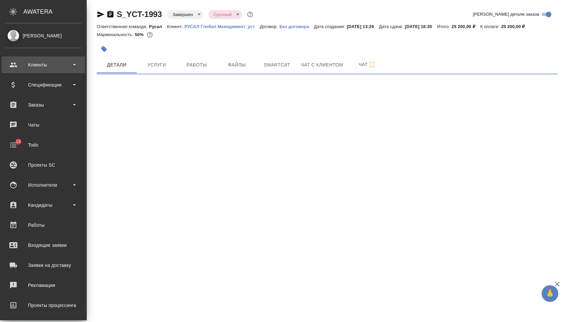
select select "RU"
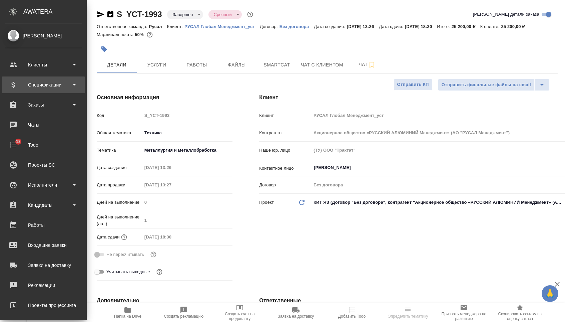
type textarea "x"
type input "[PERSON_NAME]"
type textarea "x"
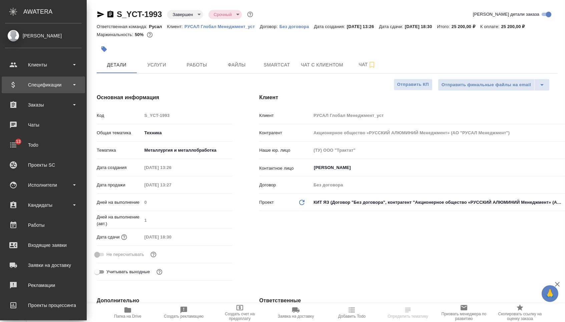
type textarea "x"
click at [41, 83] on div "Спецификации" at bounding box center [43, 85] width 77 height 10
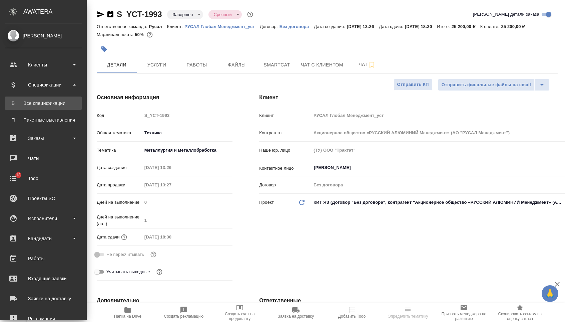
click at [47, 99] on link "В Все спецификации" at bounding box center [43, 102] width 77 height 13
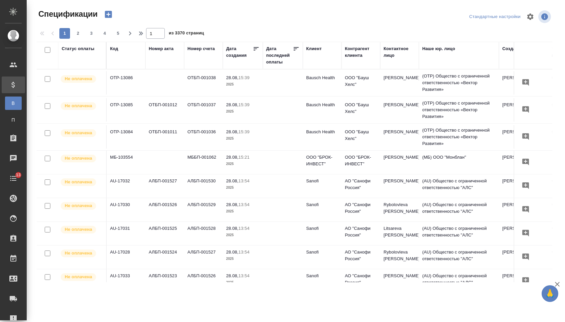
click at [109, 17] on icon "button" at bounding box center [108, 14] width 7 height 7
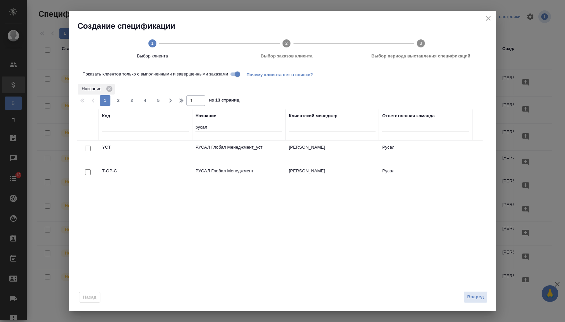
click at [85, 173] on input "checkbox" at bounding box center [88, 172] width 6 height 6
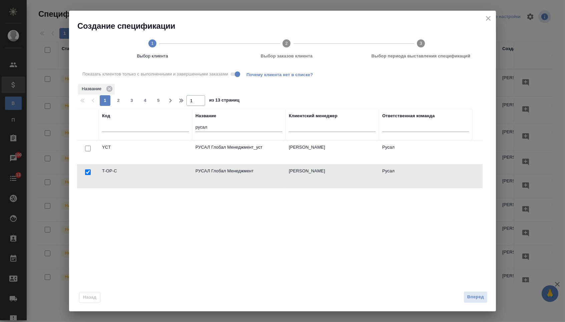
click at [86, 175] on input "checkbox" at bounding box center [88, 172] width 6 height 6
click at [241, 76] on input "Показать клиентов только с выполненными и завершенными заказами" at bounding box center [238, 74] width 24 height 8
click at [88, 173] on input "checkbox" at bounding box center [88, 172] width 6 height 6
checkbox input "true"
click at [470, 295] on span "Вперед" at bounding box center [476, 297] width 17 height 8
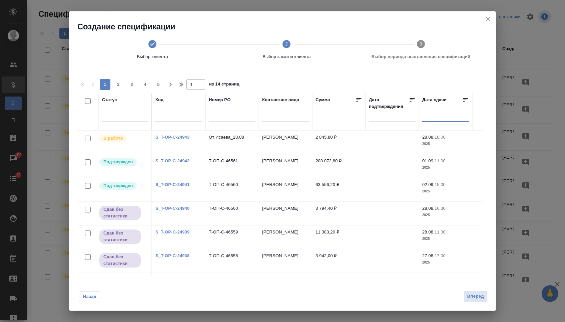
click at [434, 117] on input "text" at bounding box center [448, 115] width 43 height 9
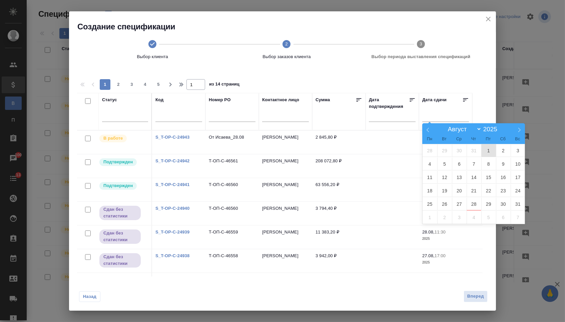
click at [488, 150] on span "1" at bounding box center [489, 150] width 15 height 13
type div "2025-07-31T21:00:00.000Z"
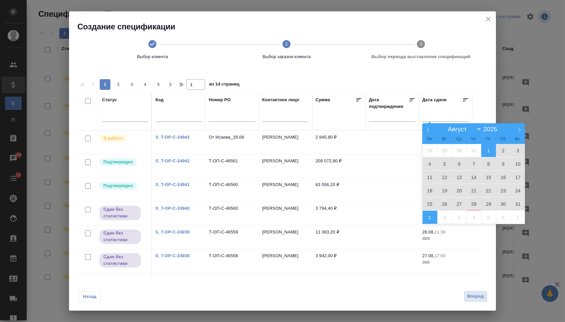
click at [433, 214] on span "1" at bounding box center [430, 217] width 15 height 13
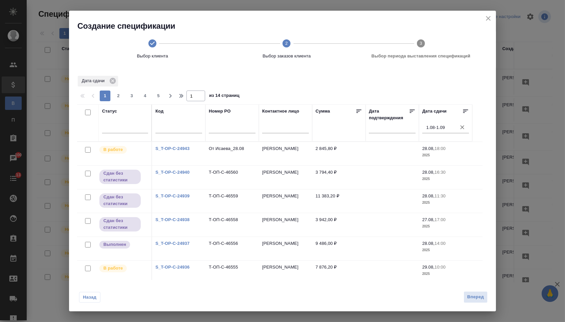
click at [86, 110] on input "checkbox" at bounding box center [88, 112] width 6 height 6
checkbox input "true"
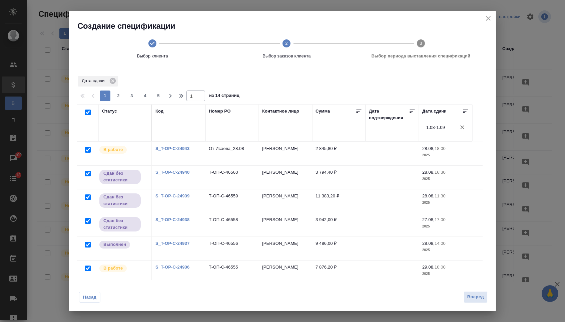
checkbox input "true"
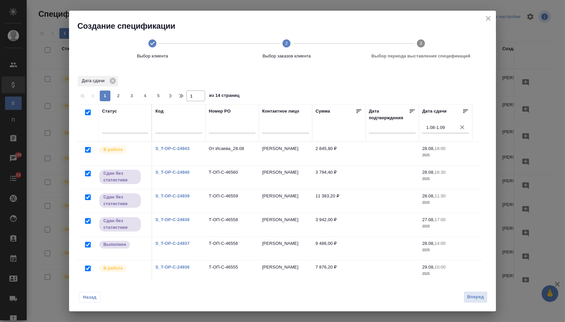
checkbox input "true"
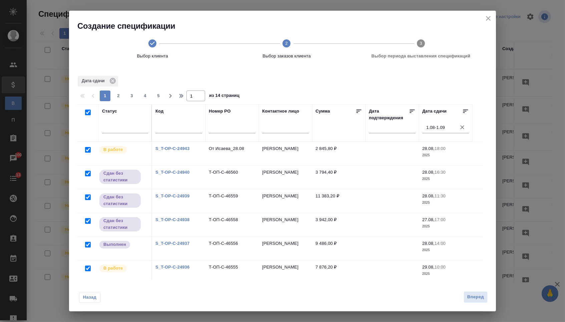
checkbox input "true"
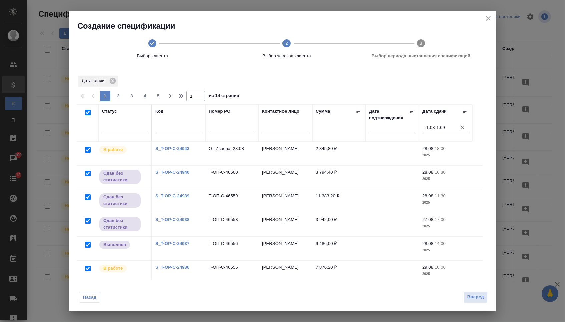
checkbox input "true"
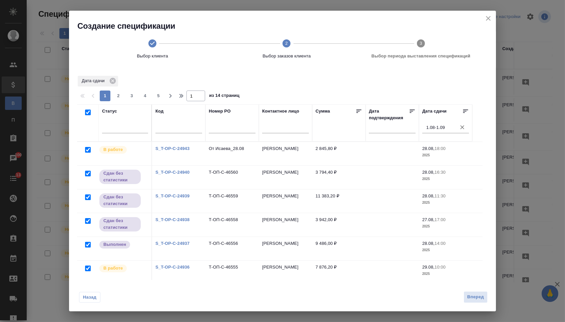
checkbox input "true"
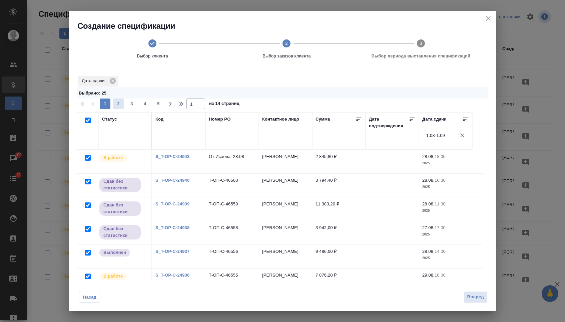
click at [117, 103] on span "2" at bounding box center [118, 103] width 11 height 7
type input "2"
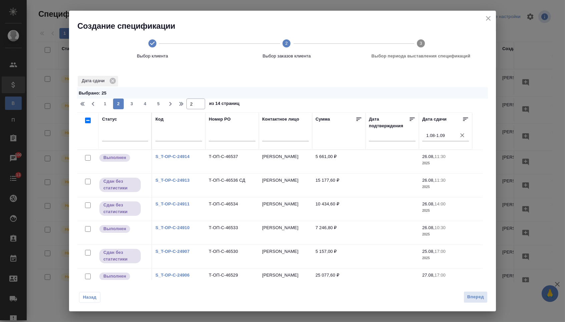
click at [87, 122] on input "checkbox" at bounding box center [88, 120] width 6 height 6
checkbox input "true"
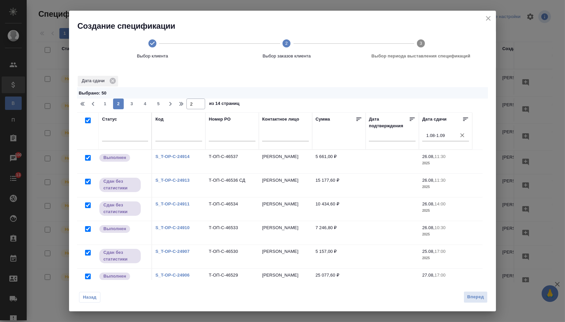
checkbox input "true"
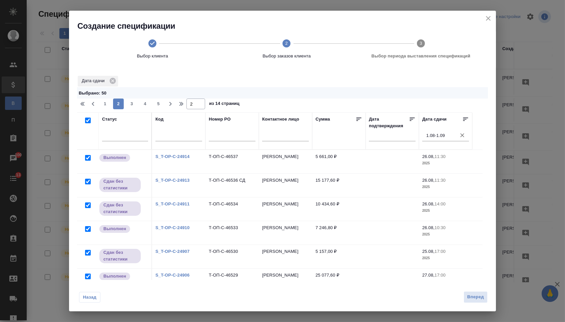
checkbox input "true"
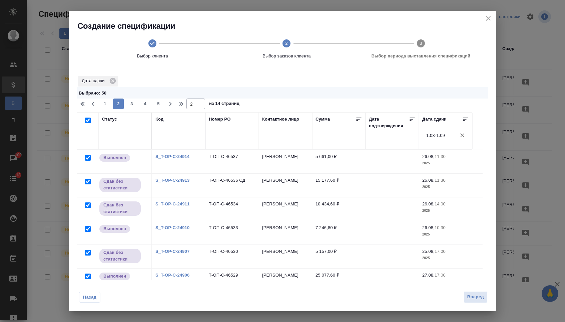
checkbox input "true"
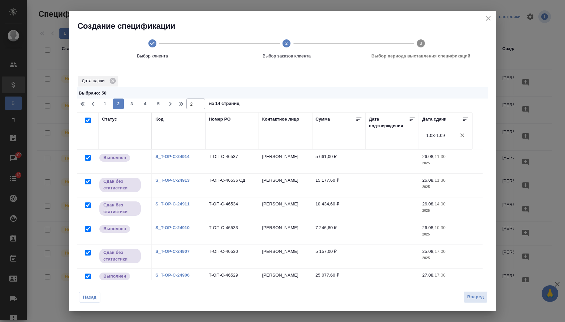
checkbox input "true"
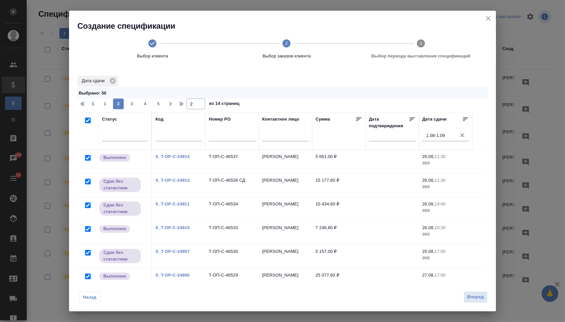
checkbox input "true"
click at [133, 105] on span "3" at bounding box center [132, 103] width 11 height 7
type input "3"
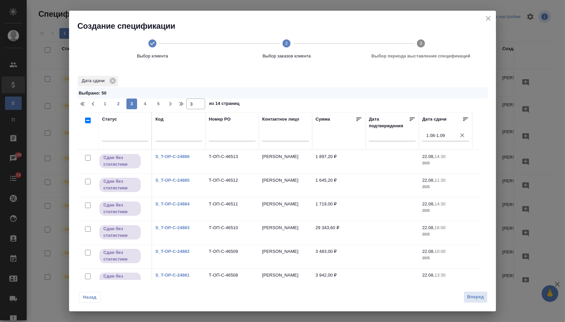
click at [87, 121] on input "checkbox" at bounding box center [88, 120] width 6 height 6
checkbox input "true"
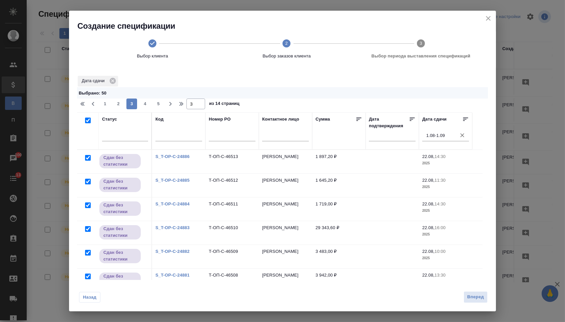
checkbox input "true"
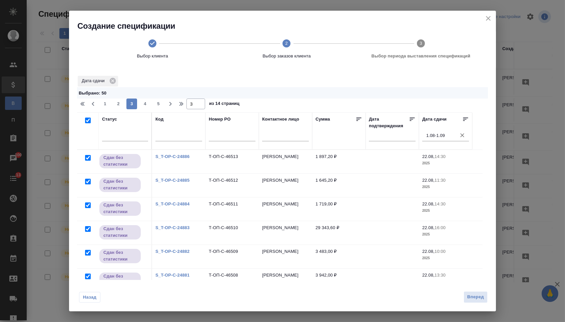
checkbox input "true"
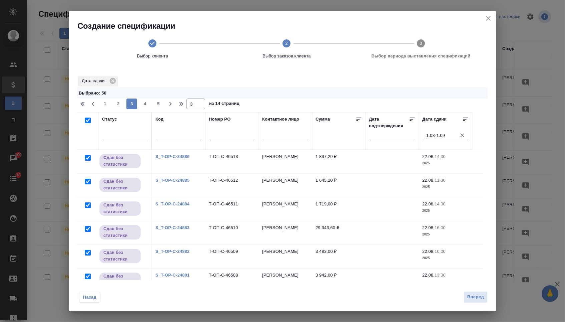
checkbox input "true"
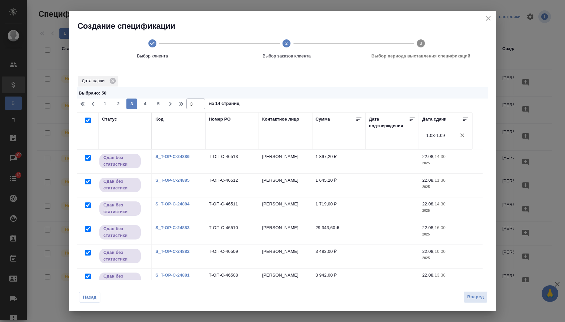
checkbox input "true"
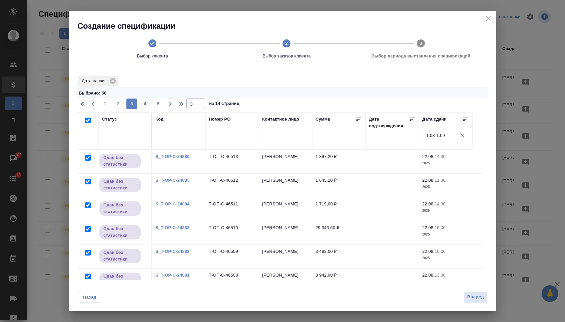
checkbox input "true"
click at [146, 103] on span "4" at bounding box center [145, 103] width 11 height 7
type input "4"
click at [87, 122] on input "checkbox" at bounding box center [88, 120] width 6 height 6
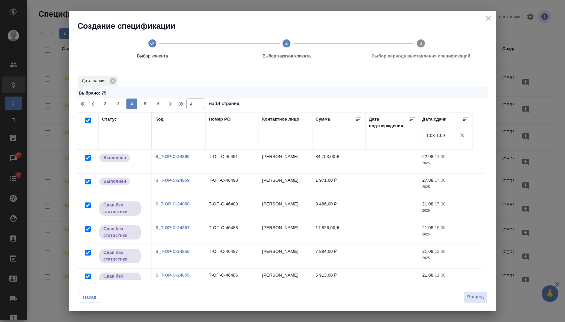
checkbox input "true"
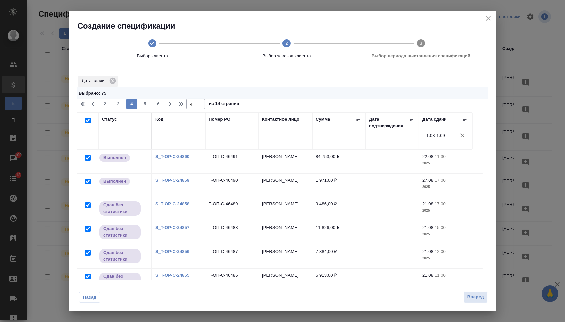
checkbox input "true"
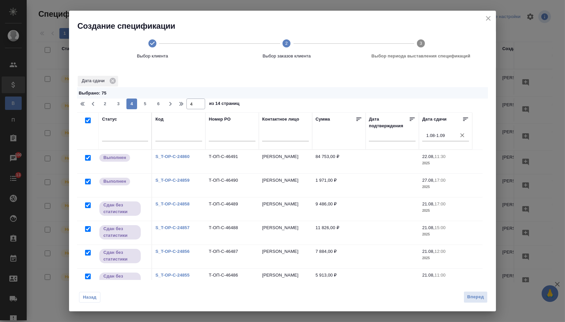
checkbox input "true"
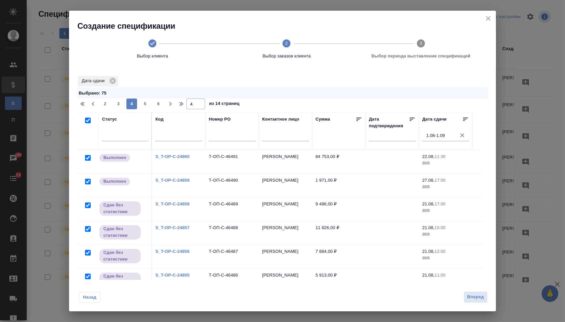
checkbox input "true"
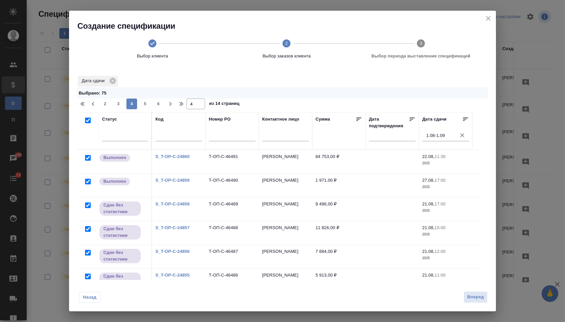
checkbox input "true"
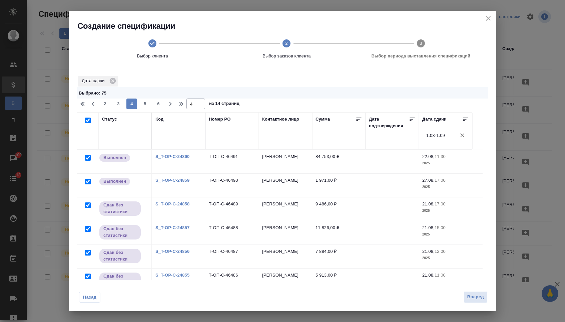
checkbox input "true"
click at [148, 105] on span "5" at bounding box center [145, 103] width 11 height 7
type input "5"
click at [88, 121] on input "checkbox" at bounding box center [88, 120] width 6 height 6
checkbox input "true"
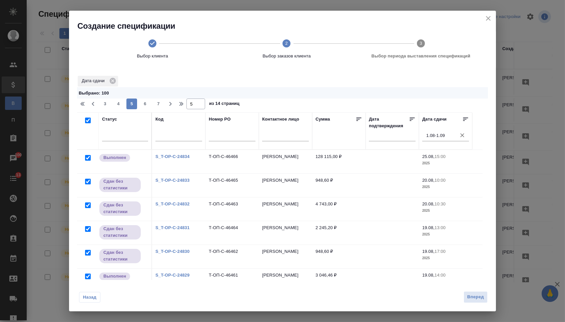
checkbox input "true"
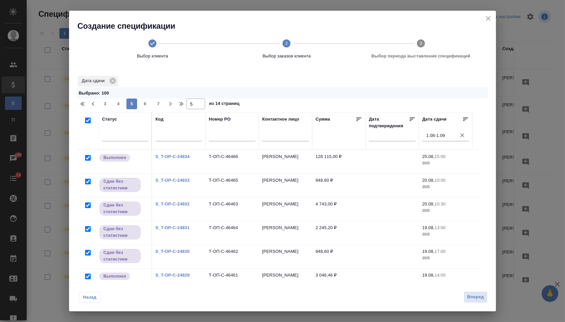
checkbox input "true"
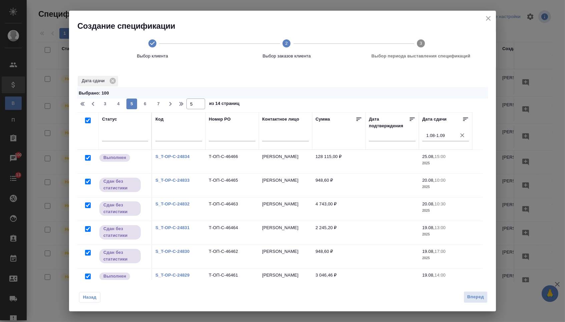
checkbox input "true"
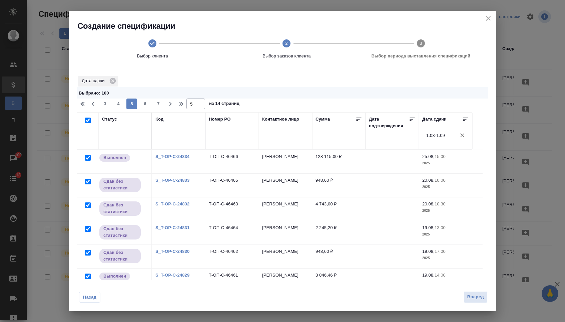
checkbox input "true"
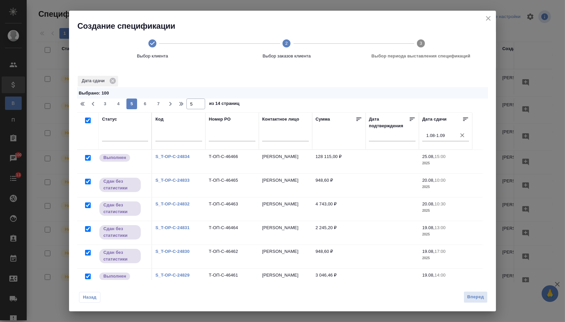
checkbox input "true"
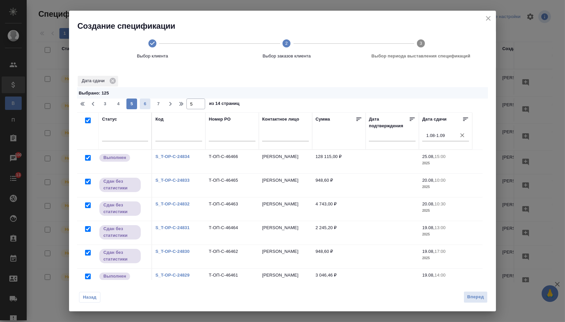
click at [146, 105] on span "6" at bounding box center [145, 103] width 11 height 7
type input "6"
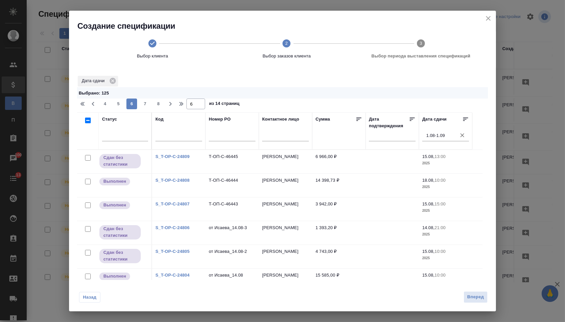
click at [88, 121] on input "checkbox" at bounding box center [88, 120] width 6 height 6
checkbox input "true"
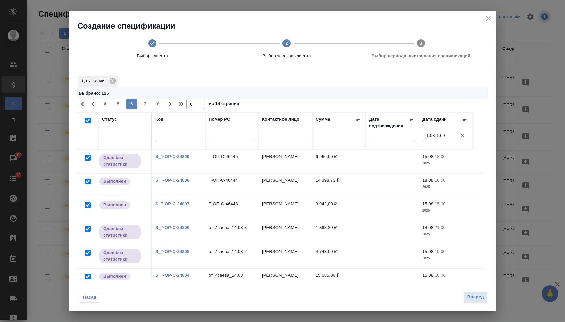
checkbox input "true"
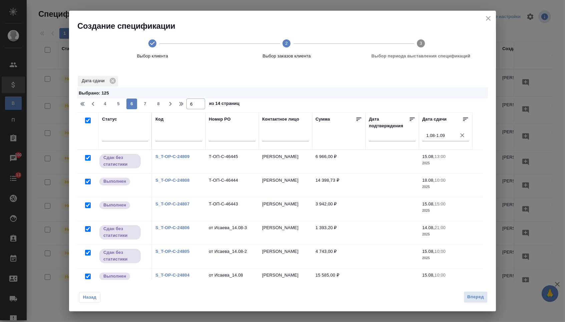
checkbox input "true"
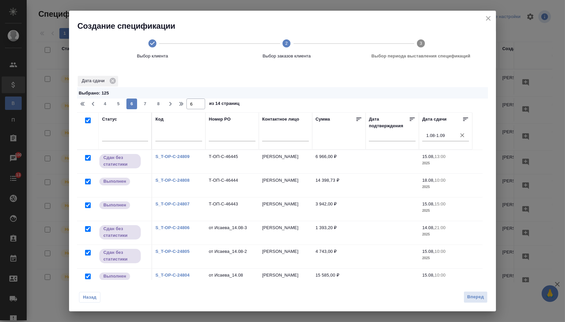
checkbox input "true"
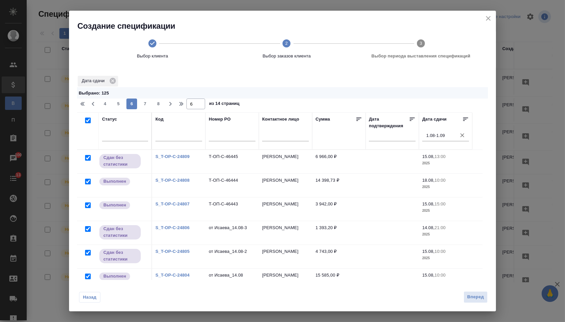
checkbox input "true"
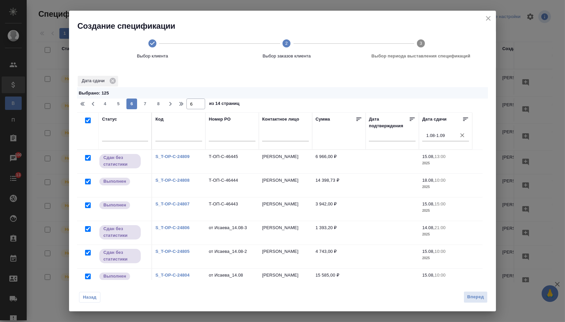
checkbox input "true"
click at [143, 106] on span "7" at bounding box center [145, 103] width 11 height 7
type input "7"
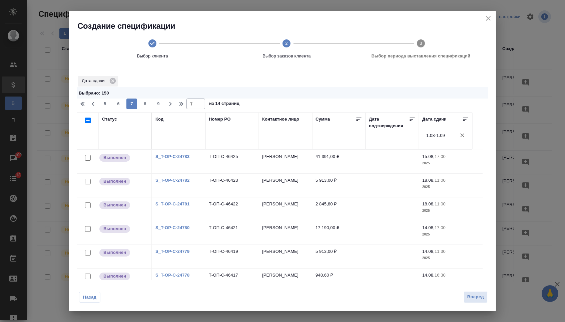
click at [87, 122] on input "checkbox" at bounding box center [88, 120] width 6 height 6
checkbox input "true"
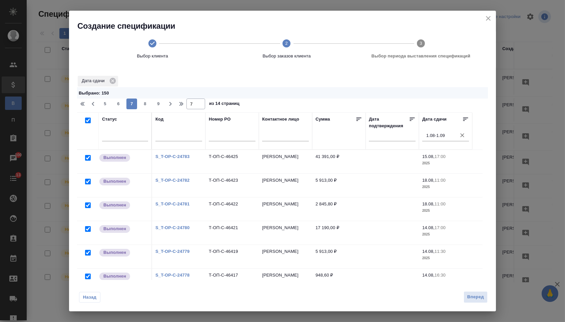
checkbox input "true"
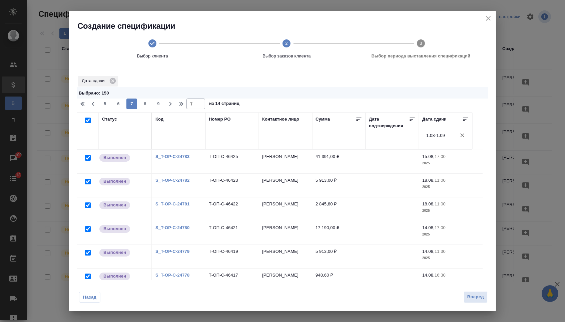
checkbox input "true"
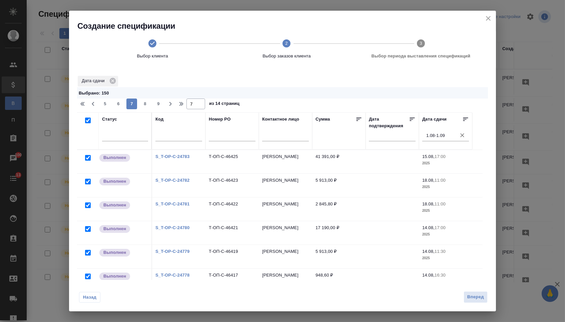
checkbox input "true"
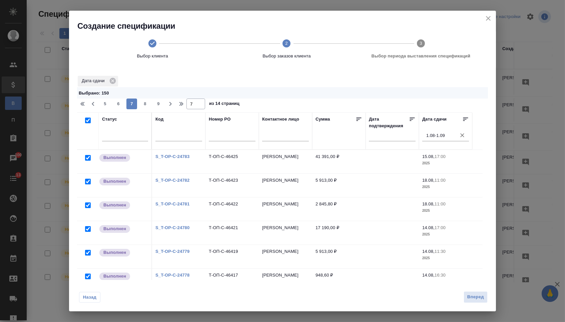
checkbox input "true"
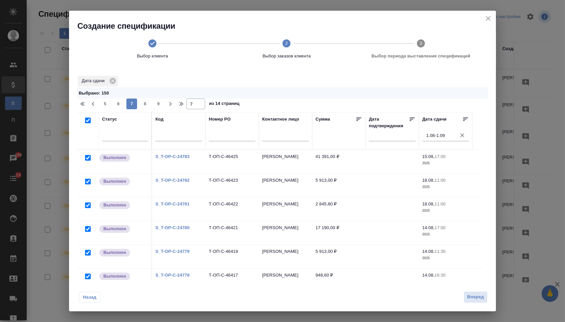
checkbox input "true"
click at [144, 106] on span "8" at bounding box center [145, 103] width 11 height 7
type input "8"
click at [86, 121] on input "checkbox" at bounding box center [88, 120] width 6 height 6
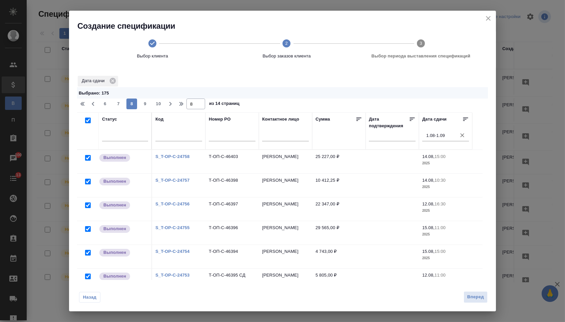
checkbox input "true"
click at [148, 105] on span "9" at bounding box center [145, 103] width 11 height 7
click at [87, 121] on input "checkbox" at bounding box center [88, 120] width 6 height 6
click at [147, 107] on span "10" at bounding box center [145, 103] width 11 height 7
click at [86, 121] on input "checkbox" at bounding box center [88, 120] width 6 height 6
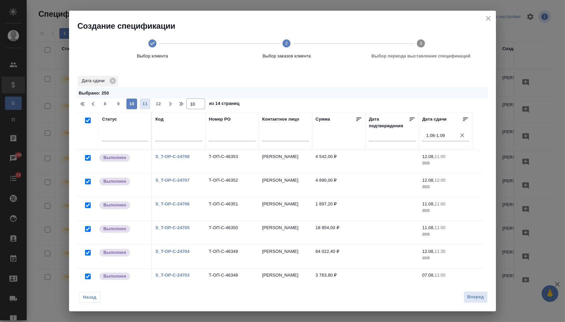
click at [149, 108] on button "11" at bounding box center [145, 103] width 11 height 11
click at [87, 122] on input "checkbox" at bounding box center [88, 120] width 6 height 6
click at [154, 104] on div "9 10 11 12 13" at bounding box center [131, 103] width 67 height 11
click at [151, 104] on span "12" at bounding box center [145, 103] width 11 height 7
click at [88, 121] on input "checkbox" at bounding box center [88, 120] width 6 height 6
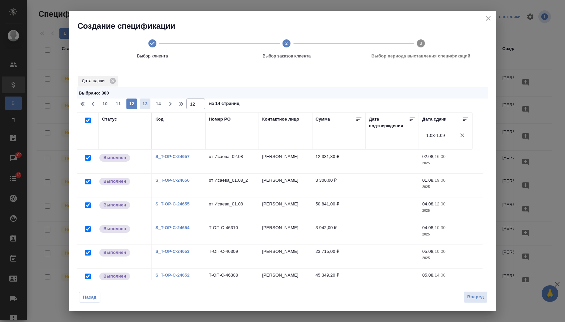
click at [148, 104] on span "13" at bounding box center [145, 103] width 11 height 7
click at [87, 122] on input "checkbox" at bounding box center [88, 120] width 6 height 6
click at [157, 106] on span "14" at bounding box center [158, 103] width 11 height 7
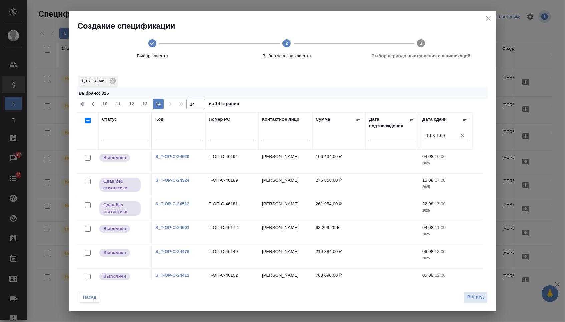
click at [87, 122] on input "checkbox" at bounding box center [88, 120] width 6 height 6
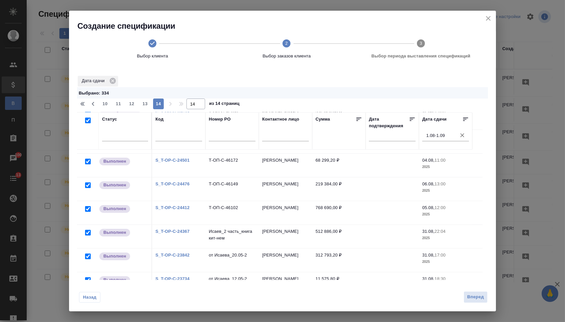
scroll to position [68, 0]
click at [477, 295] on span "Вперед" at bounding box center [476, 297] width 17 height 8
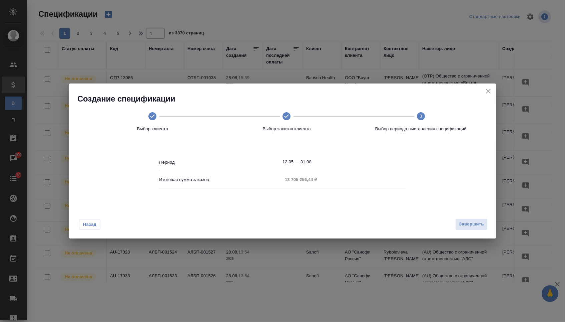
click at [94, 224] on span "Назад" at bounding box center [90, 224] width 14 height 7
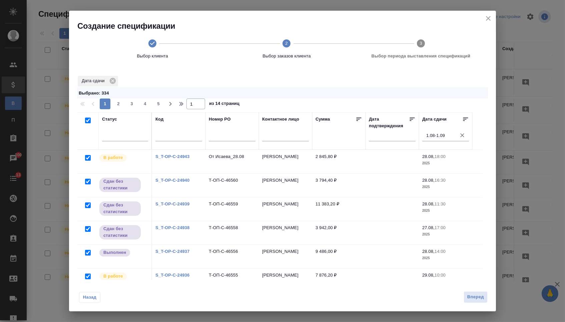
click at [487, 17] on icon "close" at bounding box center [489, 18] width 8 height 8
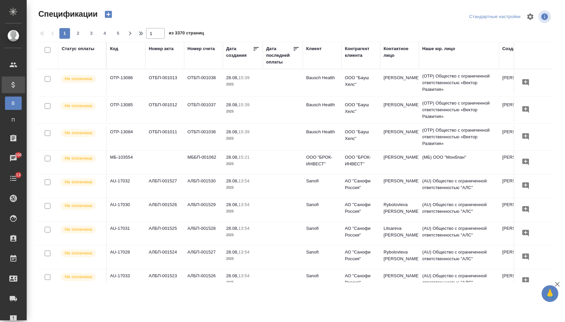
click at [110, 17] on icon "button" at bounding box center [108, 14] width 7 height 7
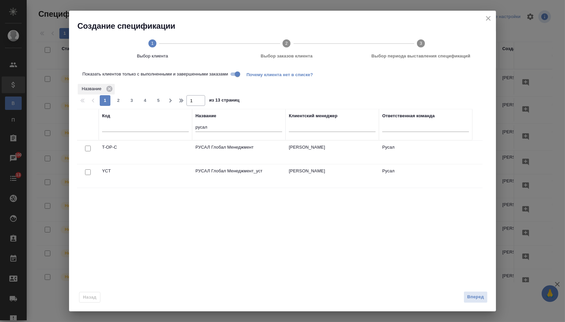
click at [86, 150] on input "checkbox" at bounding box center [88, 149] width 6 height 6
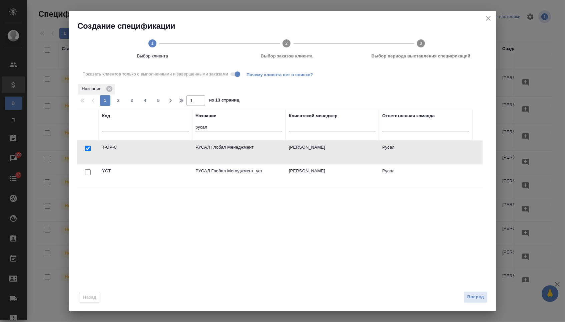
click at [463, 296] on div "Вперед" at bounding box center [474, 297] width 27 height 12
click at [465, 296] on button "Вперед" at bounding box center [476, 297] width 24 height 12
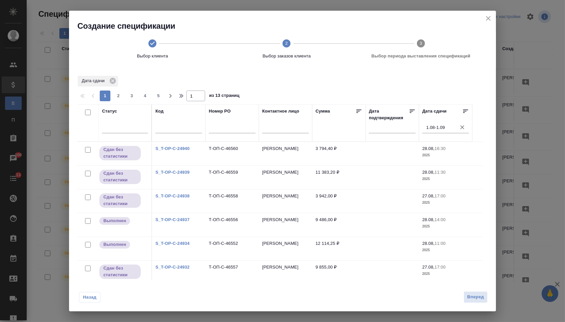
click at [86, 114] on input "checkbox" at bounding box center [88, 112] width 6 height 6
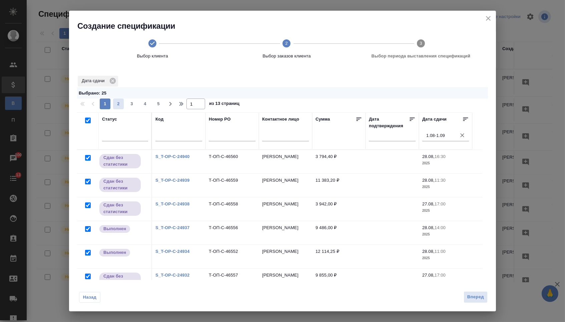
click at [119, 104] on span "2" at bounding box center [118, 103] width 11 height 7
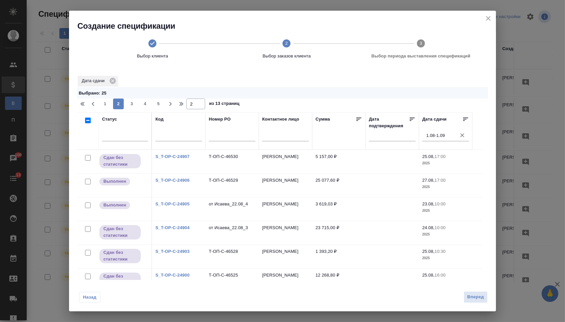
click at [86, 122] on input "checkbox" at bounding box center [88, 120] width 6 height 6
click at [130, 106] on span "3" at bounding box center [132, 103] width 11 height 7
click at [88, 121] on input "checkbox" at bounding box center [88, 120] width 6 height 6
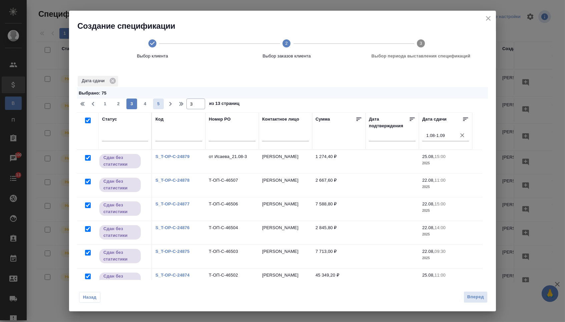
click at [145, 104] on span "4" at bounding box center [145, 103] width 11 height 7
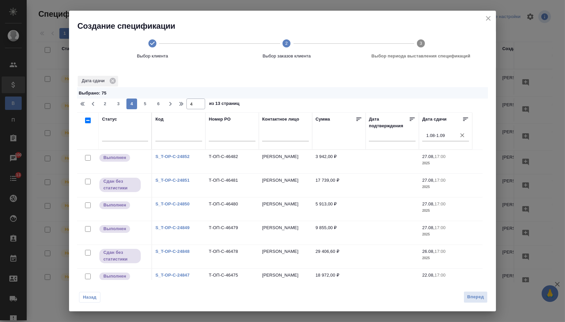
click at [86, 122] on input "checkbox" at bounding box center [88, 120] width 6 height 6
click at [143, 109] on button "5" at bounding box center [145, 103] width 11 height 11
click at [86, 123] on input "checkbox" at bounding box center [88, 120] width 6 height 6
click at [150, 104] on span "6" at bounding box center [145, 103] width 11 height 7
click at [88, 122] on input "checkbox" at bounding box center [88, 120] width 6 height 6
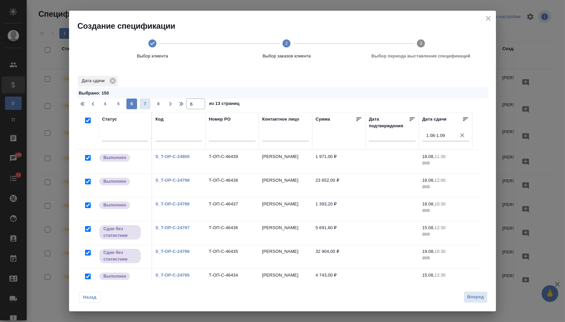
click at [144, 107] on span "7" at bounding box center [145, 103] width 11 height 7
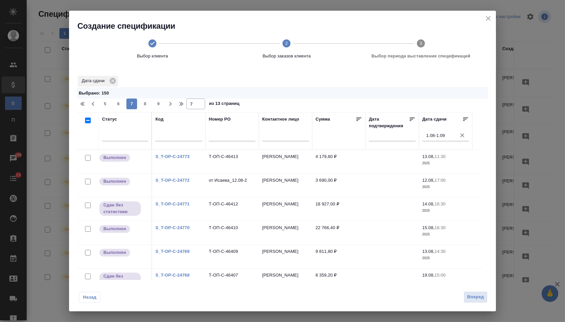
click at [88, 123] on input "checkbox" at bounding box center [88, 120] width 6 height 6
click at [146, 104] on span "8" at bounding box center [145, 103] width 11 height 7
click at [87, 121] on input "checkbox" at bounding box center [88, 120] width 6 height 6
click at [146, 107] on span "9" at bounding box center [145, 103] width 11 height 7
click at [87, 121] on input "checkbox" at bounding box center [88, 120] width 6 height 6
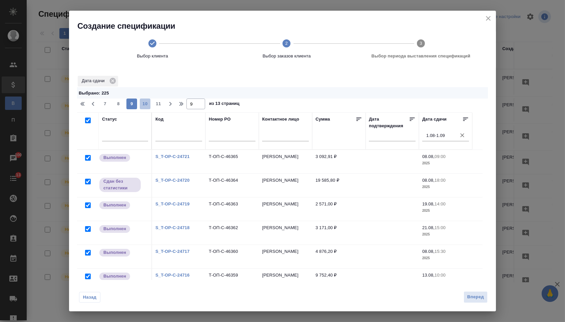
click at [148, 101] on span "10" at bounding box center [145, 103] width 11 height 7
click at [88, 121] on input "checkbox" at bounding box center [88, 120] width 6 height 6
click at [146, 105] on span "11" at bounding box center [145, 103] width 11 height 7
click at [87, 121] on input "checkbox" at bounding box center [88, 120] width 6 height 6
click at [148, 104] on span "12" at bounding box center [145, 103] width 11 height 7
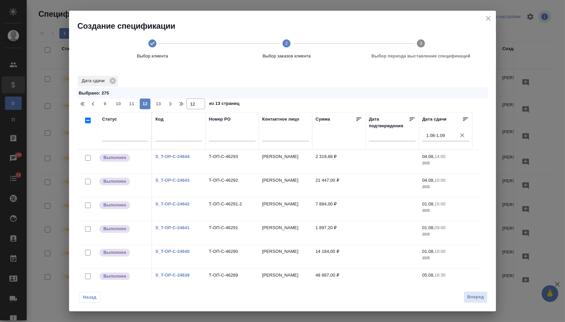
click at [86, 121] on input "checkbox" at bounding box center [88, 120] width 6 height 6
click at [159, 103] on span "13" at bounding box center [158, 103] width 11 height 7
click at [86, 122] on input "checkbox" at bounding box center [88, 120] width 6 height 6
click at [479, 296] on span "Вперед" at bounding box center [476, 297] width 17 height 8
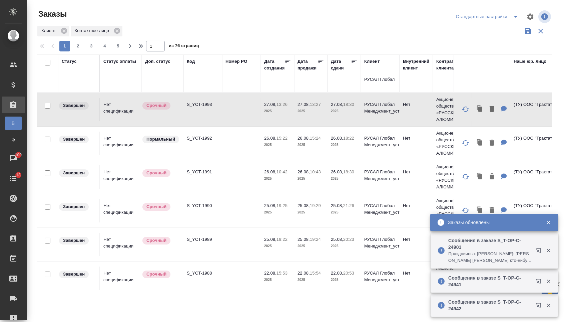
scroll to position [0, 95]
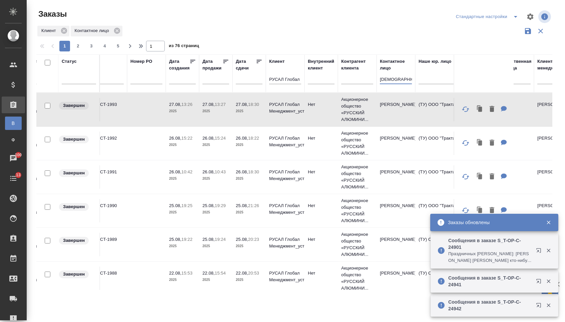
drag, startPoint x: 379, startPoint y: 83, endPoint x: 356, endPoint y: 81, distance: 22.5
click at [356, 81] on tr "Статус Статус оплаты Доп. статус Код Номер PO Дата создания Дата продажи Дата с…" at bounding box center [527, 73] width 1171 height 38
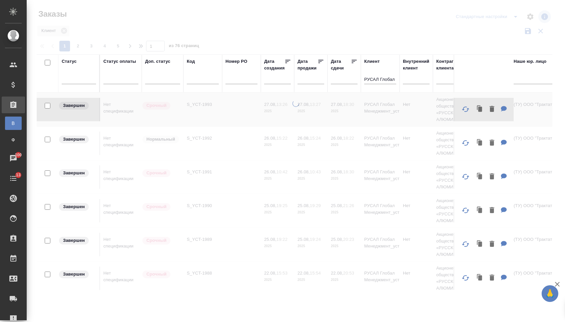
scroll to position [0, 0]
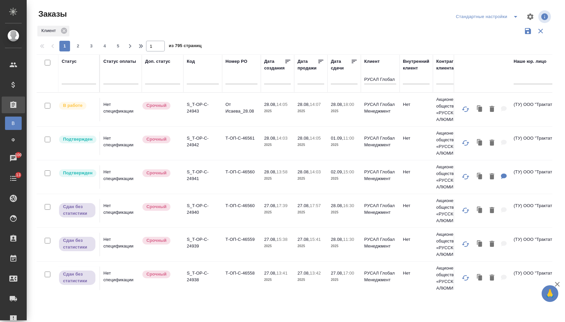
click at [240, 150] on td "Т-ОП-С-46561" at bounding box center [241, 143] width 39 height 23
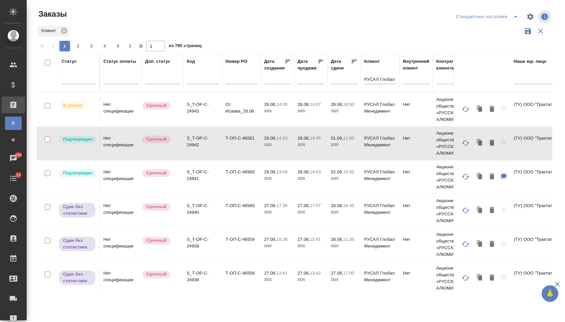
click at [240, 150] on td "Т-ОП-С-46561" at bounding box center [241, 143] width 39 height 23
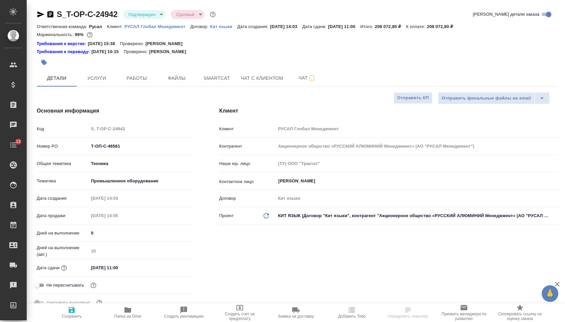
select select "RU"
type textarea "x"
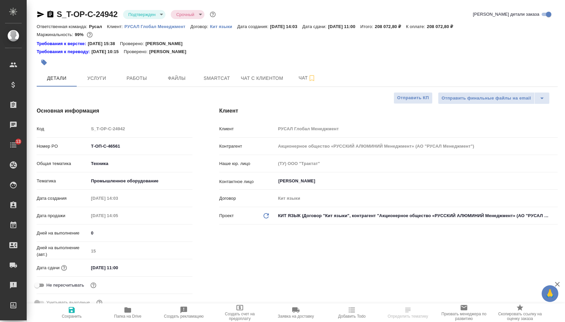
type textarea "x"
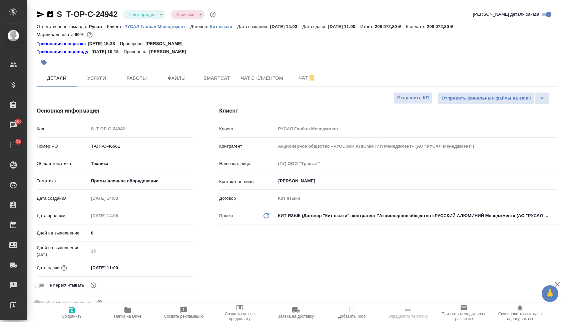
type textarea "x"
click at [164, 82] on span "Файлы" at bounding box center [177, 78] width 32 height 8
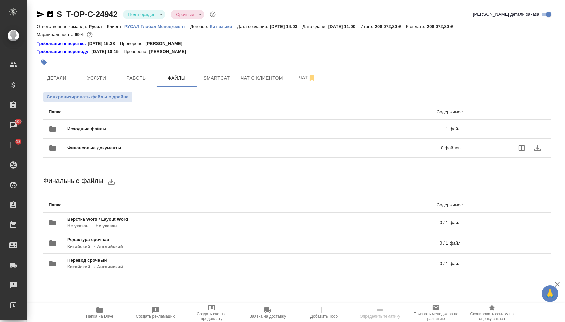
click at [107, 140] on div "Финансовые документы 0 файлов" at bounding box center [255, 147] width 426 height 29
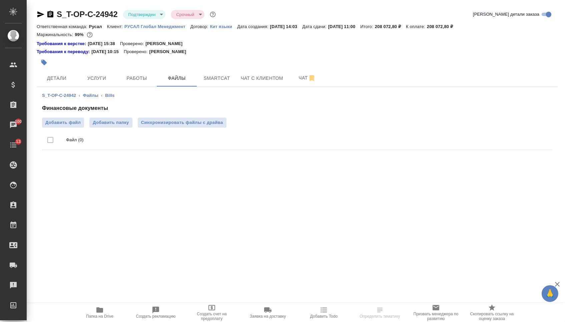
click at [95, 92] on div "S_T-OP-C-24942 ‹ Файлы ‹ Bills Финансовые документы Добавить файл Добавить папк…" at bounding box center [297, 122] width 521 height 71
click at [96, 99] on li "Файлы" at bounding box center [90, 95] width 15 height 7
click at [95, 98] on link "Файлы" at bounding box center [90, 95] width 15 height 5
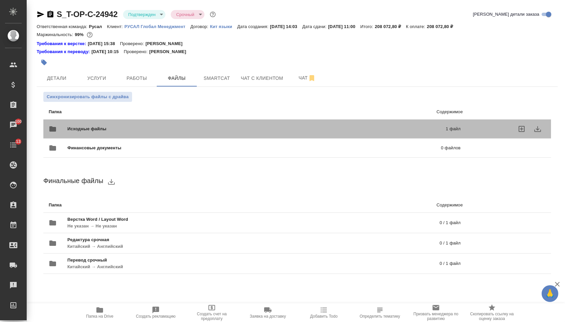
click at [97, 128] on span "Исходные файлы" at bounding box center [171, 129] width 209 height 7
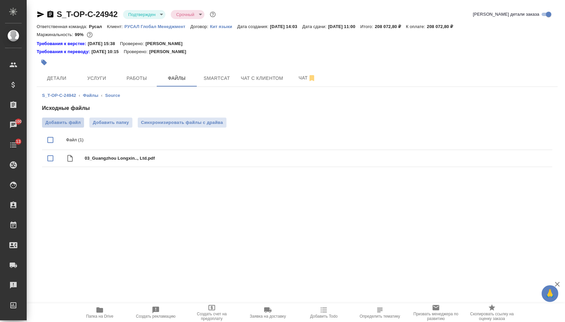
click at [59, 126] on span "Добавить файл" at bounding box center [62, 122] width 35 height 7
click at [0, 0] on input "Добавить файл" at bounding box center [0, 0] width 0 height 0
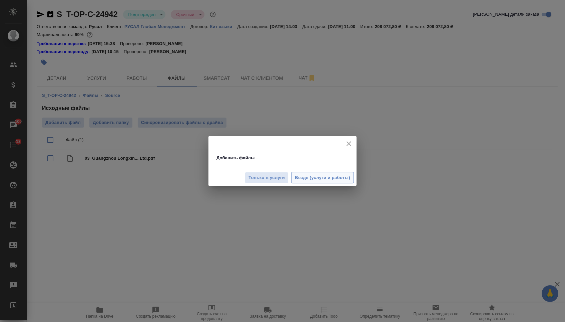
click at [332, 173] on button "Везде (услуги и работы)" at bounding box center [322, 178] width 63 height 12
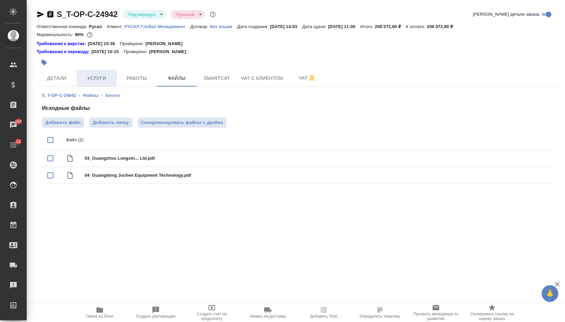
click at [95, 86] on button "Услуги" at bounding box center [97, 78] width 40 height 17
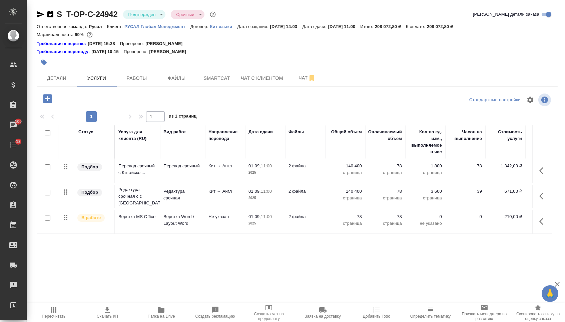
click at [336, 176] on p "страница" at bounding box center [345, 172] width 33 height 7
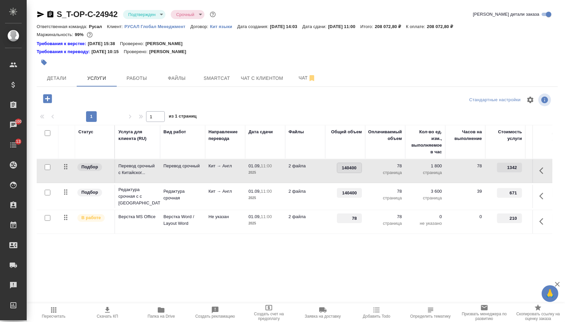
drag, startPoint x: 336, startPoint y: 173, endPoint x: 372, endPoint y: 172, distance: 35.4
click at [372, 172] on tr "Подбор Перевод срочный с Китайског... Перевод срочный Кит → Англ 01.09, 11:00 2…" at bounding box center [351, 171] width 629 height 24
type input "187200"
drag, startPoint x: 342, startPoint y: 196, endPoint x: 385, endPoint y: 196, distance: 42.7
type input "18720"
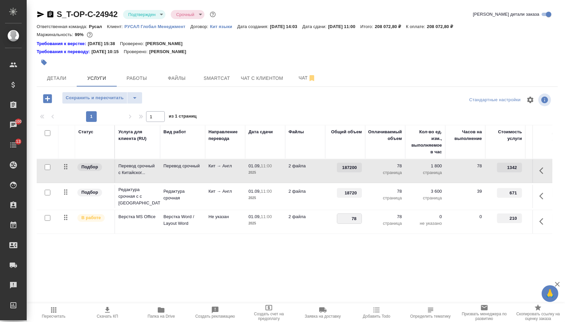
drag, startPoint x: 349, startPoint y: 223, endPoint x: 370, endPoint y: 223, distance: 20.4
click at [370, 223] on tr "В работе Верстка MS Office Верстка Word / Layout Word Не указан 01.09, 11:00 20…" at bounding box center [351, 222] width 629 height 24
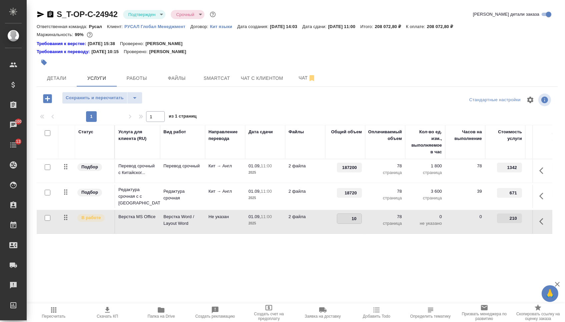
type input "104"
click at [342, 250] on div "Статус Услуга для клиента (RU) Вид работ Направление перевода Дата сдачи Файлы …" at bounding box center [295, 197] width 516 height 144
click at [355, 196] on input "18720" at bounding box center [349, 193] width 24 height 10
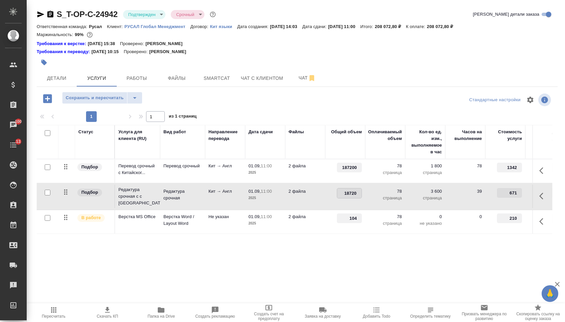
type input "187200"
click at [314, 243] on div "Статус Услуга для клиента (RU) Вид работ Направление перевода Дата сдачи Файлы …" at bounding box center [295, 197] width 516 height 144
click at [74, 92] on div "S_T-OP-C-24942 Подтвержден confirmed Срочный urgent Кратко детали заказа Ответс…" at bounding box center [297, 142] width 529 height 285
click at [77, 96] on button "Сохранить и пересчитать" at bounding box center [94, 98] width 65 height 12
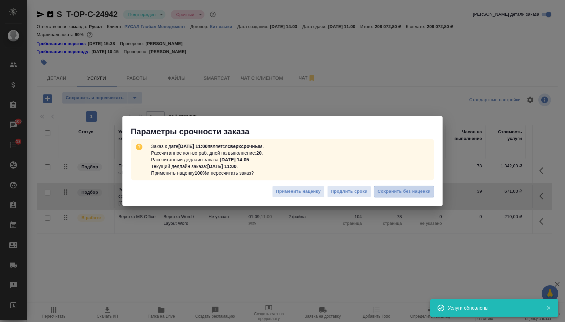
click at [405, 190] on span "Сохранить без наценки" at bounding box center [404, 192] width 53 height 8
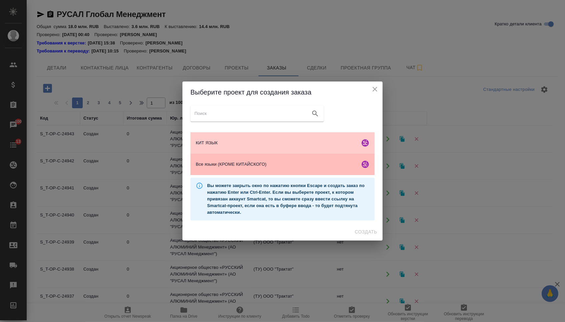
click at [234, 171] on div "Все языки (КРОМЕ КИТАЙСКОГО)" at bounding box center [283, 164] width 184 height 21
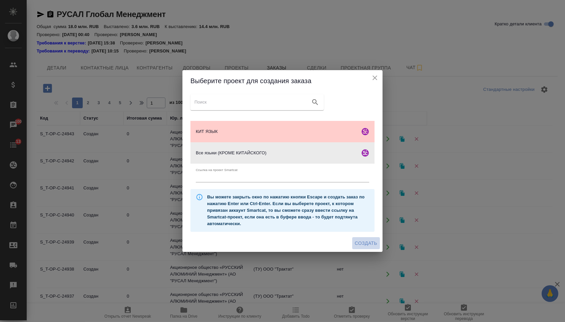
click at [362, 244] on span "Создать" at bounding box center [366, 243] width 22 height 8
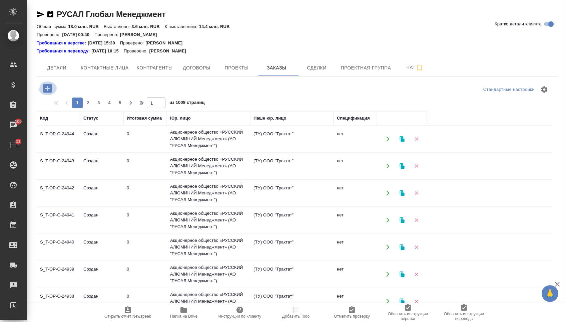
click at [45, 92] on icon "button" at bounding box center [47, 88] width 9 height 9
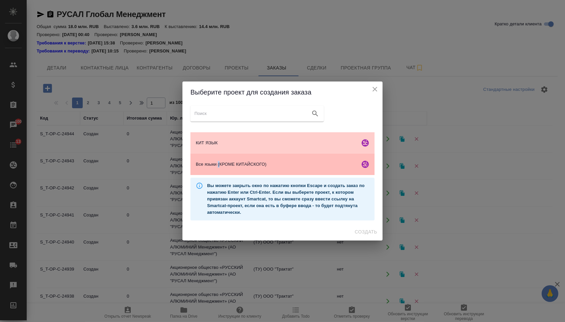
click at [220, 164] on span "Все языки (КРОМЕ КИТАЙСКОГО)" at bounding box center [277, 164] width 162 height 7
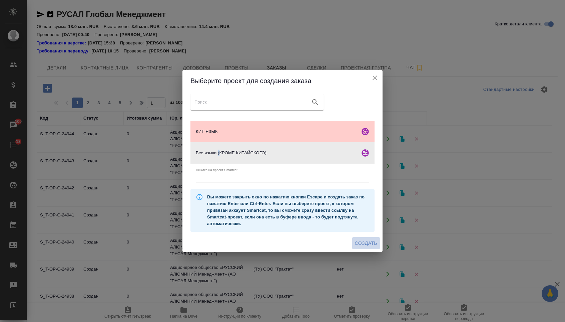
click at [355, 242] on span "Создать" at bounding box center [366, 243] width 22 height 8
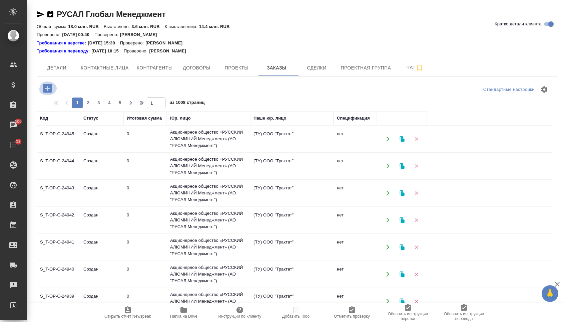
click at [51, 84] on icon "button" at bounding box center [47, 88] width 9 height 9
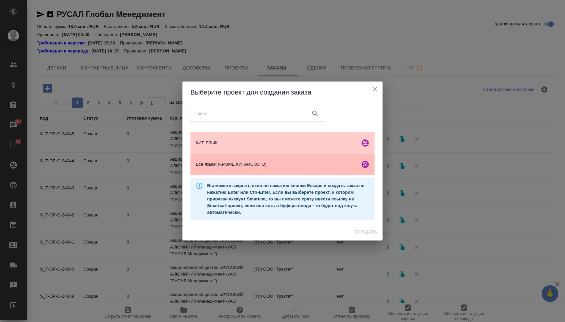
click at [247, 160] on div "Все языки (КРОМЕ КИТАЙСКОГО)" at bounding box center [283, 164] width 184 height 21
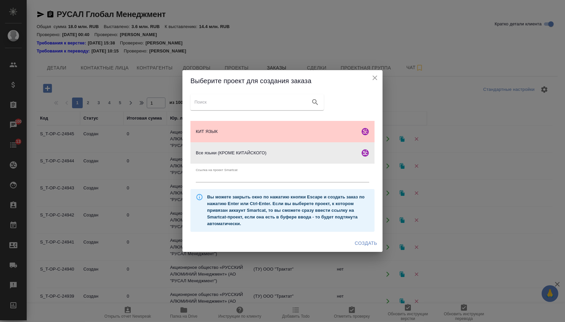
click at [357, 237] on div "Создать" at bounding box center [283, 243] width 200 height 18
click at [364, 247] on span "Создать" at bounding box center [366, 243] width 22 height 8
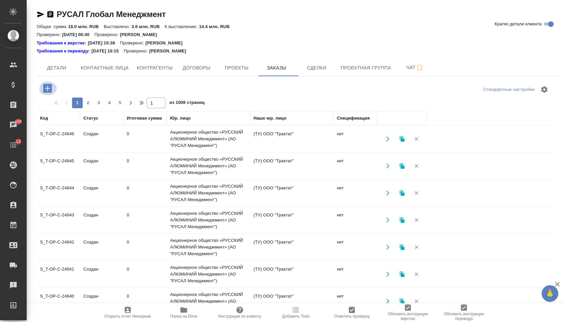
click at [44, 85] on icon "button" at bounding box center [47, 88] width 9 height 9
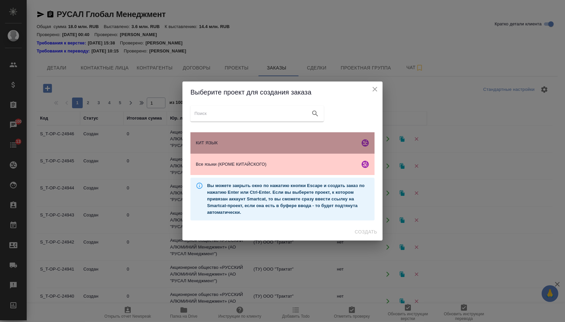
click at [255, 139] on div "КИТ ЯЗЫК" at bounding box center [283, 142] width 184 height 21
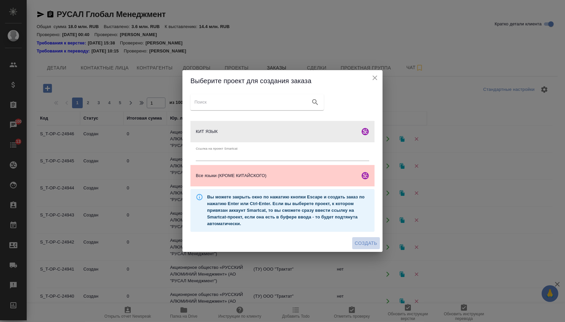
click at [359, 244] on span "Создать" at bounding box center [366, 243] width 22 height 8
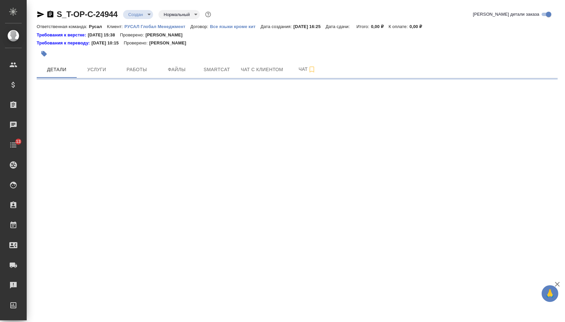
select select "RU"
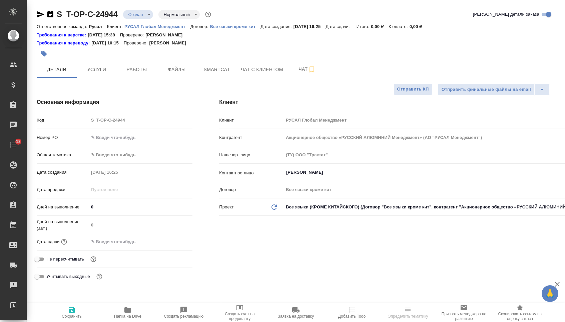
type textarea "x"
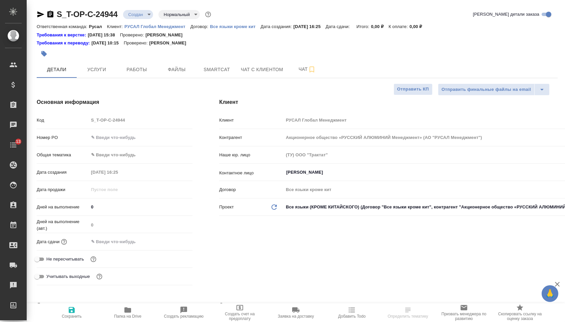
type textarea "x"
click at [154, 146] on div "Номер PO" at bounding box center [115, 140] width 156 height 17
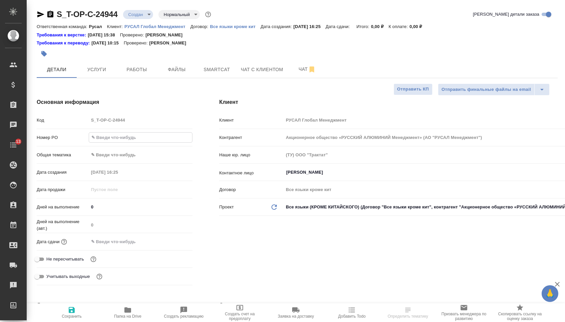
click at [152, 142] on input "text" at bounding box center [140, 138] width 103 height 10
paste input "Т-ОП-С-46562"
type input "Т-ОП-С-46562"
type textarea "x"
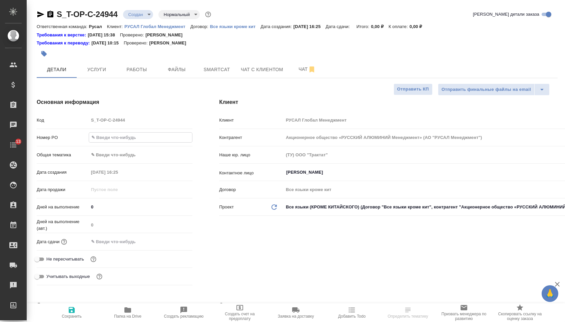
type textarea "x"
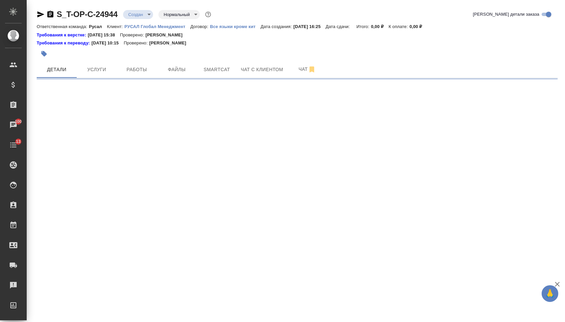
select select "RU"
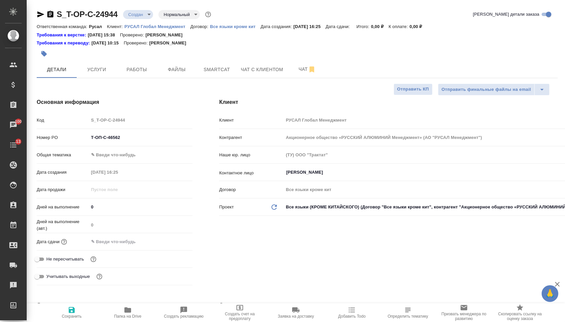
type textarea "x"
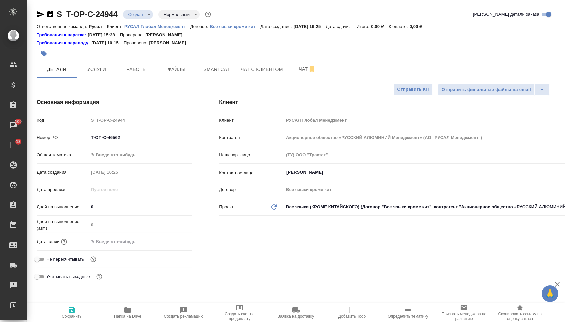
type textarea "x"
click at [118, 163] on div "Общая тематика ✎ Введи что-нибудь" at bounding box center [115, 157] width 156 height 17
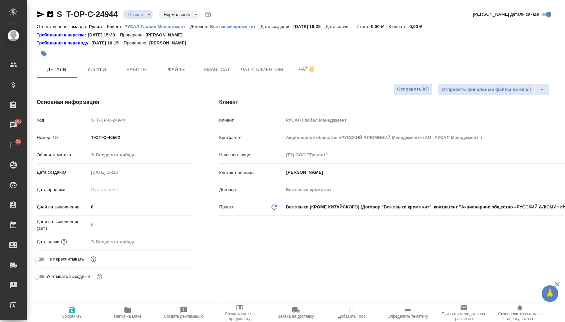
click at [122, 250] on div "Дата сдачи" at bounding box center [115, 244] width 156 height 17
click at [119, 153] on body "🙏 .cls-1 fill:#fff; AWATERA Menshikova Aleksandra Клиенты Спецификации Заказы 1…" at bounding box center [282, 161] width 565 height 322
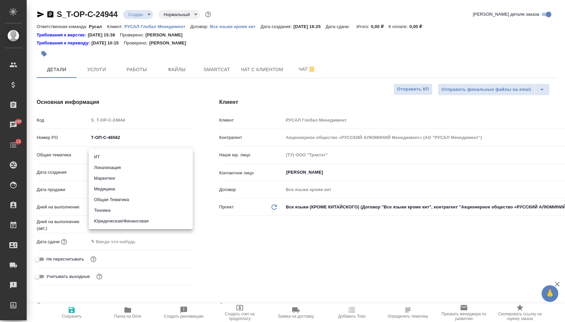
click at [117, 212] on li "Техника" at bounding box center [141, 210] width 104 height 11
type input "tech"
type textarea "x"
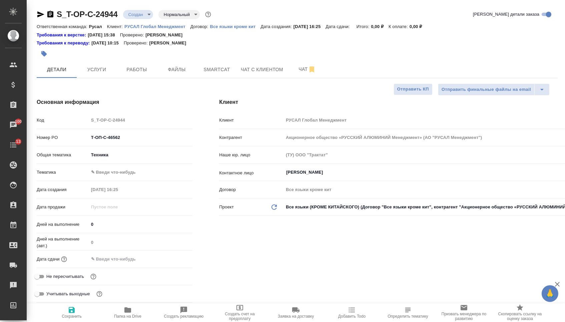
click at [116, 173] on body "🙏 .cls-1 fill:#fff; AWATERA Menshikova Aleksandra Клиенты Спецификации Заказы 1…" at bounding box center [282, 161] width 565 height 322
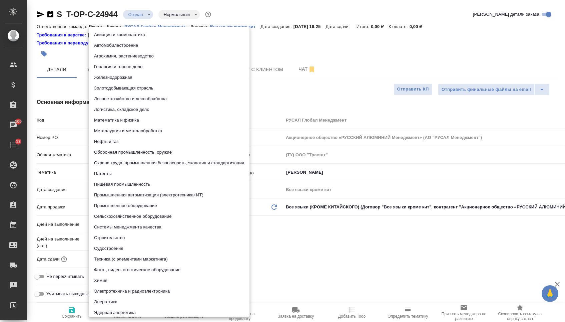
click at [118, 130] on li "Металлургия и металлобработка" at bounding box center [169, 131] width 161 height 11
type textarea "x"
type input "60014e23f7d9dc5f480a3cf8"
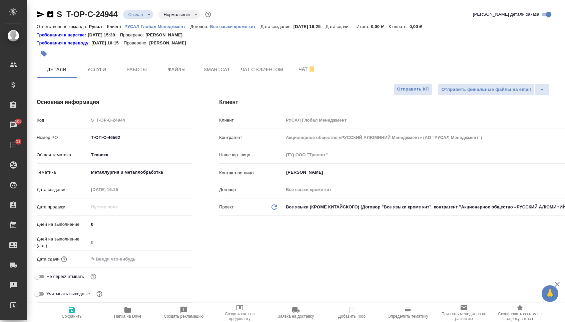
type textarea "x"
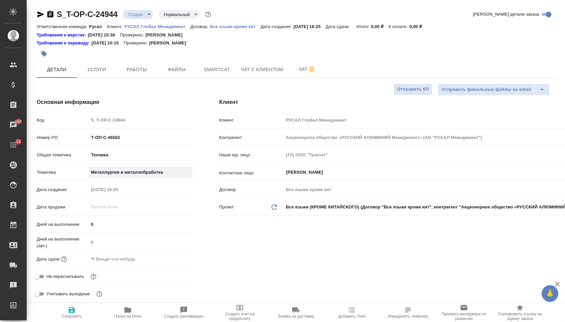
type textarea "x"
click at [109, 267] on div "Дата сдачи" at bounding box center [115, 261] width 156 height 17
click at [124, 259] on input "text" at bounding box center [118, 259] width 58 height 10
click at [182, 261] on div at bounding box center [180, 258] width 23 height 8
click at [175, 261] on icon "button" at bounding box center [173, 258] width 6 height 7
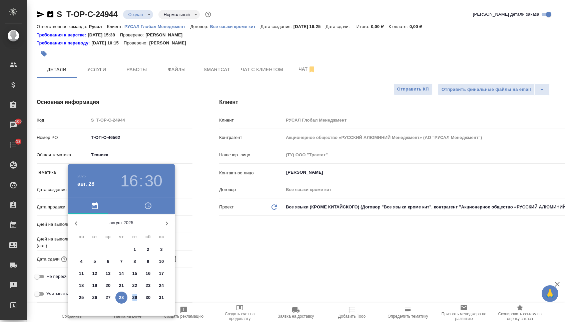
click at [128, 299] on div "25 26 27 28 29 30 31" at bounding box center [121, 297] width 107 height 12
click at [135, 298] on p "29" at bounding box center [135, 297] width 5 height 7
type input "29.08.2025 16:30"
type textarea "x"
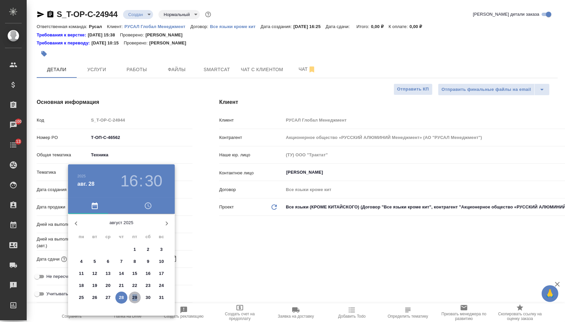
type textarea "x"
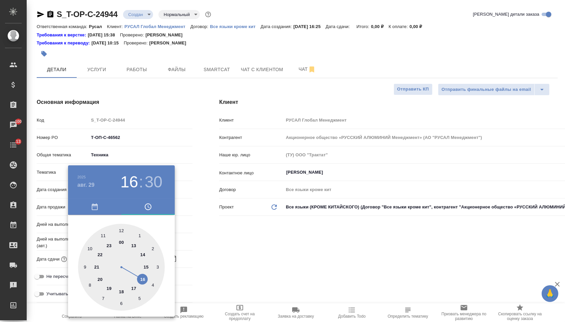
click at [87, 249] on div at bounding box center [121, 267] width 87 height 87
type input "29.08.2025 10:30"
type textarea "x"
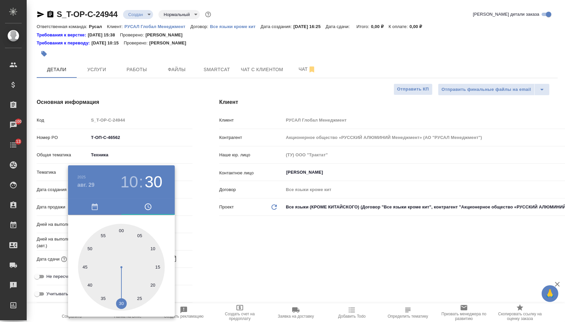
type textarea "x"
type input "29.08.2025 10:59"
click at [119, 228] on div at bounding box center [121, 267] width 87 height 87
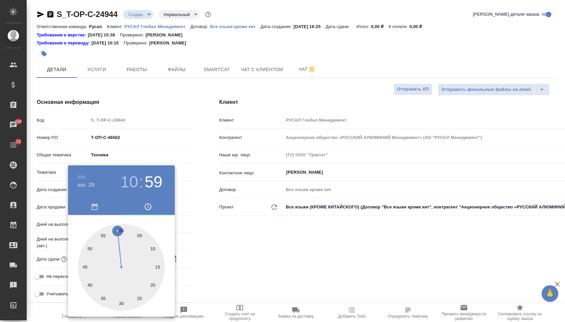
type textarea "x"
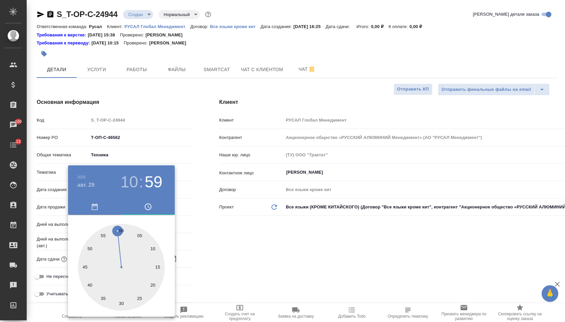
type textarea "x"
type input "29.08.2025 10:00"
click at [119, 228] on div at bounding box center [121, 267] width 87 height 87
type textarea "x"
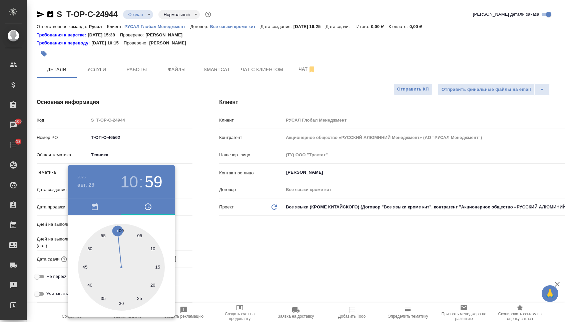
type textarea "x"
click at [213, 227] on div at bounding box center [282, 161] width 565 height 322
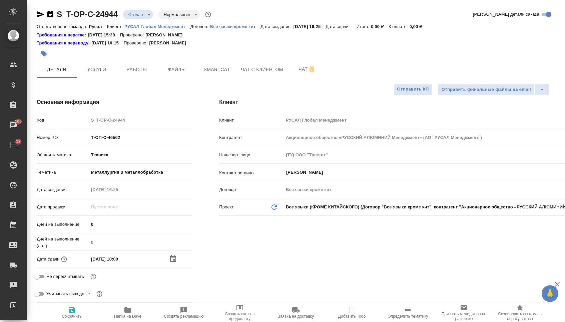
click at [54, 318] on span "Сохранить" at bounding box center [72, 312] width 48 height 13
type textarea "x"
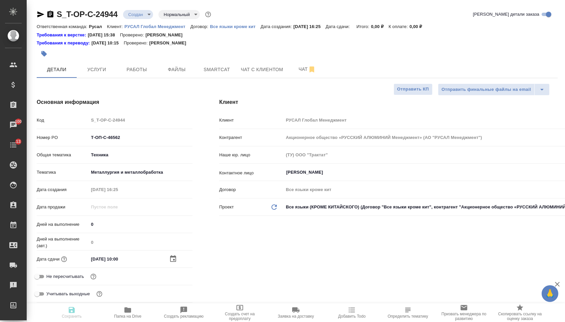
type textarea "x"
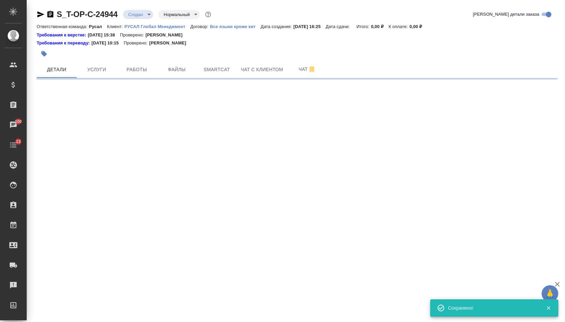
select select "RU"
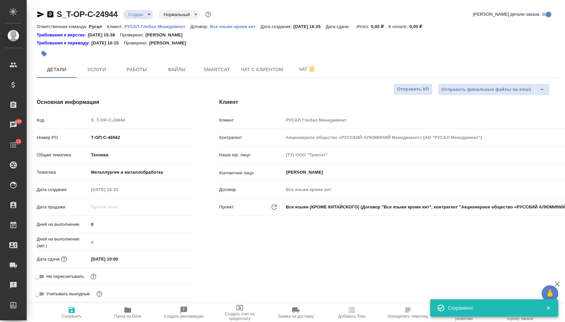
type textarea "x"
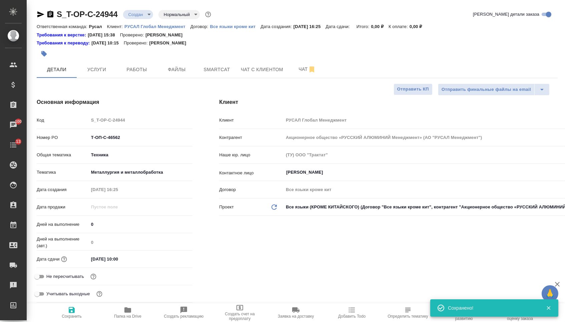
type textarea "x"
click at [72, 314] on span "Сохранить" at bounding box center [72, 316] width 20 height 5
type textarea "x"
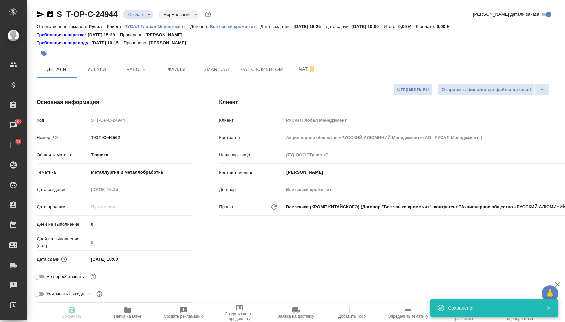
type textarea "x"
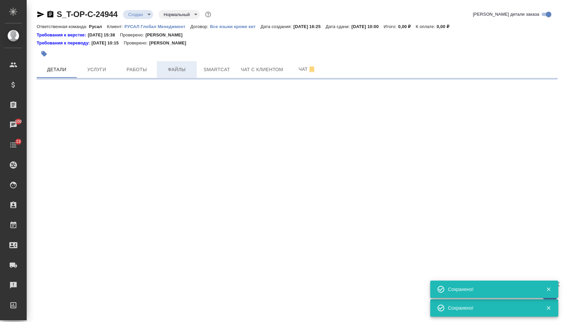
select select "RU"
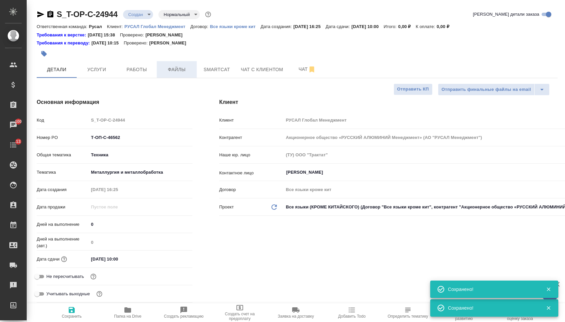
click at [184, 73] on span "Файлы" at bounding box center [177, 69] width 32 height 8
type textarea "x"
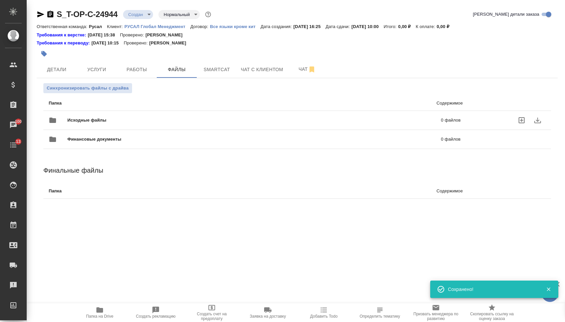
click at [145, 112] on div "Исходные файлы 0 файлов" at bounding box center [255, 119] width 426 height 29
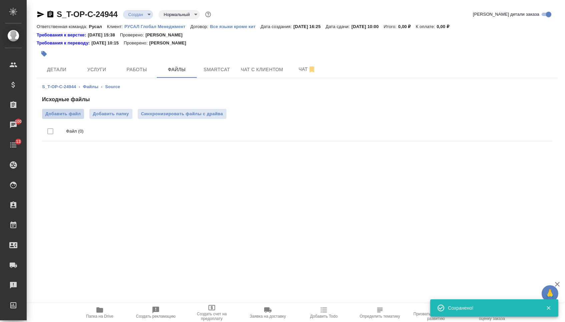
click at [76, 114] on span "Добавить файл" at bounding box center [62, 113] width 35 height 7
click at [0, 0] on input "Добавить файл" at bounding box center [0, 0] width 0 height 0
click at [84, 83] on div "S_T-OP-C-24944 ‹ Файлы ‹ Source Исходные файлы Добавить файл Добавить папку Син…" at bounding box center [297, 114] width 521 height 72
click at [95, 63] on button "Услуги" at bounding box center [97, 69] width 40 height 17
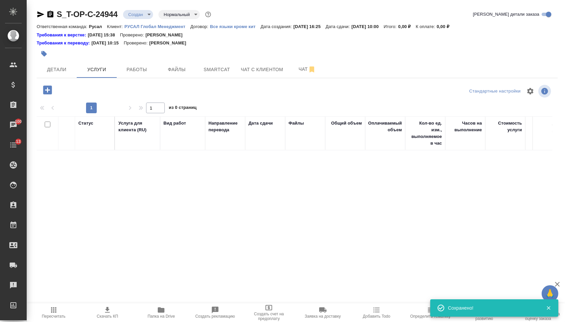
click at [45, 92] on icon "button" at bounding box center [47, 89] width 9 height 9
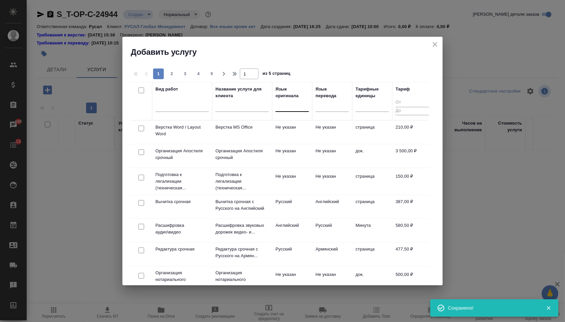
click at [297, 106] on div at bounding box center [292, 105] width 33 height 10
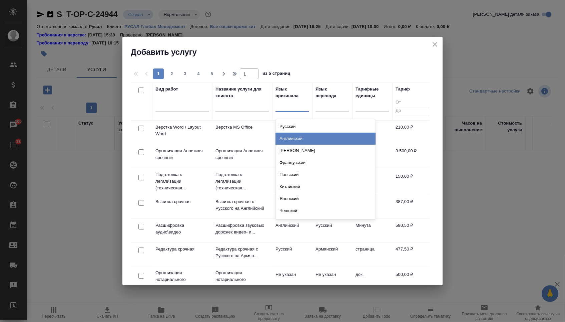
click at [297, 137] on div "Английский" at bounding box center [326, 139] width 100 height 12
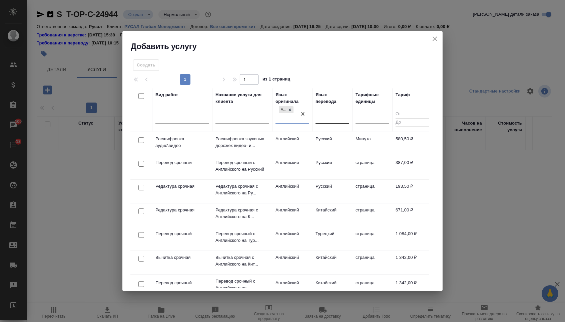
click at [332, 114] on div at bounding box center [332, 117] width 33 height 10
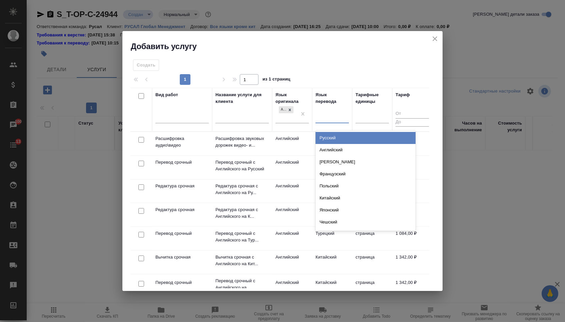
click at [329, 142] on div "Русский" at bounding box center [366, 138] width 100 height 12
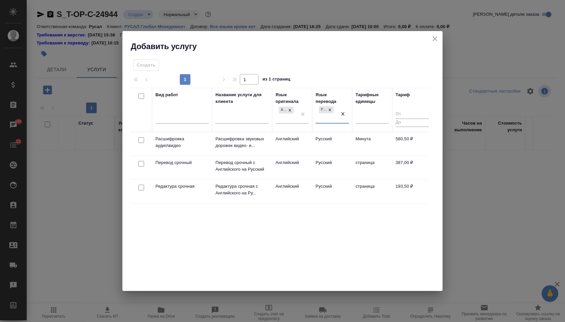
click at [141, 164] on input "checkbox" at bounding box center [142, 164] width 6 height 6
checkbox input "true"
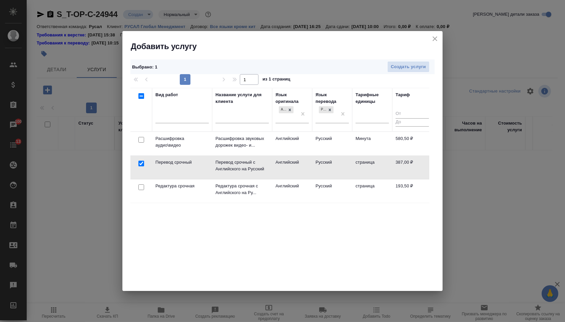
click at [141, 190] on input "checkbox" at bounding box center [142, 187] width 6 height 6
checkbox input "true"
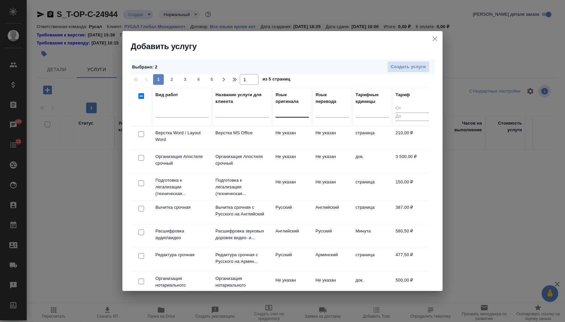
click at [143, 136] on input "checkbox" at bounding box center [142, 134] width 6 height 6
checkbox input "true"
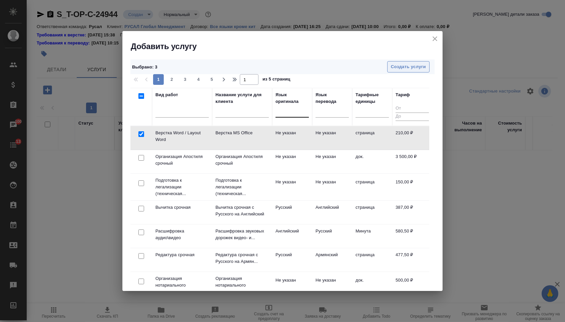
click at [391, 68] on span "Создать услуги" at bounding box center [408, 67] width 35 height 8
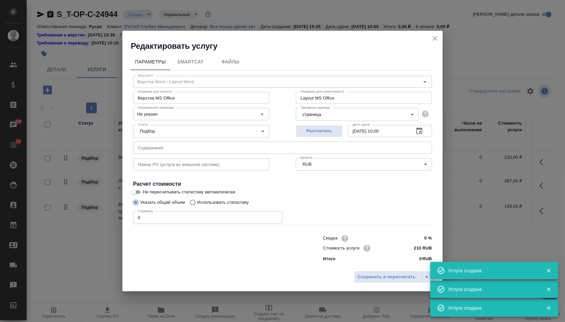
type input "Верстка Word / Layout Word"
type input "Верстка MS Office"
type input "Layout MS Office"
type input "Не указан"
type input "210 RUB"
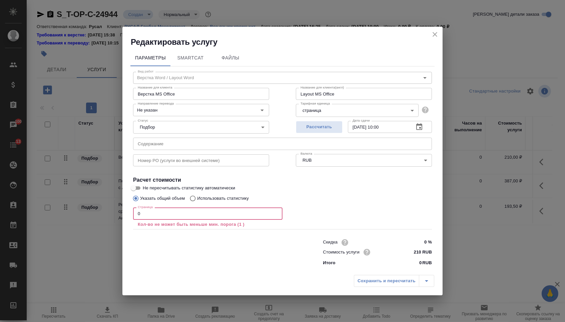
drag, startPoint x: 144, startPoint y: 215, endPoint x: 131, endPoint y: 215, distance: 13.4
click at [132, 215] on div "Вид работ Верстка Word / Layout Word Вид работ Название для клиента Верстка MS …" at bounding box center [283, 167] width 304 height 203
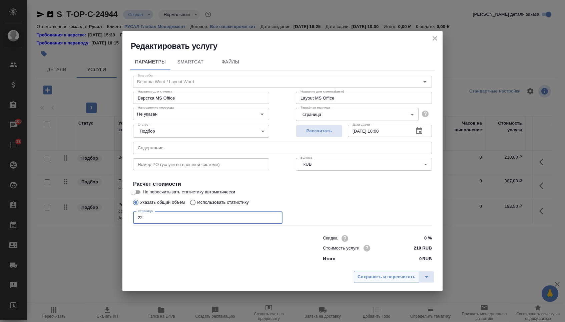
type input "22"
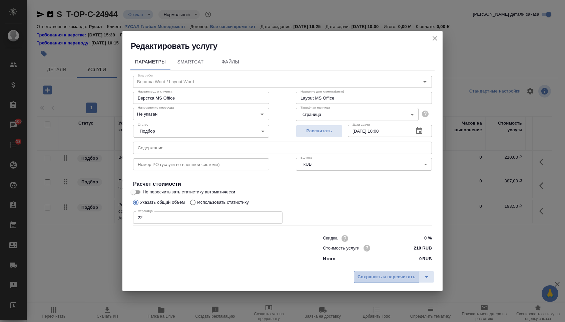
click at [371, 277] on span "Сохранить и пересчитать" at bounding box center [387, 277] width 58 height 8
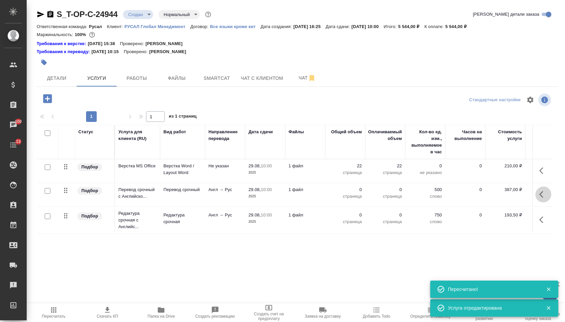
click at [545, 195] on icon "button" at bounding box center [544, 194] width 8 height 8
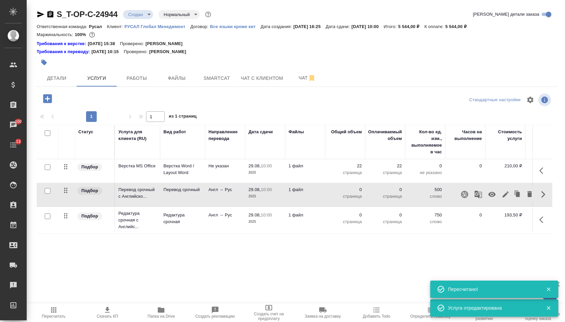
click at [502, 198] on icon "button" at bounding box center [506, 194] width 8 height 8
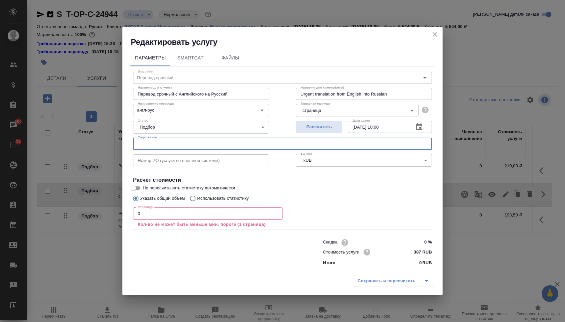
click at [162, 148] on input "text" at bounding box center [282, 144] width 299 height 12
paste input "02key1 Sadler - Anode manufacturing technology"
type input "02key1 Sadler - Anode manufacturing technology"
click at [145, 212] on input "0" at bounding box center [208, 213] width 150 height 12
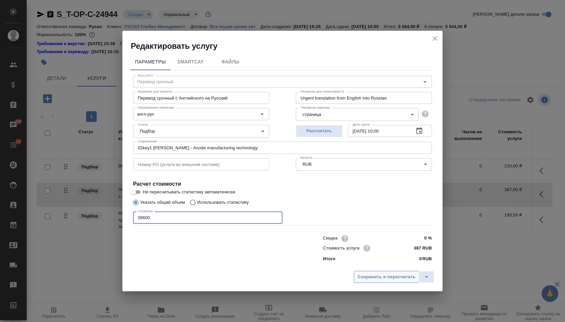
type input "39600"
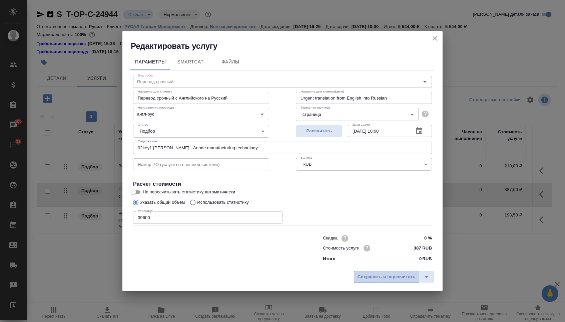
click at [383, 278] on span "Сохранить и пересчитать" at bounding box center [387, 277] width 58 height 8
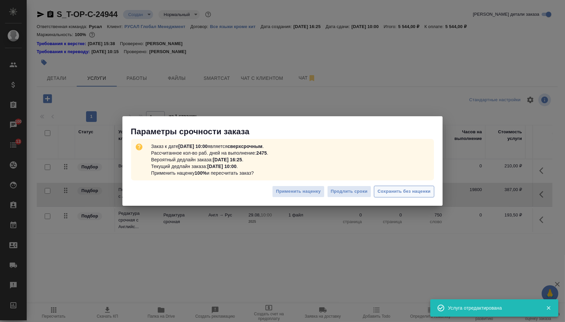
click at [419, 195] on span "Сохранить без наценки" at bounding box center [404, 192] width 53 height 8
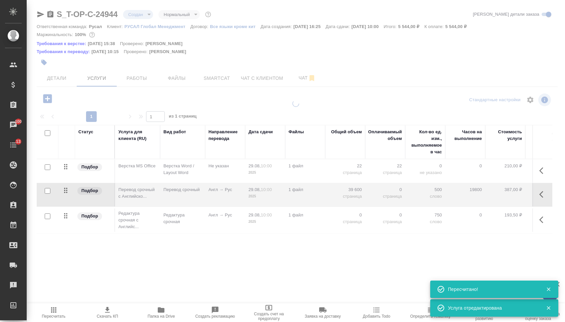
type input "urgent"
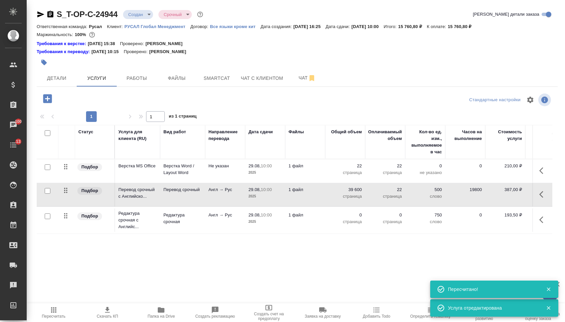
click at [543, 224] on icon "button" at bounding box center [544, 220] width 8 height 8
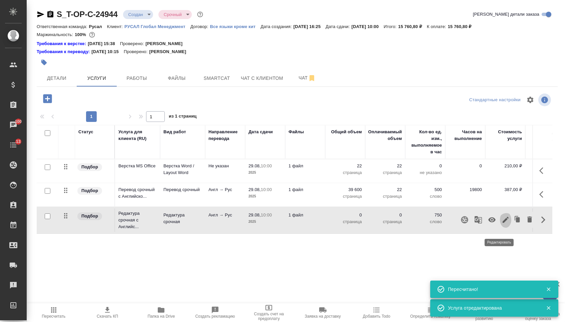
click at [502, 224] on icon "button" at bounding box center [506, 220] width 8 height 8
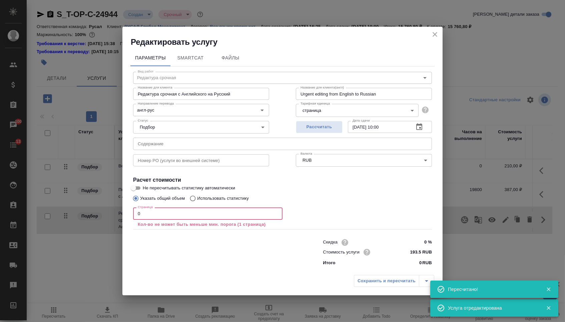
click at [141, 215] on input "0" at bounding box center [208, 213] width 150 height 12
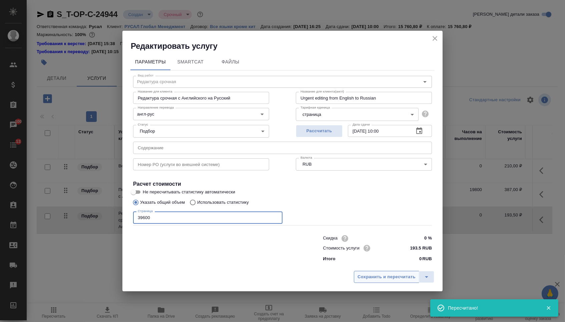
type input "39600"
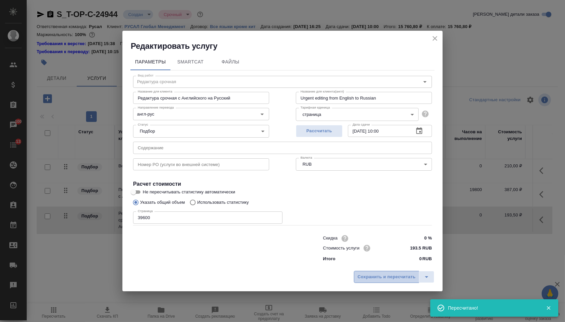
click at [381, 283] on button "Сохранить и пересчитать" at bounding box center [386, 277] width 65 height 12
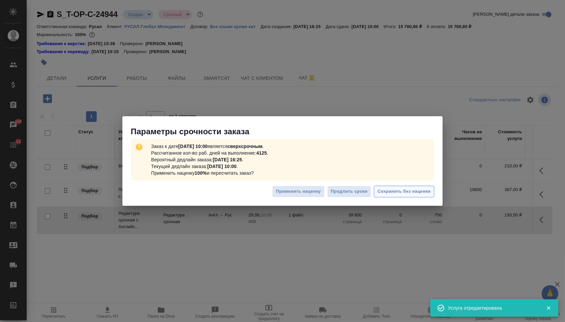
click at [415, 193] on span "Сохранить без наценки" at bounding box center [404, 192] width 53 height 8
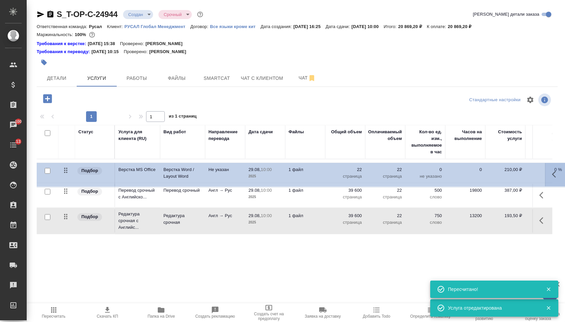
drag, startPoint x: 65, startPoint y: 173, endPoint x: 66, endPoint y: 246, distance: 73.4
click at [66, 246] on div "Статус Услуга для клиента (RU) Вид работ Направление перевода Дата сдачи Файлы …" at bounding box center [295, 197] width 516 height 144
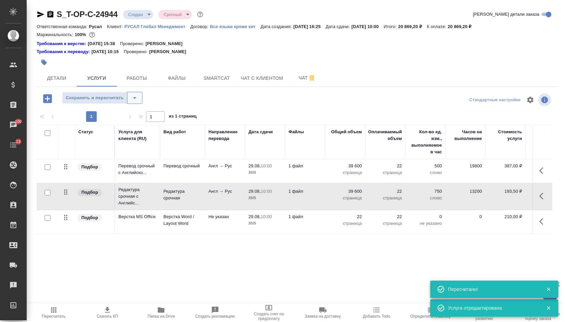
click at [133, 101] on icon "split button" at bounding box center [135, 98] width 8 height 8
click at [123, 101] on span "Сохранить и пересчитать" at bounding box center [95, 98] width 58 height 8
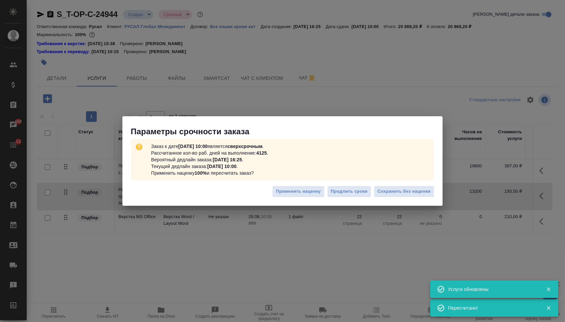
click at [395, 184] on div "Применить наценку Продлить сроки Сохранить без наценки" at bounding box center [282, 193] width 320 height 23
click at [408, 193] on span "Сохранить без наценки" at bounding box center [404, 192] width 53 height 8
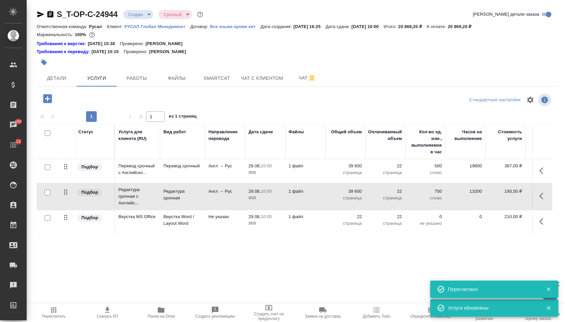
click at [151, 17] on body "🙏 .cls-1 fill:#fff; AWATERA Menshikova Aleksandra Клиенты Спецификации Заказы 1…" at bounding box center [282, 161] width 565 height 322
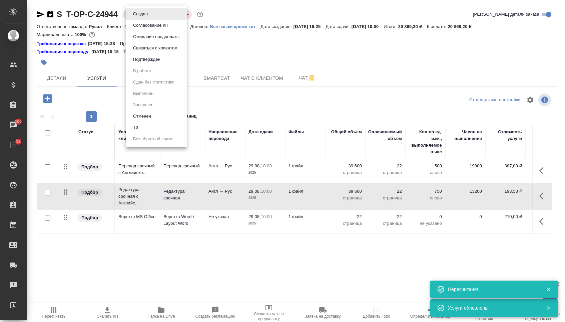
click at [151, 62] on button "Подтвержден" at bounding box center [146, 59] width 31 height 7
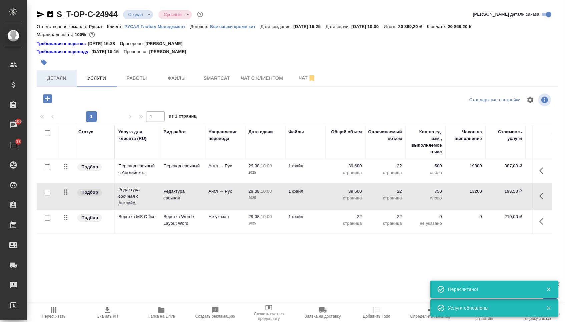
click at [76, 76] on button "Детали" at bounding box center [57, 78] width 40 height 17
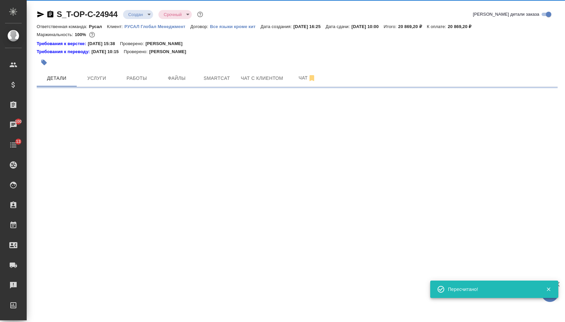
select select "RU"
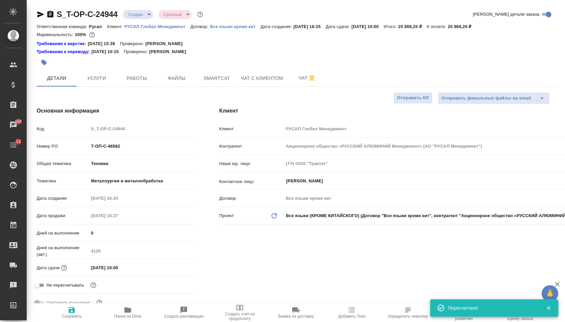
type textarea "x"
drag, startPoint x: 128, startPoint y: 148, endPoint x: 52, endPoint y: 148, distance: 75.8
click at [52, 148] on div "Номер PO Т-ОП-С-46562" at bounding box center [115, 146] width 156 height 12
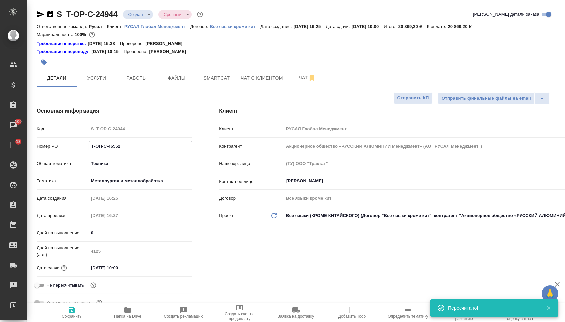
select select "RU"
type textarea "x"
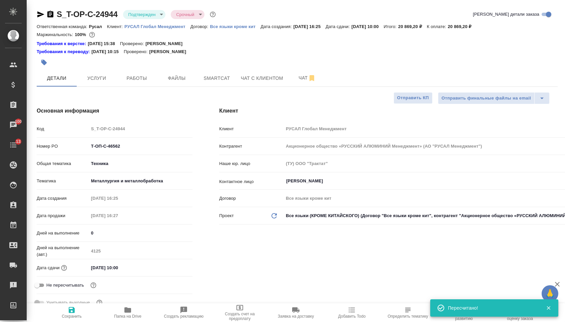
type textarea "x"
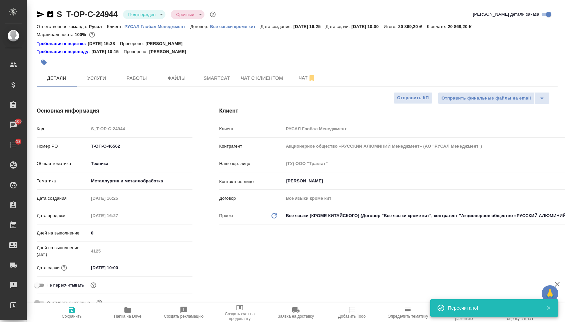
type textarea "x"
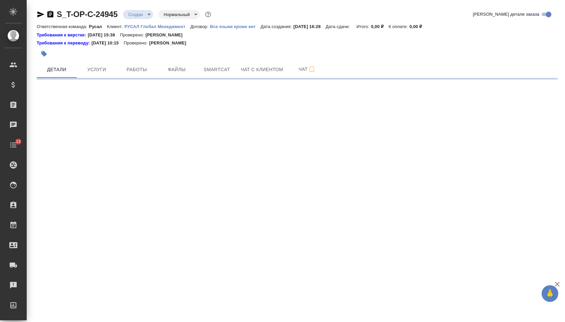
select select "RU"
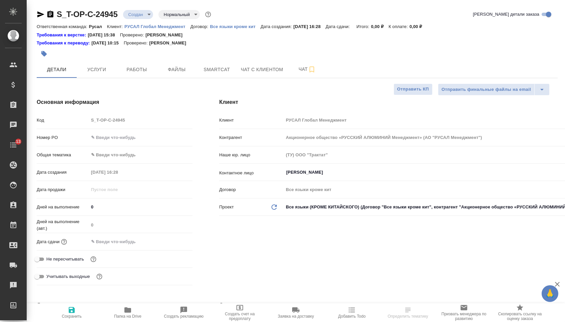
type textarea "x"
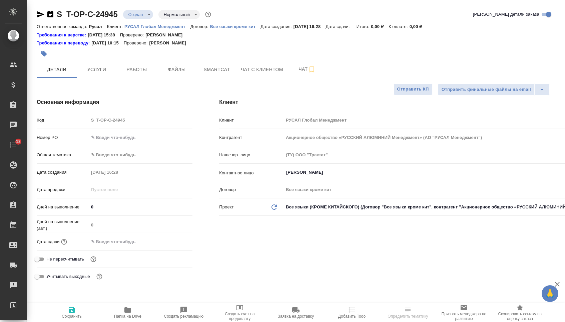
type textarea "x"
click at [111, 142] on input "text" at bounding box center [140, 138] width 103 height 10
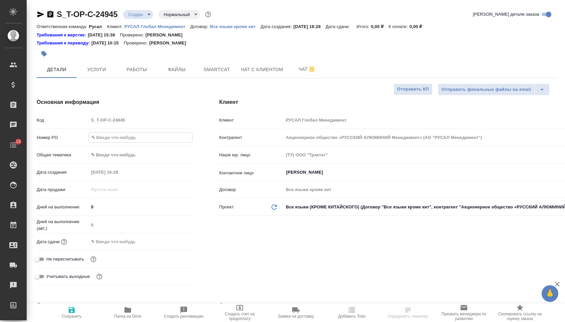
paste input "Т-ОП-С-46563"
type input "Т-ОП-С-46563"
type textarea "x"
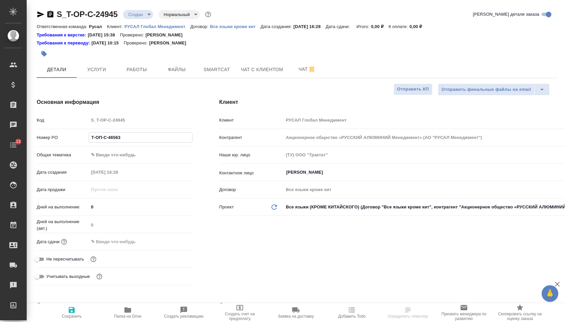
type input "Т-ОП-С-46563"
click at [136, 246] on input "text" at bounding box center [118, 242] width 58 height 10
click at [166, 246] on div at bounding box center [141, 242] width 104 height 10
click at [176, 244] on icon "button" at bounding box center [173, 241] width 6 height 7
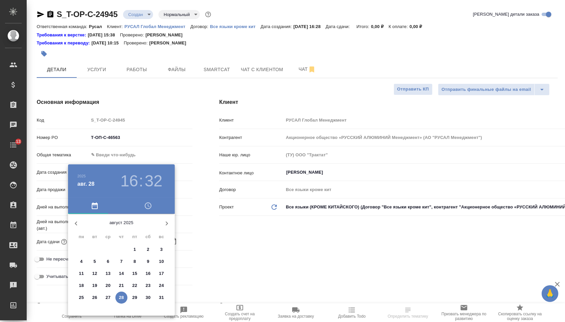
click at [133, 301] on p "29" at bounding box center [135, 297] width 5 height 7
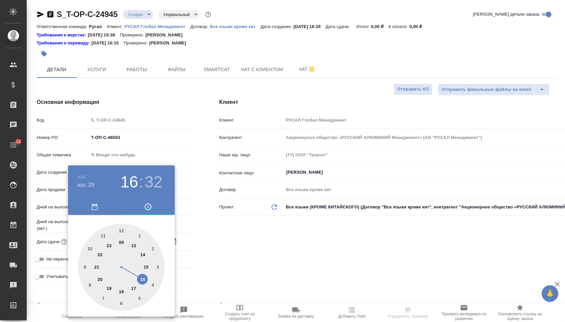
type input "29.08.2025 16:32"
type textarea "x"
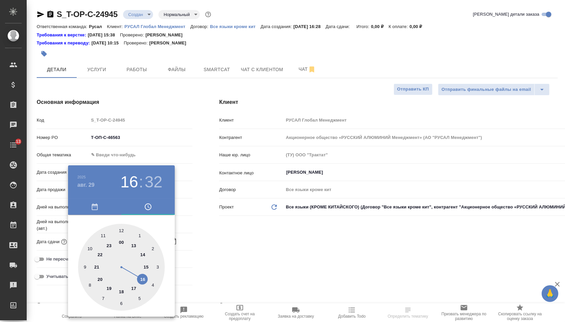
type textarea "x"
type input "29.08.2025 14:32"
click at [141, 252] on div at bounding box center [121, 267] width 87 height 87
type textarea "x"
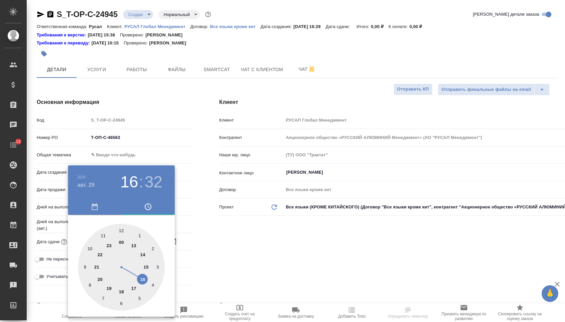
type textarea "x"
click at [120, 229] on div at bounding box center [121, 267] width 87 height 87
type input "29.08.2025 14:00"
type textarea "x"
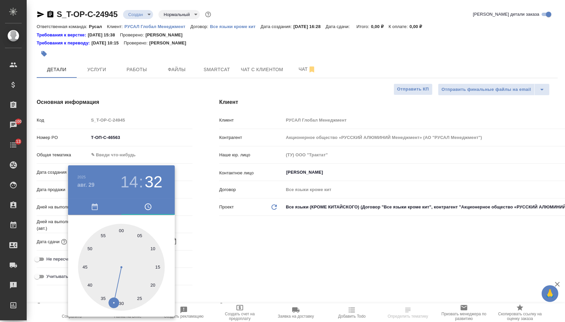
type textarea "x"
click at [238, 247] on div at bounding box center [282, 161] width 565 height 322
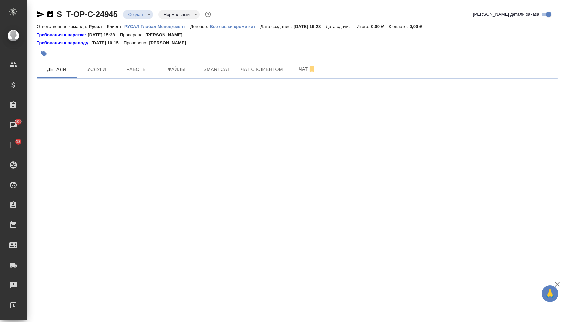
select select "RU"
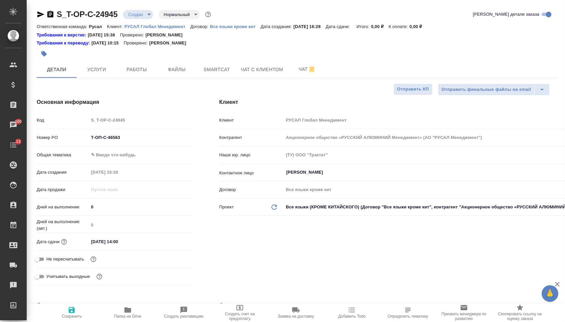
type textarea "x"
click at [110, 157] on body "🙏 .cls-1 fill:#fff; AWATERA Menshikova Aleksandra Клиенты Спецификации Заказы 1…" at bounding box center [282, 161] width 565 height 322
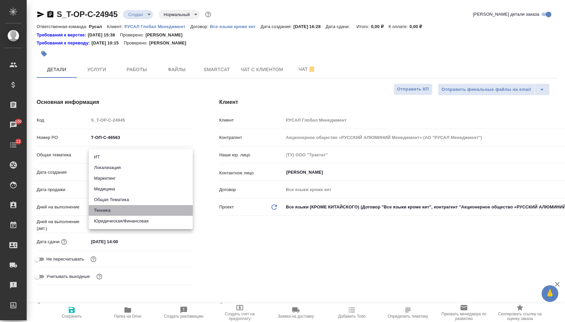
click at [112, 211] on li "Техника" at bounding box center [141, 210] width 104 height 11
type input "tech"
type textarea "x"
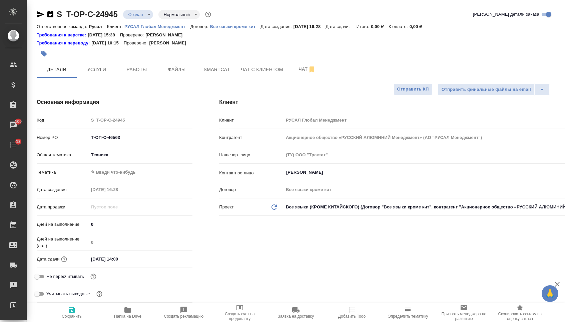
click at [118, 157] on body "🙏 .cls-1 fill:#fff; AWATERA Menshikova Aleksandra Клиенты Спецификации Заказы 1…" at bounding box center [282, 161] width 565 height 322
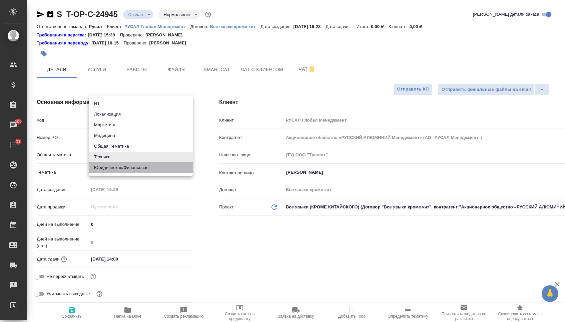
click at [118, 166] on li "Юридическая/Финансовая" at bounding box center [141, 167] width 104 height 11
type input "yr-fn"
type textarea "x"
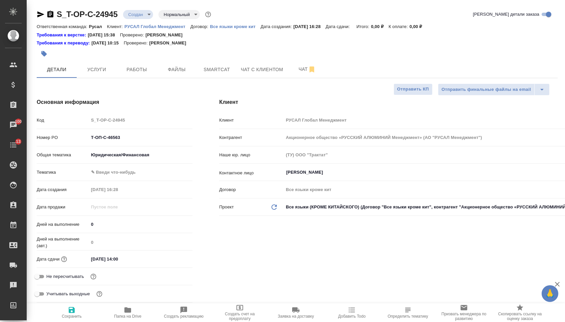
click at [118, 175] on body "🙏 .cls-1 fill:#fff; AWATERA Menshikova Aleksandra Клиенты Спецификации Заказы 1…" at bounding box center [282, 161] width 565 height 322
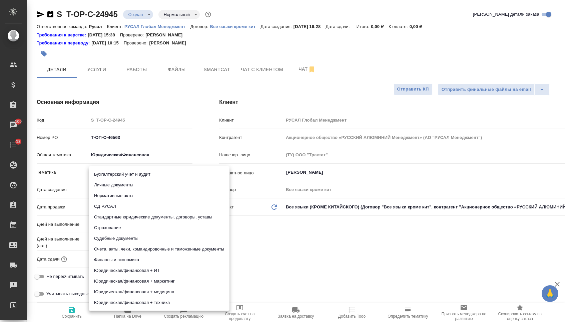
click at [117, 246] on li "Счета, акты, чеки, командировочные и таможенные документы" at bounding box center [159, 249] width 141 height 11
type textarea "x"
type input "5f647205b73bc97568ca66c0"
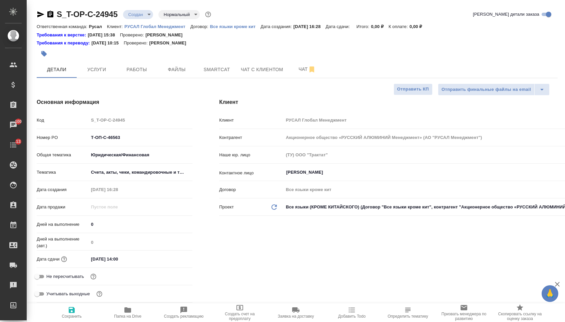
click at [71, 312] on icon "button" at bounding box center [72, 310] width 8 height 8
type textarea "x"
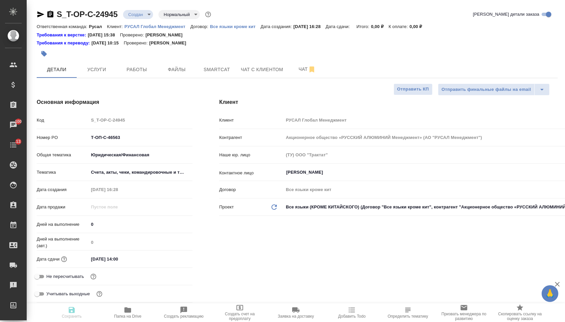
type textarea "x"
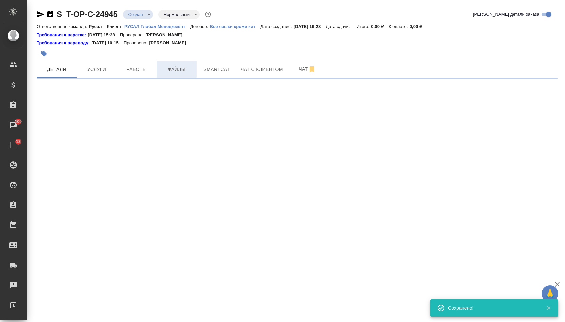
select select "RU"
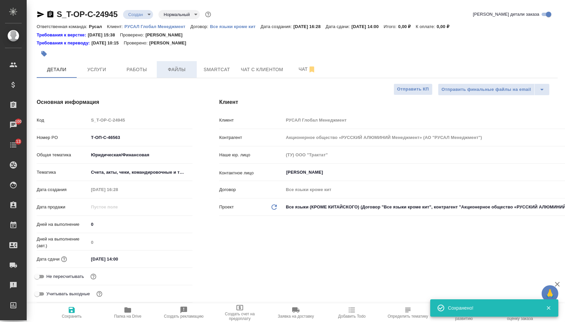
click at [174, 73] on span "Файлы" at bounding box center [177, 69] width 32 height 8
type textarea "x"
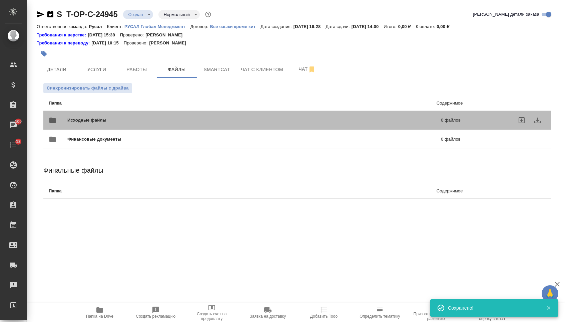
click at [148, 108] on div "Исходные файлы 0 файлов" at bounding box center [255, 119] width 426 height 29
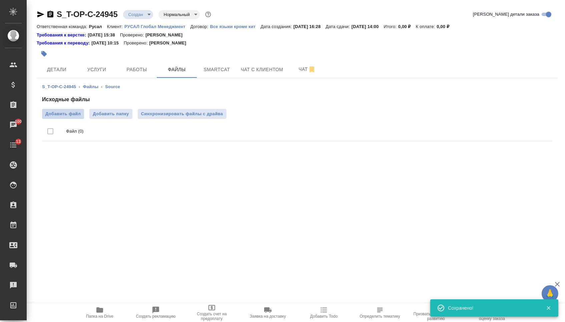
click at [77, 110] on label "Добавить файл" at bounding box center [63, 114] width 42 height 10
click at [0, 0] on input "Добавить файл" at bounding box center [0, 0] width 0 height 0
click at [96, 63] on button "Услуги" at bounding box center [97, 69] width 40 height 17
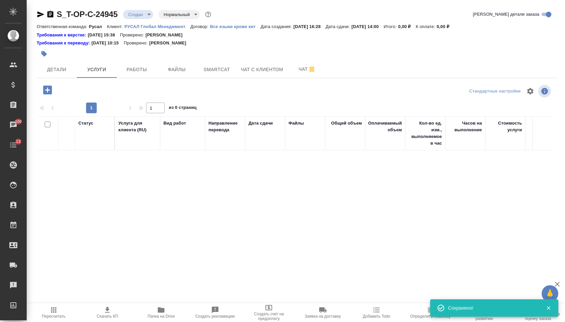
click at [52, 92] on icon "button" at bounding box center [47, 89] width 9 height 9
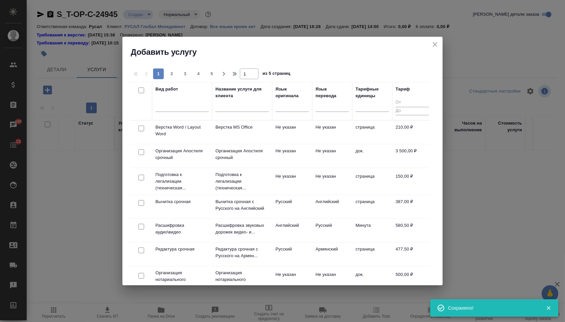
drag, startPoint x: 297, startPoint y: 109, endPoint x: 296, endPoint y: 118, distance: 9.4
click at [297, 109] on div at bounding box center [292, 105] width 33 height 10
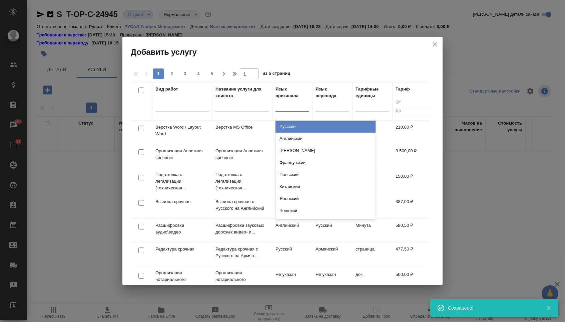
click at [295, 139] on div "Английский" at bounding box center [326, 139] width 100 height 12
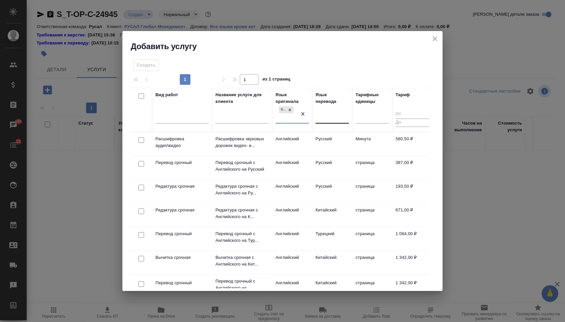
click at [327, 113] on div at bounding box center [332, 117] width 33 height 10
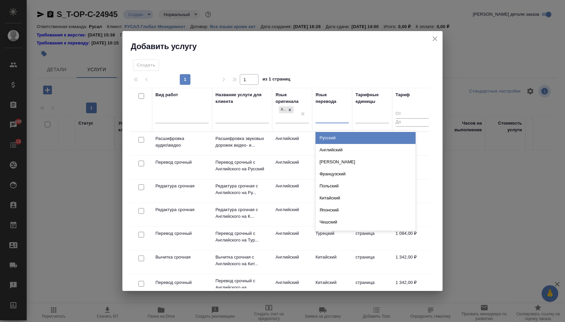
click at [325, 139] on div "Русский" at bounding box center [366, 138] width 100 height 12
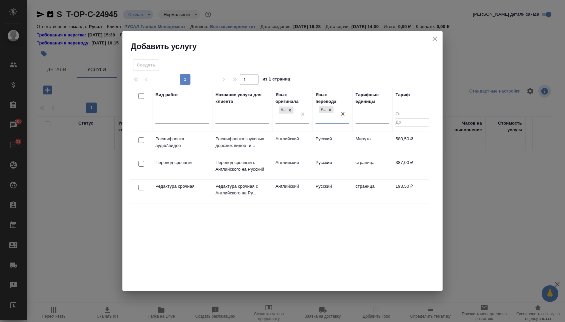
click at [141, 166] on div at bounding box center [141, 163] width 15 height 9
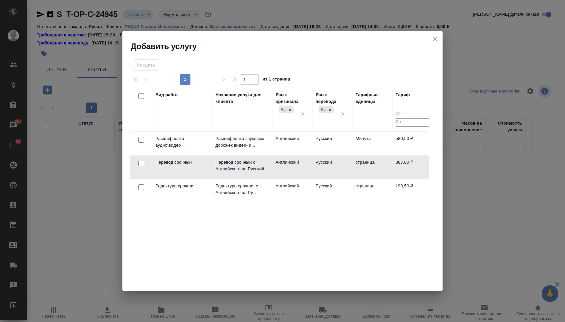
click at [142, 166] on input "checkbox" at bounding box center [142, 164] width 6 height 6
checkbox input "true"
click at [142, 184] on input "checkbox" at bounding box center [142, 187] width 6 height 6
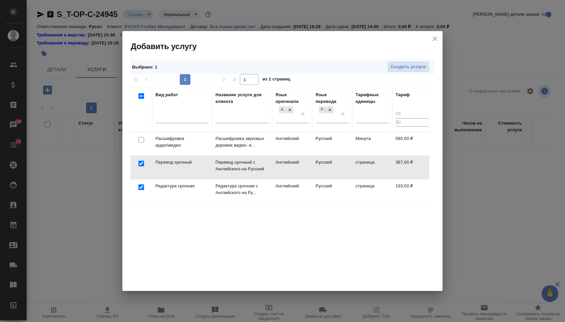
checkbox input "true"
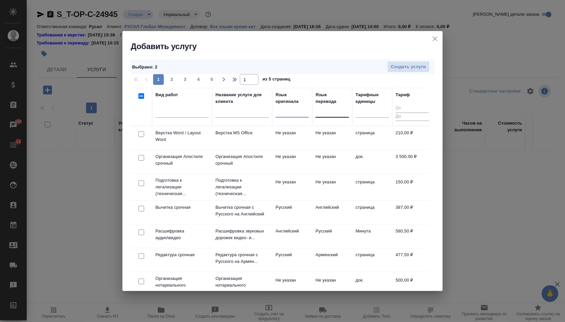
click at [137, 133] on div at bounding box center [141, 134] width 15 height 9
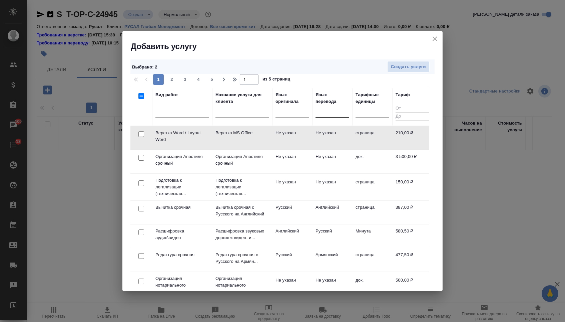
click at [140, 135] on input "checkbox" at bounding box center [142, 134] width 6 height 6
checkbox input "true"
click at [408, 67] on span "Создать услуги" at bounding box center [408, 67] width 35 height 8
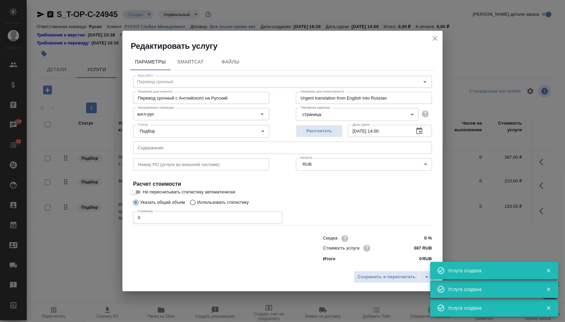
type input "Перевод срочный"
type input "Перевод срочный с Английского на Русский"
type input "Urgent translation from English into Russian"
type input "англ-рус"
type input "387 RUB"
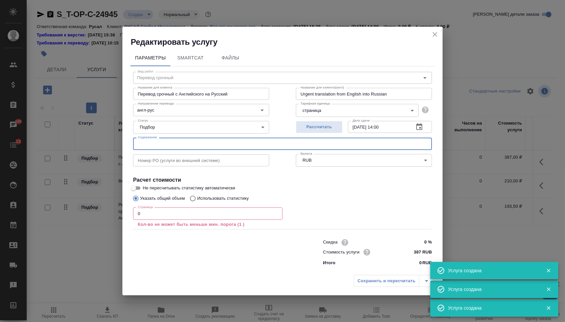
click at [236, 146] on input "text" at bounding box center [282, 144] width 299 height 12
paste input "AL PLUS BUSINESS SERVICES DANISMANLIK LIMITED SIRKETI"
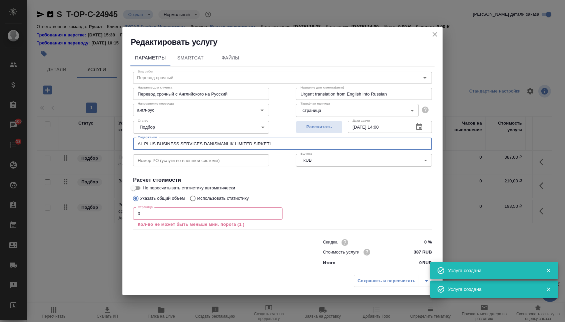
type input "AL PLUS BUSINESS SERVICES DANISMANLIK LIMITED SIRKETI"
click at [187, 213] on input "0" at bounding box center [208, 213] width 150 height 12
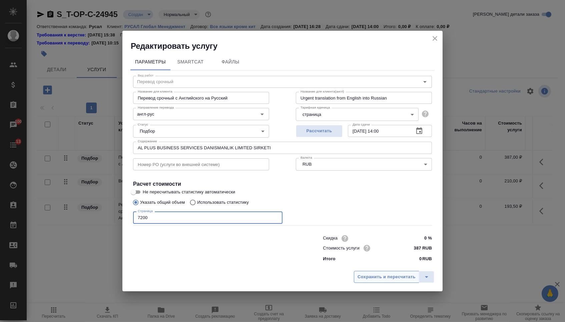
type input "7200"
click at [401, 281] on span "Сохранить и пересчитать" at bounding box center [387, 277] width 58 height 8
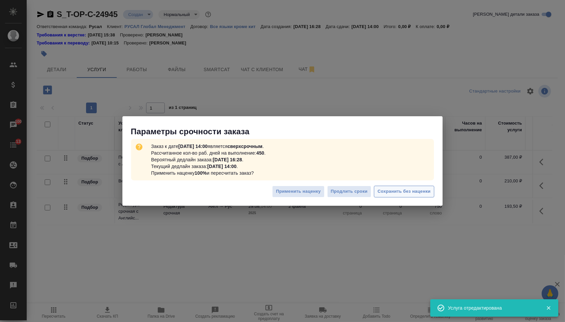
click at [431, 188] on button "Сохранить без наценки" at bounding box center [404, 192] width 60 height 12
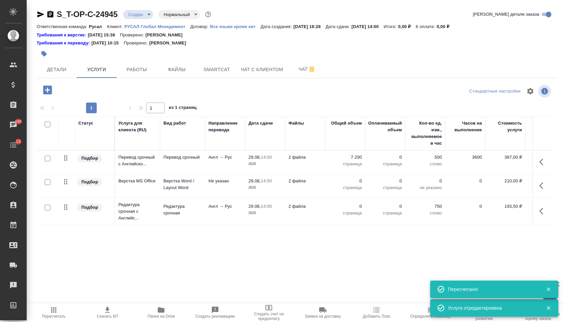
type input "urgent"
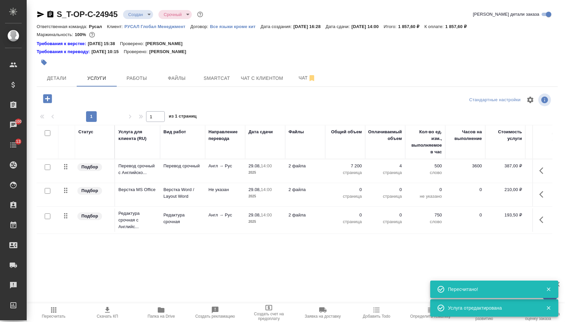
click at [352, 183] on td "7 200 страница" at bounding box center [345, 170] width 40 height 23
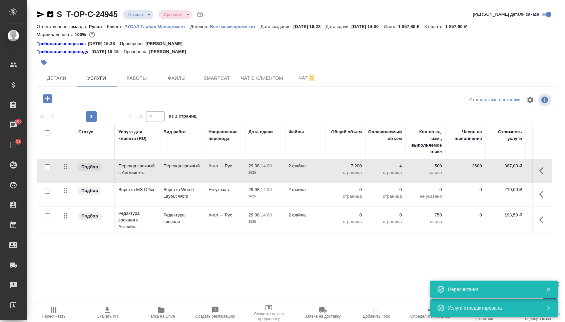
click at [351, 192] on p "0" at bounding box center [345, 189] width 33 height 7
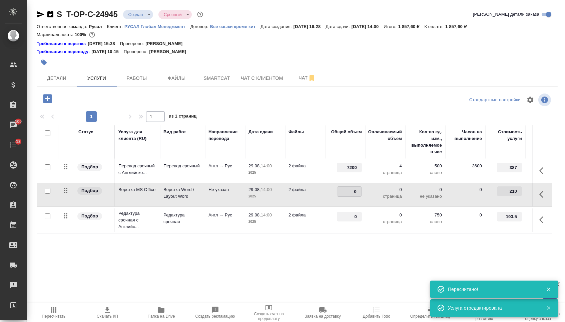
type input "4"
click at [348, 221] on input "0" at bounding box center [349, 217] width 25 height 10
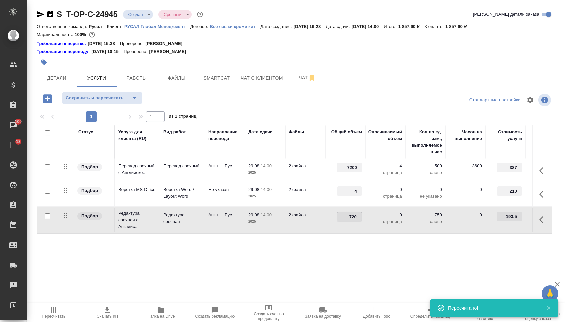
type input "7200"
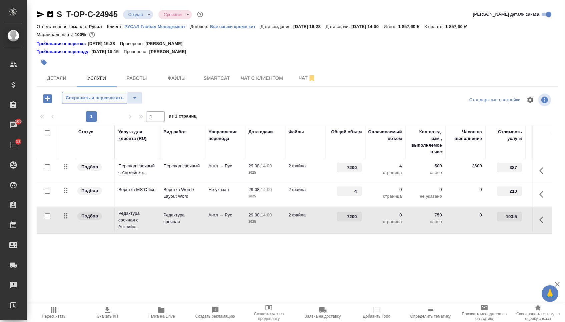
click at [102, 102] on span "Сохранить и пересчитать" at bounding box center [95, 98] width 58 height 8
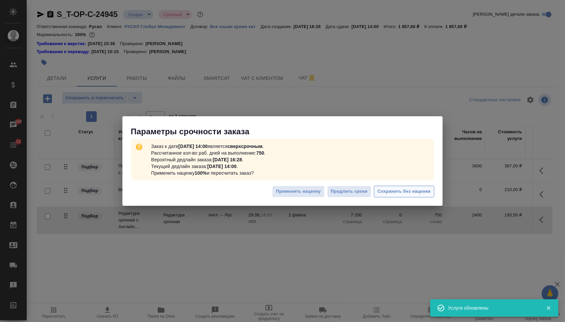
click at [416, 190] on span "Сохранить без наценки" at bounding box center [404, 192] width 53 height 8
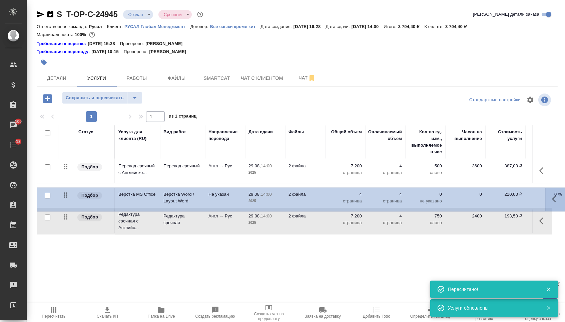
drag, startPoint x: 65, startPoint y: 194, endPoint x: 65, endPoint y: 224, distance: 29.7
click at [65, 224] on table "Статус Услуга для клиента (RU) Вид работ Направление перевода Дата сдачи Файлы …" at bounding box center [351, 180] width 629 height 110
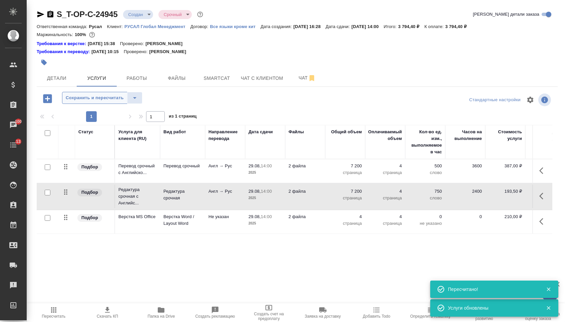
click at [96, 97] on span "Сохранить и пересчитать" at bounding box center [95, 98] width 58 height 8
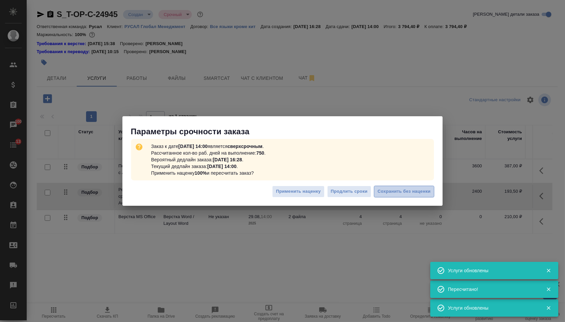
click at [404, 191] on span "Сохранить без наценки" at bounding box center [404, 192] width 53 height 8
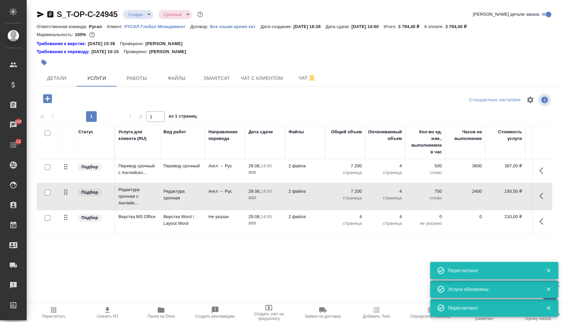
click at [146, 14] on body "🙏 .cls-1 fill:#fff; AWATERA Menshikova Aleksandra Клиенты Спецификации Заказы 1…" at bounding box center [282, 161] width 565 height 322
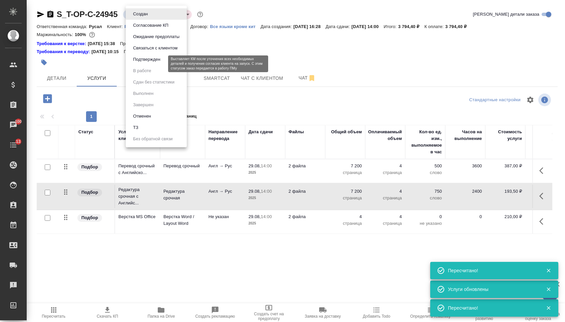
click at [150, 63] on button "Подтвержден" at bounding box center [146, 59] width 31 height 7
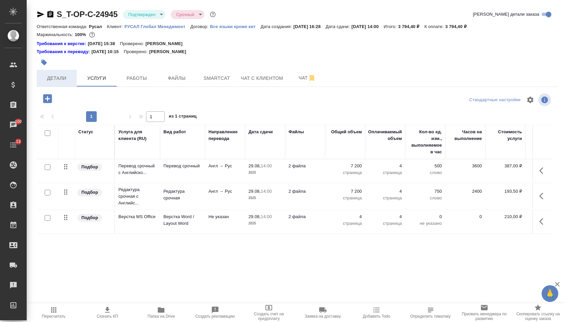
click at [54, 75] on button "Детали" at bounding box center [57, 78] width 40 height 17
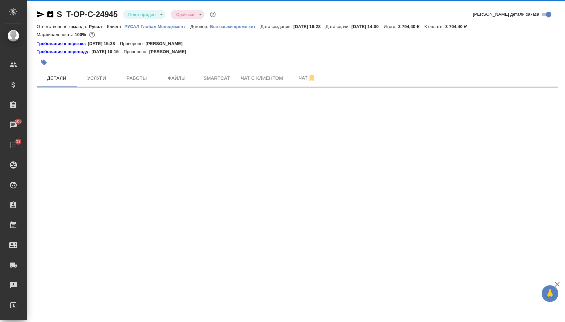
select select "RU"
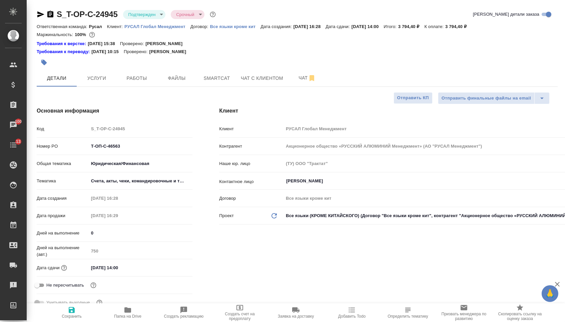
type textarea "x"
drag, startPoint x: 125, startPoint y: 150, endPoint x: 70, endPoint y: 148, distance: 55.4
click at [70, 149] on div "Номер PO Т-ОП-С-46563" at bounding box center [115, 146] width 156 height 12
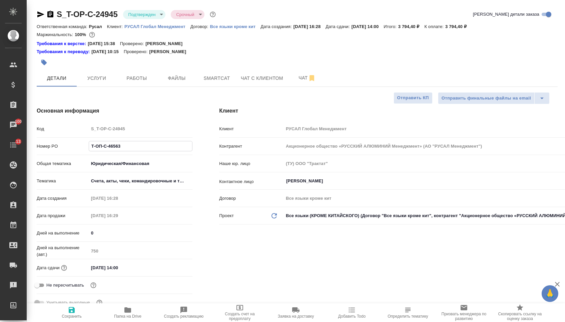
type textarea "x"
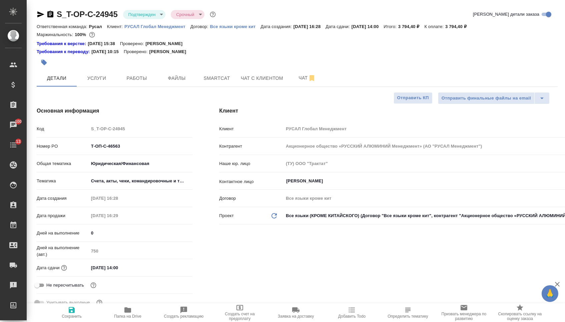
type textarea "x"
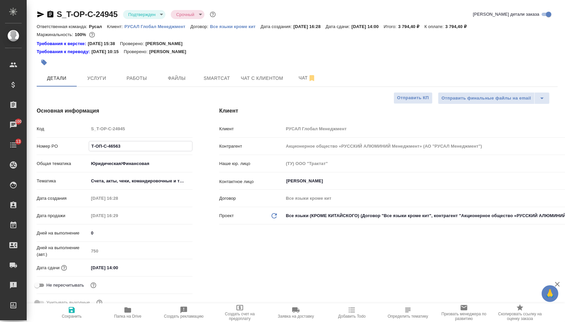
type textarea "x"
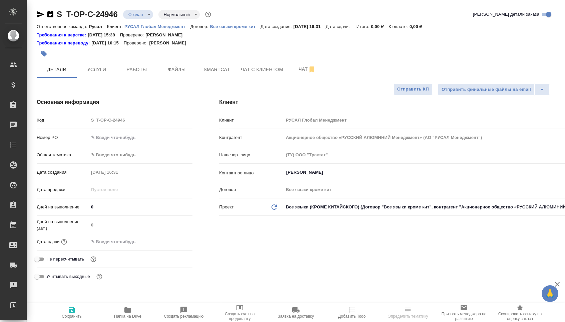
select select "RU"
click at [118, 139] on input "text" at bounding box center [141, 138] width 104 height 10
paste input "Т-ОП-С-46564"
type input "Т-ОП-С-46564"
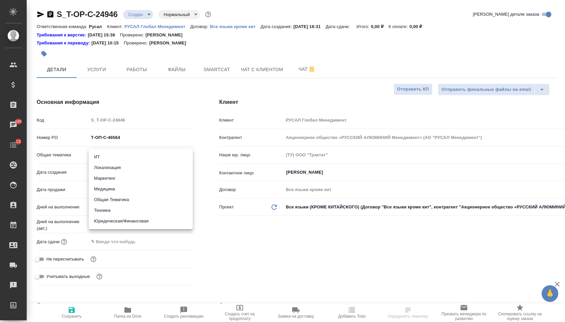
drag, startPoint x: 134, startPoint y: 156, endPoint x: 134, endPoint y: 202, distance: 45.7
click at [134, 156] on body "🙏 .cls-1 fill:#fff; AWATERA [PERSON_NAME] Спецификации Заказы 100 Чаты 13 Todo …" at bounding box center [282, 161] width 565 height 322
click at [135, 219] on li "Юридическая/Финансовая" at bounding box center [141, 221] width 104 height 11
type input "yr-fn"
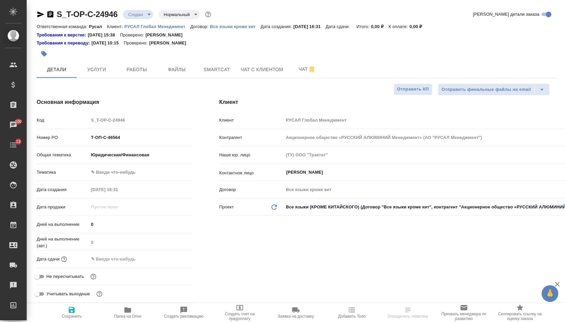
click at [115, 172] on body "🙏 .cls-1 fill:#fff; AWATERA [PERSON_NAME] Спецификации Заказы 100 Чаты 13 Todo …" at bounding box center [282, 161] width 565 height 322
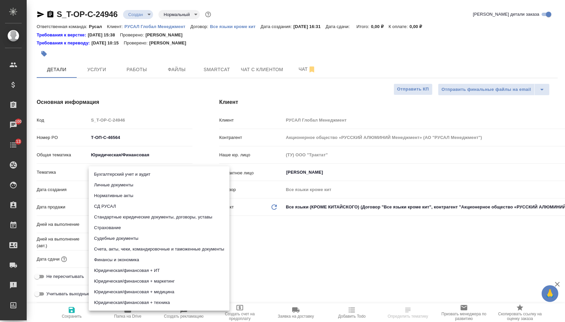
click at [117, 217] on li "Стандартные юридические документы, договоры, уставы" at bounding box center [159, 217] width 141 height 11
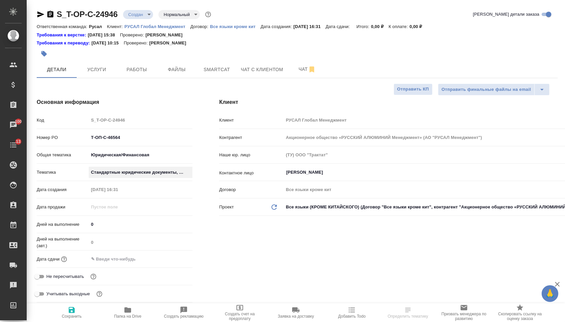
type input "5f647205b73bc97568ca66bf"
click at [114, 256] on div "Дата сдачи" at bounding box center [115, 259] width 156 height 12
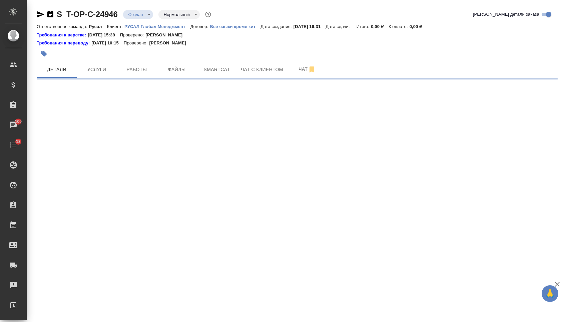
click at [145, 261] on div ".cls-1 fill:#fff; AWATERA [PERSON_NAME] Спецификации Заказы 100 Чаты 13 Todo Пр…" at bounding box center [282, 161] width 565 height 322
select select "RU"
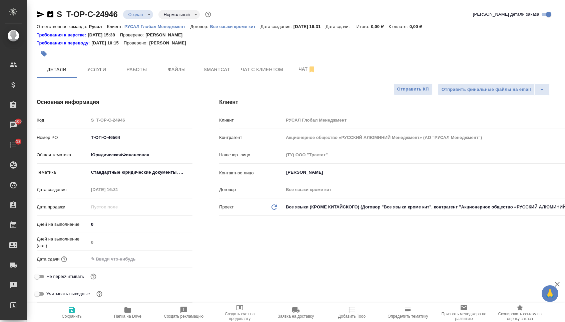
type textarea "x"
click at [126, 257] on input "text" at bounding box center [118, 259] width 58 height 10
click at [173, 260] on icon "button" at bounding box center [173, 258] width 8 height 8
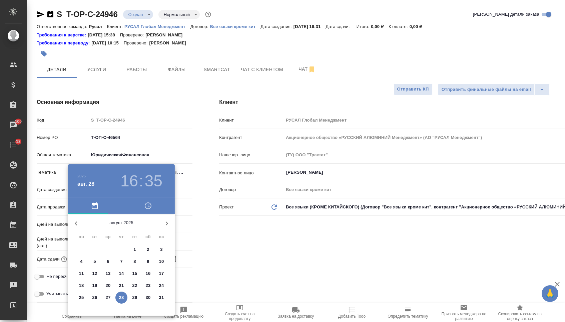
click at [161, 225] on button "button" at bounding box center [167, 223] width 16 height 16
click at [81, 247] on p "1" at bounding box center [81, 249] width 2 height 7
type input "[DATE] 16:35"
type textarea "x"
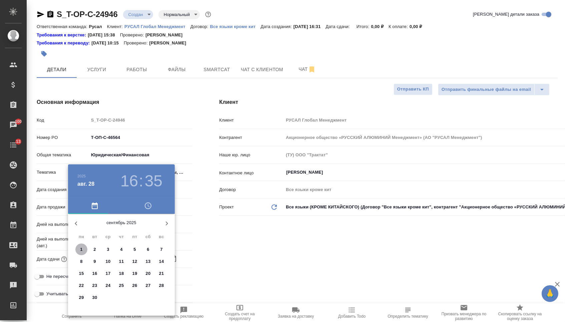
type textarea "x"
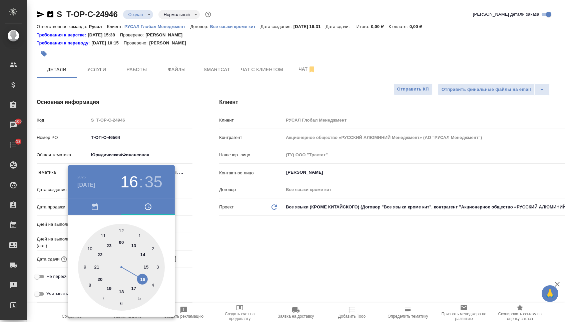
type textarea "x"
type input "[DATE] 11:35"
click at [99, 235] on div at bounding box center [121, 267] width 87 height 87
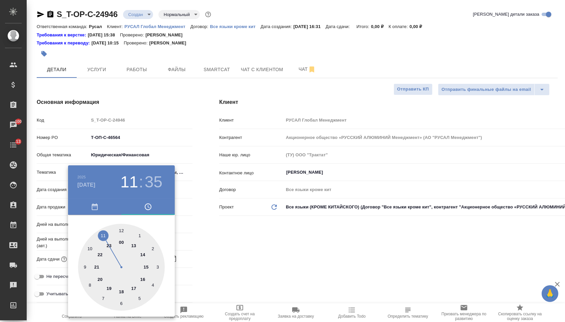
type textarea "x"
click at [121, 228] on div at bounding box center [121, 267] width 87 height 87
type input "[DATE] 11:00"
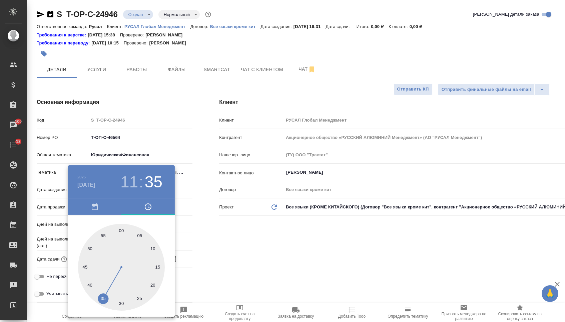
type textarea "x"
click at [216, 229] on div at bounding box center [282, 161] width 565 height 322
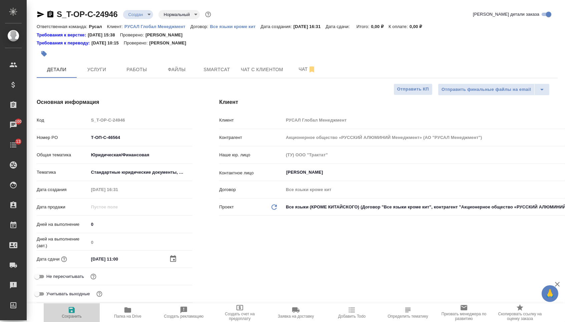
click at [62, 318] on span "Сохранить" at bounding box center [72, 316] width 20 height 5
type textarea "x"
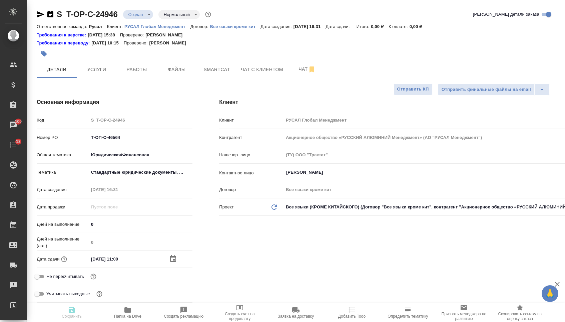
type textarea "x"
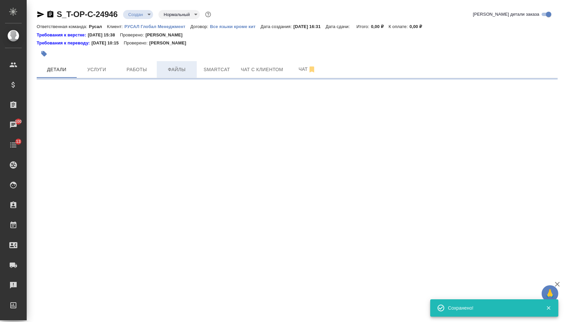
select select "RU"
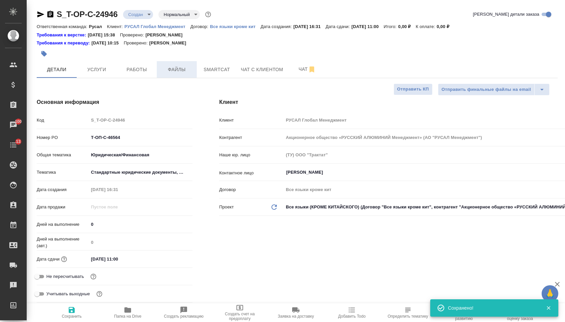
click at [176, 69] on span "Файлы" at bounding box center [177, 69] width 32 height 8
type textarea "x"
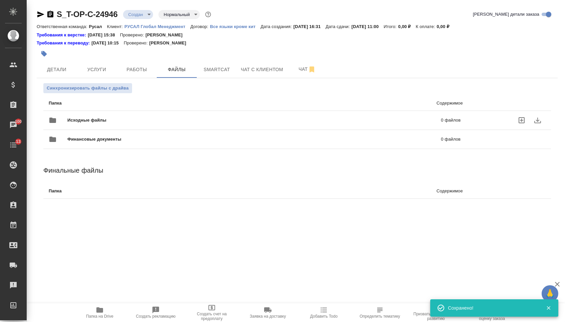
click at [125, 121] on span "Исходные файлы" at bounding box center [170, 120] width 207 height 7
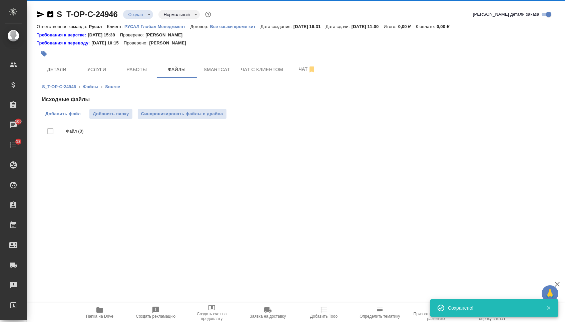
click at [79, 116] on span "Добавить файл" at bounding box center [62, 113] width 35 height 7
click at [0, 0] on input "Добавить файл" at bounding box center [0, 0] width 0 height 0
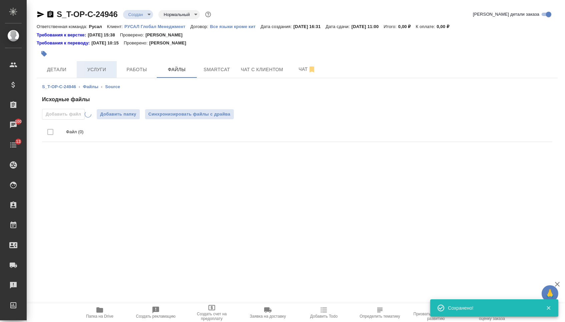
click at [98, 68] on span "Услуги" at bounding box center [97, 69] width 32 height 8
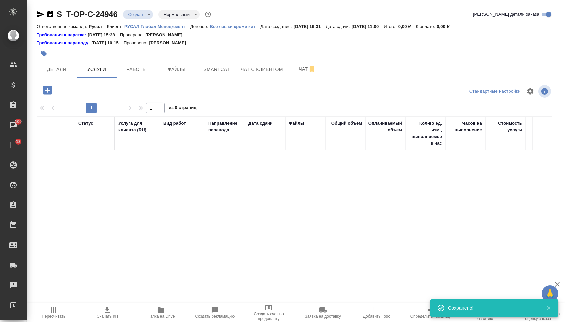
click at [49, 91] on icon "button" at bounding box center [48, 90] width 12 height 12
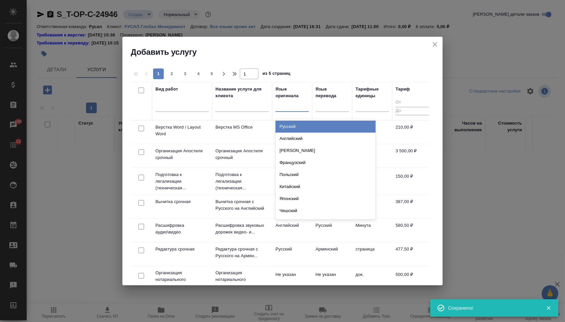
click at [304, 101] on div at bounding box center [292, 105] width 33 height 10
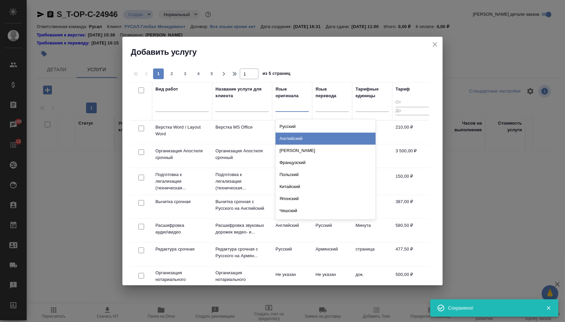
click at [300, 141] on div "Английский" at bounding box center [326, 139] width 100 height 12
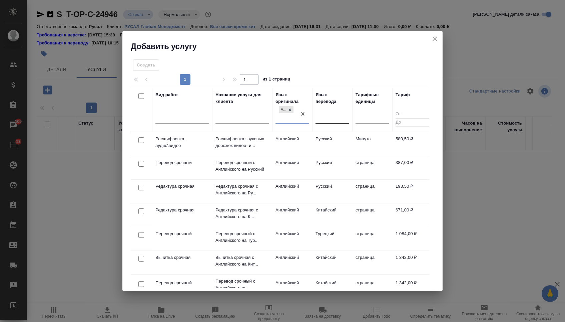
drag, startPoint x: 333, startPoint y: 111, endPoint x: 333, endPoint y: 120, distance: 8.4
click at [333, 112] on div at bounding box center [332, 117] width 33 height 10
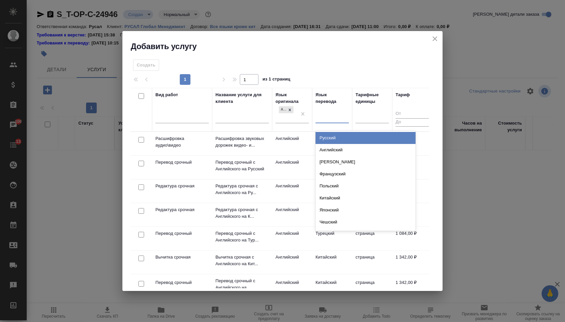
click at [333, 134] on div "Русский" at bounding box center [366, 138] width 100 height 12
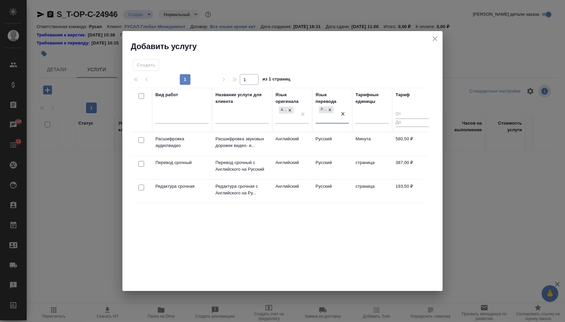
click at [139, 164] on input "checkbox" at bounding box center [142, 164] width 6 height 6
checkbox input "true"
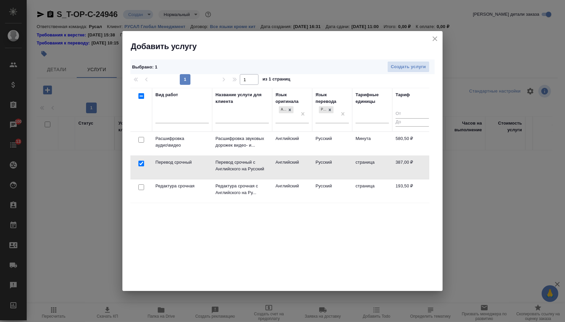
click at [139, 190] on input "checkbox" at bounding box center [142, 187] width 6 height 6
checkbox input "true"
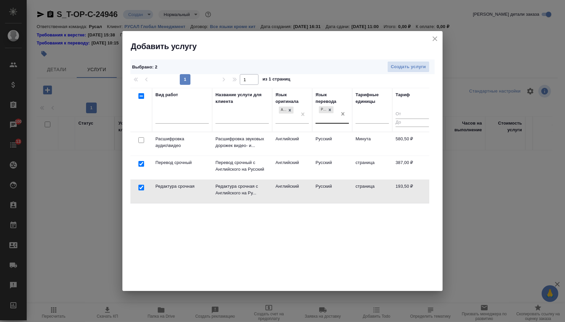
drag, startPoint x: 343, startPoint y: 118, endPoint x: 332, endPoint y: 116, distance: 11.2
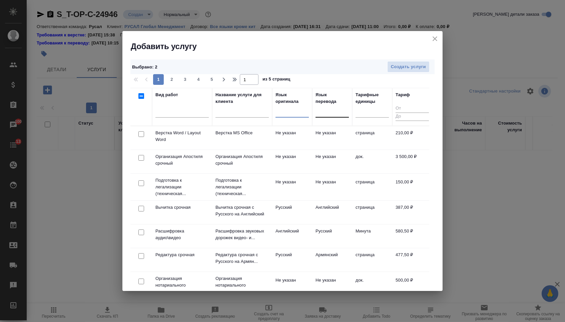
click at [141, 135] on input "checkbox" at bounding box center [142, 134] width 6 height 6
checkbox input "true"
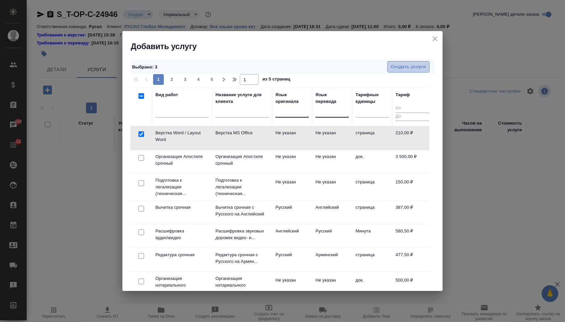
click at [394, 68] on span "Создать услуги" at bounding box center [408, 67] width 35 height 8
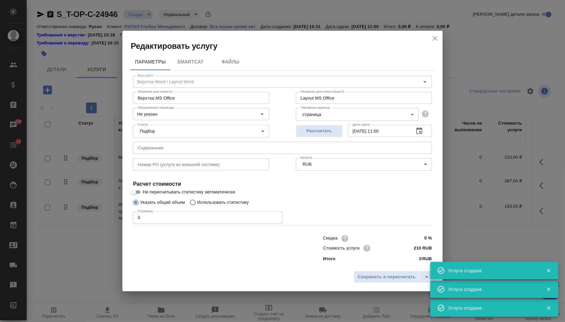
type input "Верстка Word / Layout Word"
type input "Верстка MS Office"
type input "Layout MS Office"
type input "Не указан"
type input "210 RUB"
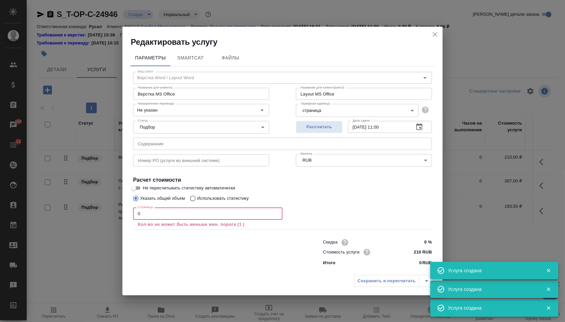
drag, startPoint x: 143, startPoint y: 217, endPoint x: 137, endPoint y: 217, distance: 6.0
click at [137, 217] on input "0" at bounding box center [208, 213] width 150 height 12
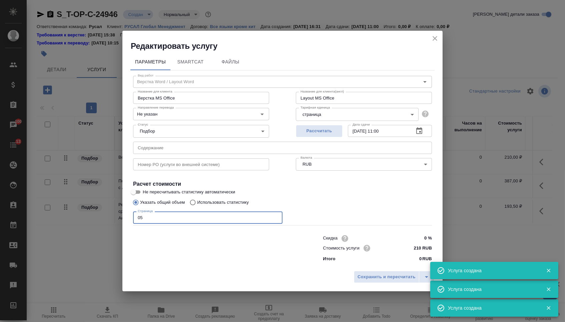
type input "0"
type input "5"
click at [386, 278] on span "Сохранить и пересчитать" at bounding box center [387, 277] width 58 height 8
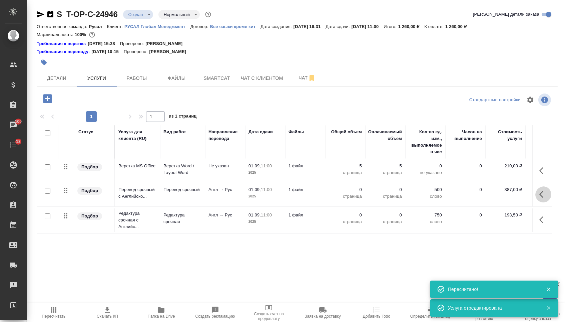
click at [542, 197] on icon "button" at bounding box center [544, 194] width 8 height 8
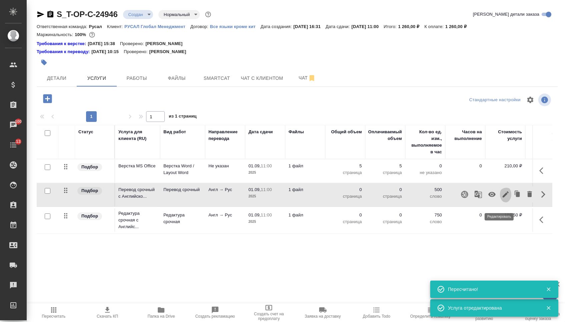
click at [502, 198] on icon "button" at bounding box center [506, 194] width 8 height 8
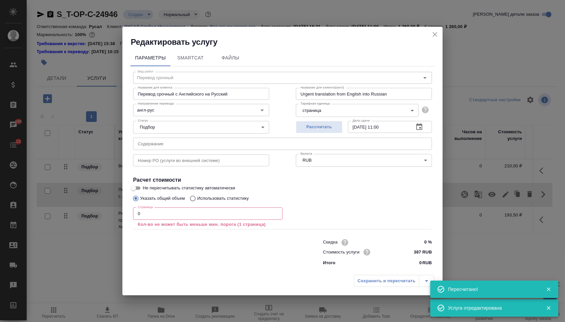
click at [271, 141] on input "text" at bounding box center [282, 144] width 299 height 12
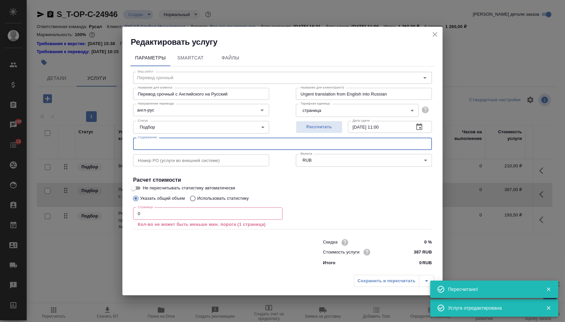
paste input "ДКП_ALPH 452 850 310 142,67"
type input "ДКП_ALPH 452 850 310 142,67"
click at [202, 209] on input "0" at bounding box center [208, 213] width 150 height 12
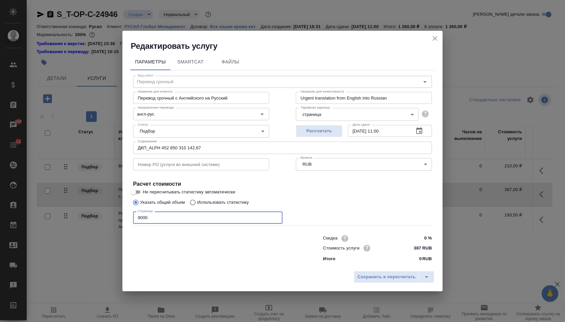
type input "9000"
click at [380, 271] on div "Сохранить и пересчитать" at bounding box center [282, 279] width 320 height 24
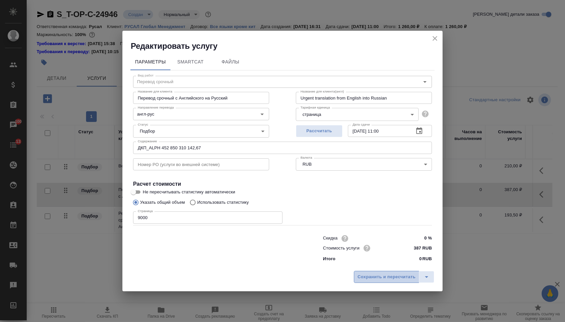
click at [380, 280] on span "Сохранить и пересчитать" at bounding box center [387, 277] width 58 height 8
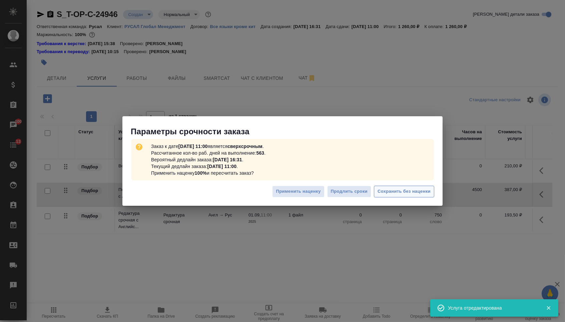
click at [404, 195] on span "Сохранить без наценки" at bounding box center [404, 192] width 53 height 8
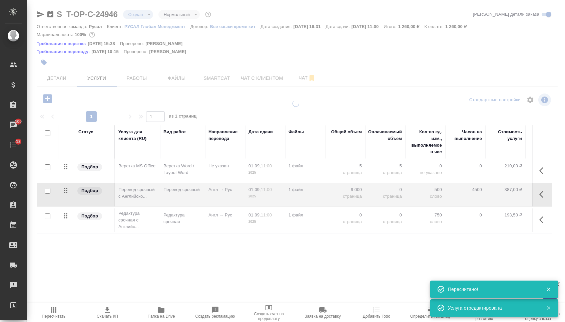
type input "urgent"
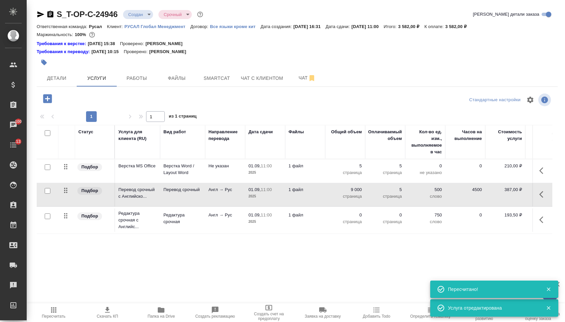
click at [353, 169] on p "5" at bounding box center [345, 166] width 33 height 7
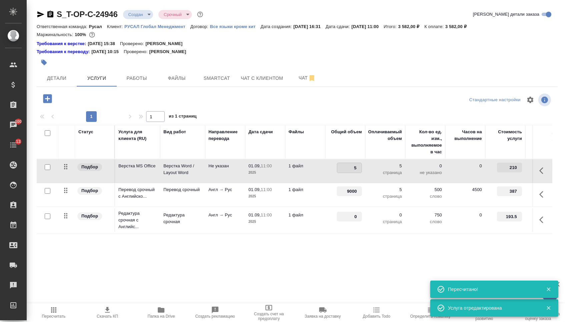
click at [353, 172] on input "5" at bounding box center [349, 168] width 24 height 10
click at [348, 222] on input "0" at bounding box center [349, 217] width 24 height 10
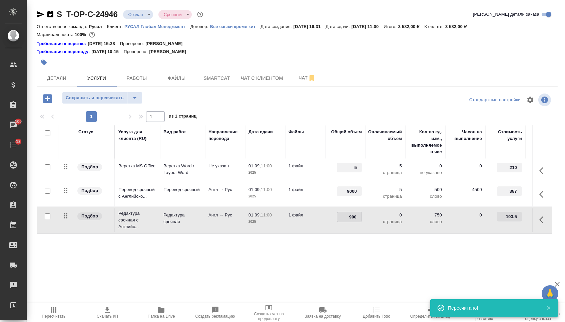
type input "9000"
click at [199, 260] on div "Статус Услуга для клиента (RU) Вид работ Направление перевода Дата сдачи Файлы …" at bounding box center [295, 197] width 516 height 144
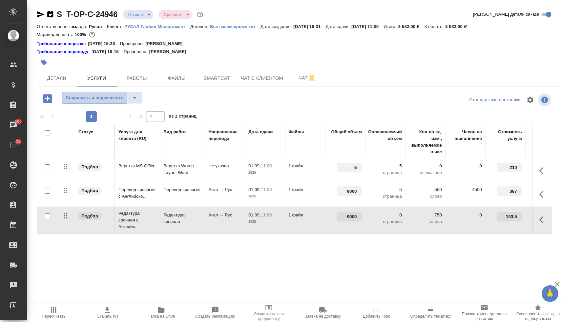
click at [117, 102] on span "Сохранить и пересчитать" at bounding box center [95, 98] width 58 height 8
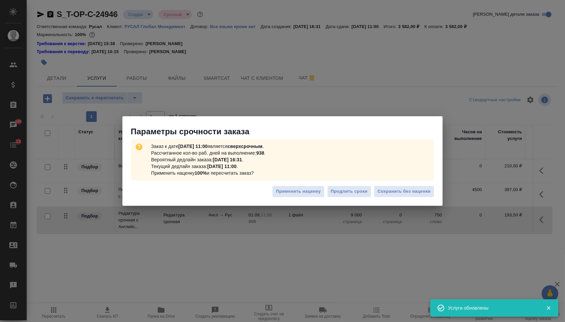
click at [417, 199] on div "Применить наценку Продлить сроки Сохранить без наценки" at bounding box center [282, 193] width 320 height 23
click at [415, 197] on div "Применить наценку Продлить сроки Сохранить без наценки" at bounding box center [282, 193] width 320 height 23
click at [413, 196] on button "Сохранить без наценки" at bounding box center [404, 192] width 60 height 12
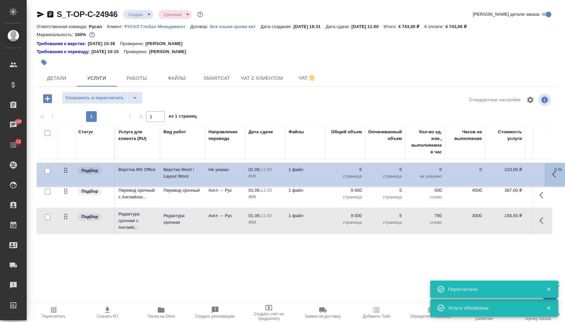
drag, startPoint x: 63, startPoint y: 171, endPoint x: 66, endPoint y: 241, distance: 70.1
click at [66, 239] on div "Статус Услуга для клиента (RU) Вид работ Направление перевода Дата сдачи Файлы …" at bounding box center [295, 197] width 516 height 144
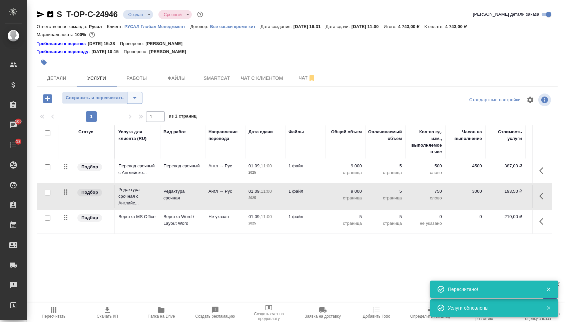
click at [137, 101] on icon "split button" at bounding box center [135, 98] width 8 height 8
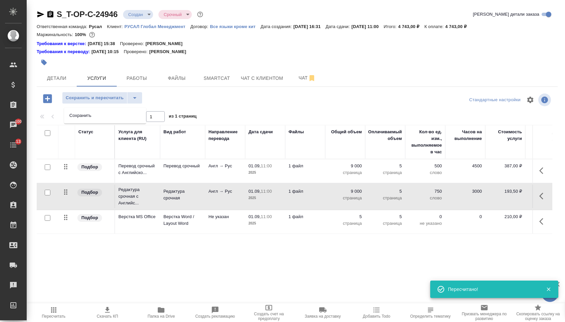
click at [128, 122] on ul "Сохранить" at bounding box center [105, 115] width 82 height 16
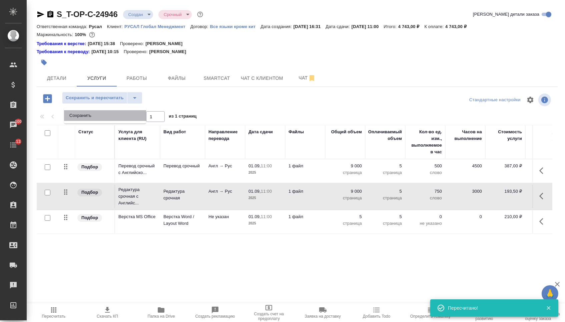
click at [128, 116] on li "Сохранить" at bounding box center [105, 115] width 82 height 11
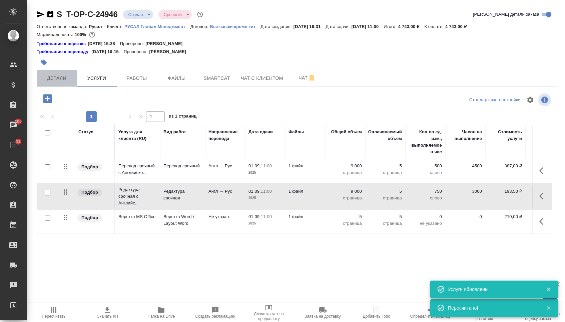
click at [69, 73] on button "Детали" at bounding box center [57, 78] width 40 height 17
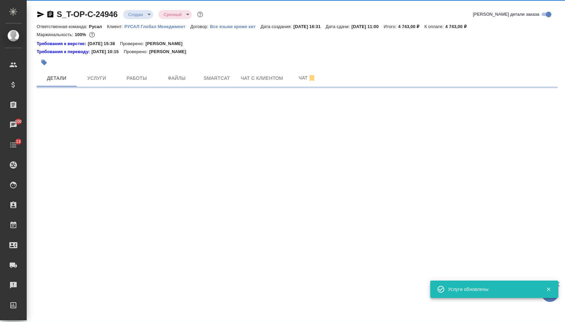
click at [139, 18] on body "🙏 .cls-1 fill:#fff; AWATERA [PERSON_NAME] Спецификации Заказы 100 Чаты 13 Todo …" at bounding box center [282, 161] width 565 height 322
select select "RU"
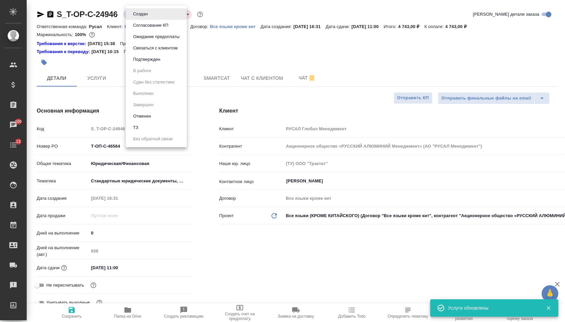
type textarea "x"
click at [142, 63] on button "Подтвержден" at bounding box center [146, 59] width 31 height 7
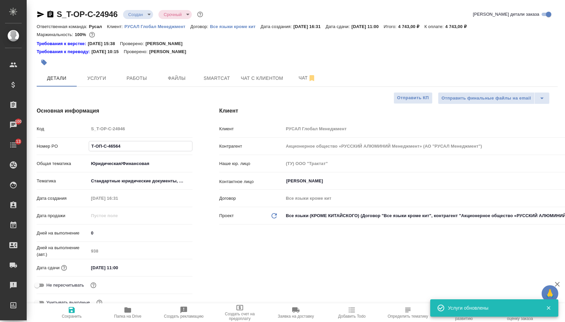
drag, startPoint x: 138, startPoint y: 148, endPoint x: 72, endPoint y: 148, distance: 65.8
click at [72, 148] on div "Номер PO Т-ОП-С-46564" at bounding box center [115, 146] width 156 height 12
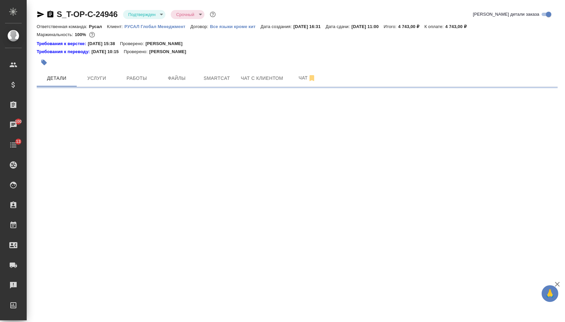
select select "RU"
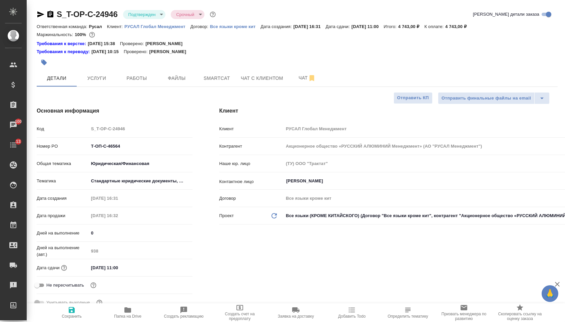
type textarea "x"
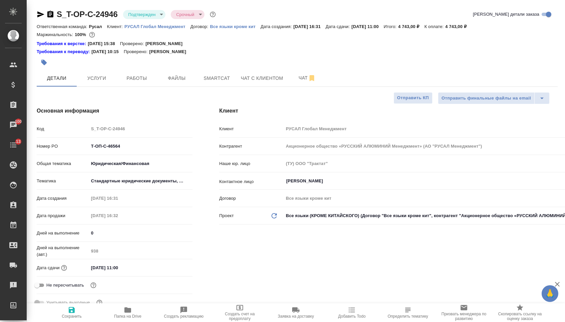
type textarea "x"
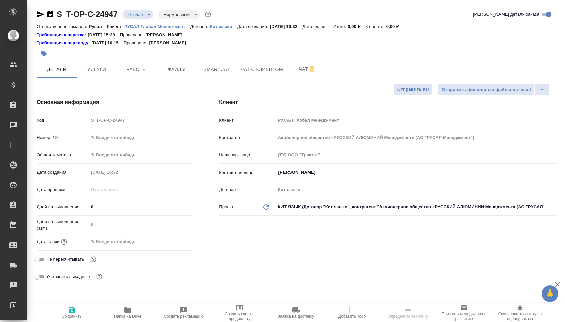
select select "RU"
type textarea "x"
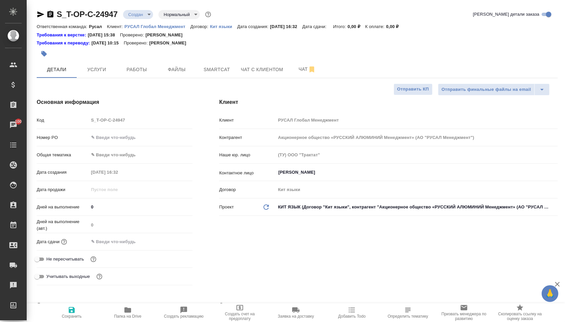
type textarea "x"
click at [110, 141] on input "text" at bounding box center [141, 138] width 104 height 10
paste input "Т-ОП-С-46564"
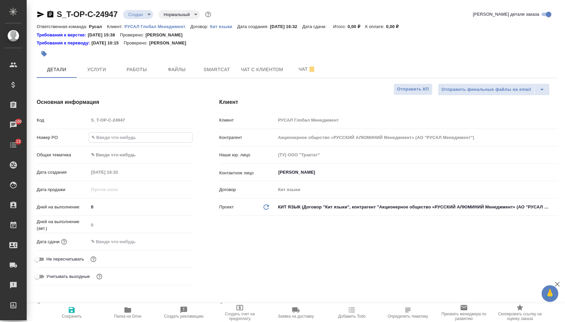
type input "Т-ОП-С-46564"
type textarea "x"
type input "Т-ОП-С-46564"
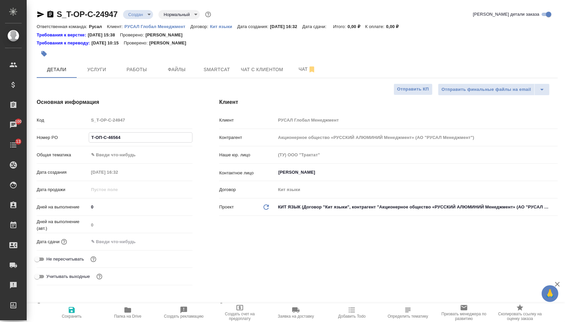
click at [118, 161] on body "🙏 .cls-1 fill:#fff; AWATERA [PERSON_NAME] Спецификации Заказы 100 Чаты 13 Todo …" at bounding box center [282, 161] width 565 height 322
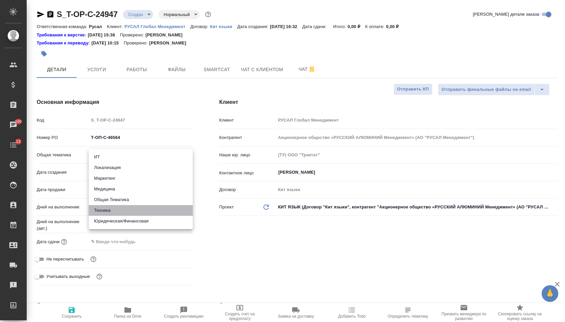
click at [113, 209] on li "Техника" at bounding box center [141, 210] width 104 height 11
type input "tech"
type textarea "x"
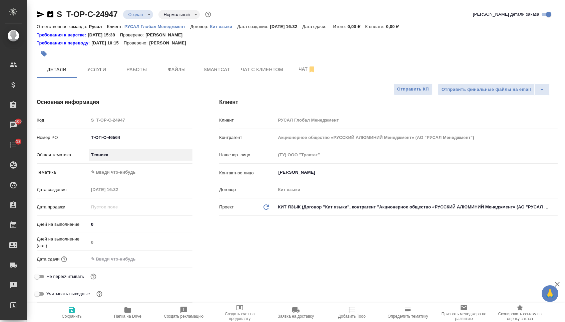
type textarea "x"
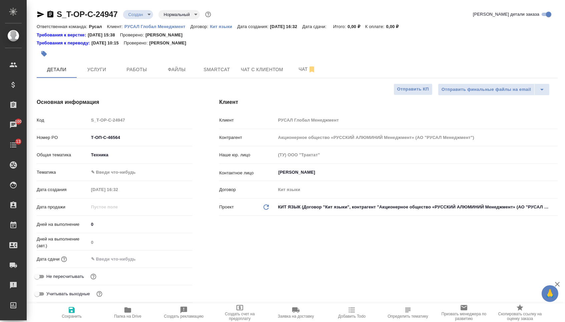
type textarea "x"
click at [141, 171] on body "🙏 .cls-1 fill:#fff; AWATERA [PERSON_NAME] Спецификации Заказы 100 Чаты 13 Todo …" at bounding box center [282, 161] width 565 height 322
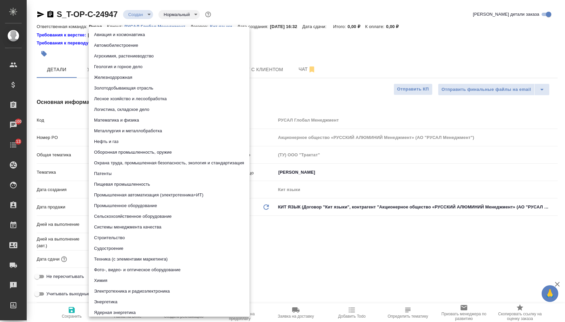
click at [153, 128] on li "Металлургия и металлобработка" at bounding box center [169, 131] width 161 height 11
type textarea "x"
type input "60014e23f7d9dc5f480a3cf8"
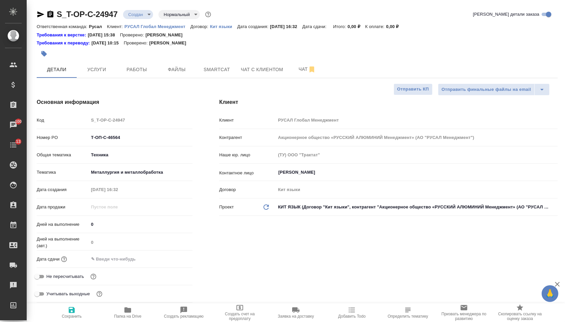
click at [133, 259] on input "text" at bounding box center [118, 259] width 58 height 10
click at [175, 262] on icon "button" at bounding box center [173, 258] width 8 height 8
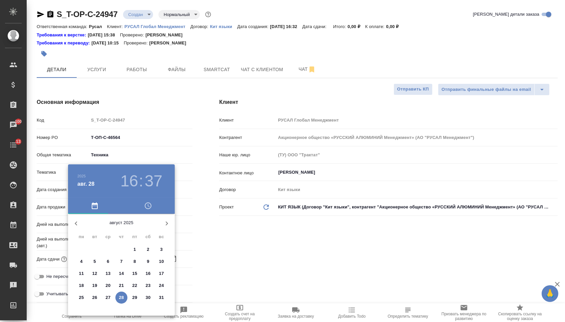
click at [135, 300] on p "29" at bounding box center [135, 297] width 5 height 7
type input "[DATE] 16:37"
type textarea "x"
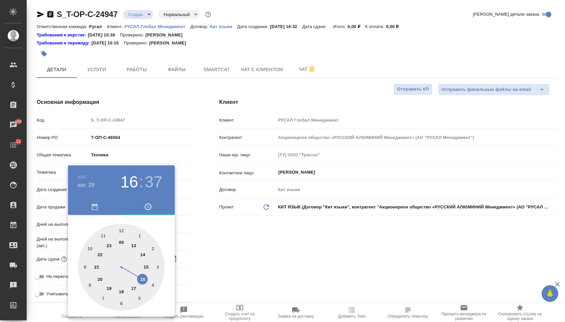
type input "[DATE] 11:37"
type textarea "x"
click at [104, 234] on div at bounding box center [121, 267] width 87 height 87
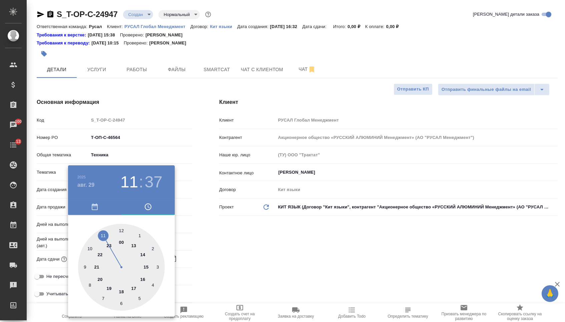
type textarea "x"
click at [121, 228] on div at bounding box center [121, 267] width 87 height 87
type input "[DATE] 11:00"
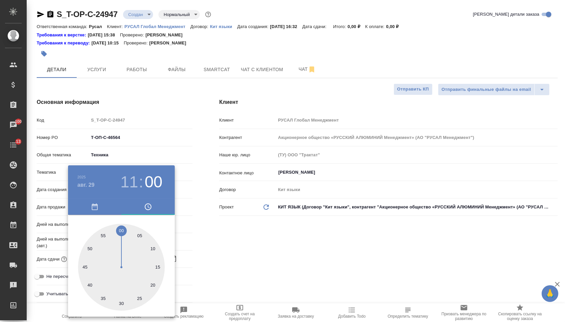
type textarea "x"
click at [209, 250] on div at bounding box center [282, 161] width 565 height 322
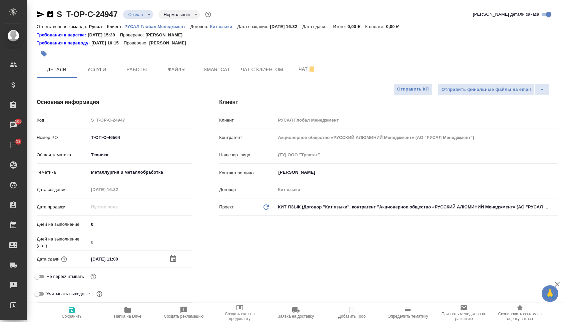
click at [61, 317] on span "Сохранить" at bounding box center [72, 312] width 48 height 13
type textarea "x"
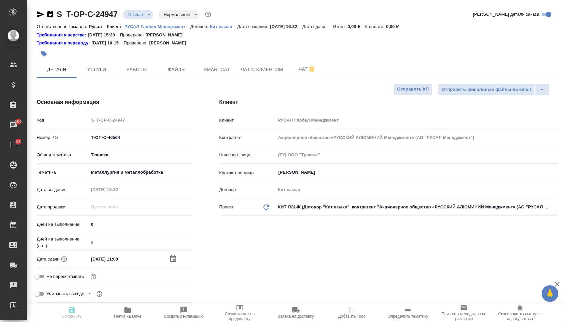
type textarea "x"
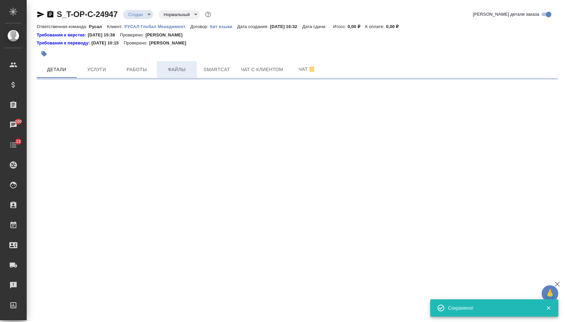
select select "RU"
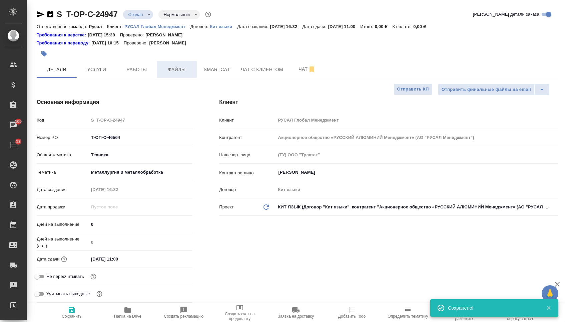
click at [171, 71] on span "Файлы" at bounding box center [177, 69] width 32 height 8
type textarea "x"
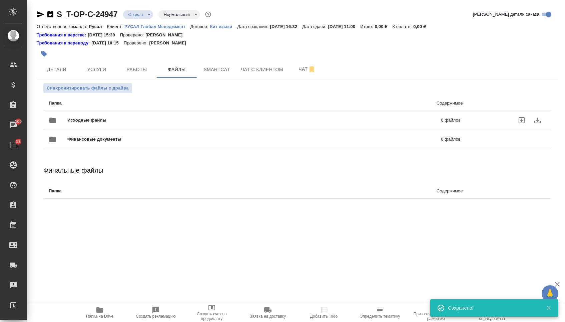
click at [126, 119] on span "Исходные файлы" at bounding box center [170, 120] width 207 height 7
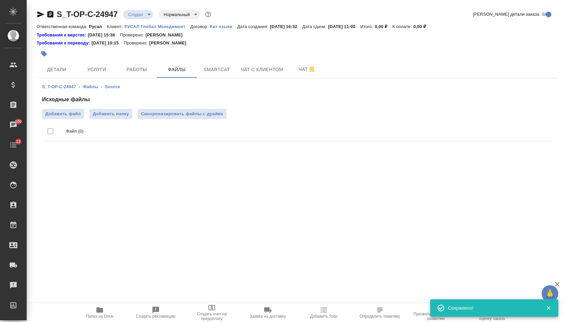
click at [68, 107] on div "Исходные файлы Добавить файл Добавить папку Синхронизировать файлы с драйва Фай…" at bounding box center [297, 119] width 511 height 48
click at [69, 113] on span "Добавить файл" at bounding box center [62, 113] width 35 height 7
click at [0, 0] on input "Добавить файл" at bounding box center [0, 0] width 0 height 0
click at [94, 67] on span "Услуги" at bounding box center [97, 69] width 32 height 8
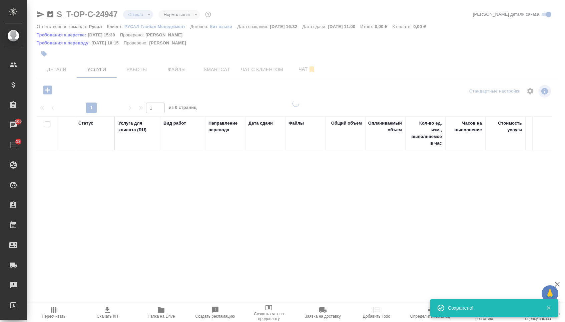
click at [46, 92] on icon "button" at bounding box center [48, 90] width 12 height 12
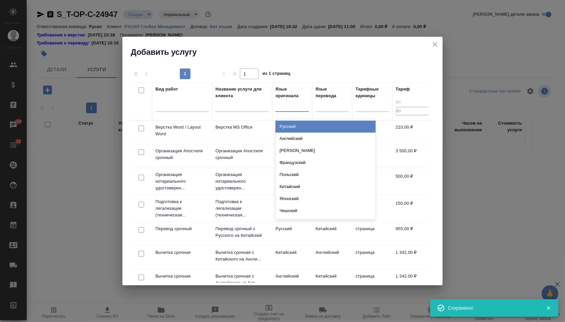
drag, startPoint x: 295, startPoint y: 101, endPoint x: 289, endPoint y: 133, distance: 32.2
click at [295, 101] on div at bounding box center [292, 105] width 33 height 10
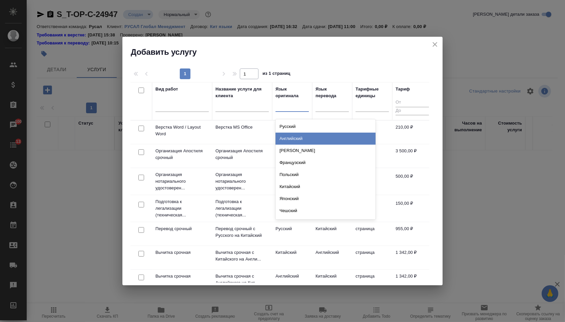
click at [286, 143] on div "Английский" at bounding box center [326, 139] width 100 height 12
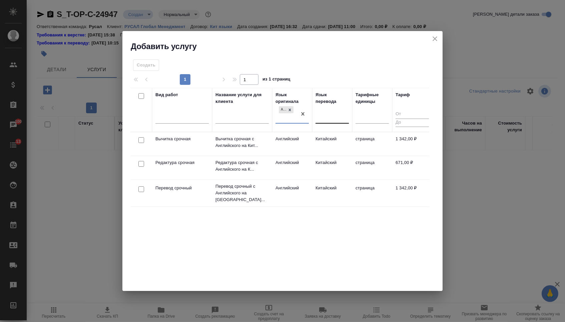
click at [331, 112] on div at bounding box center [332, 117] width 33 height 10
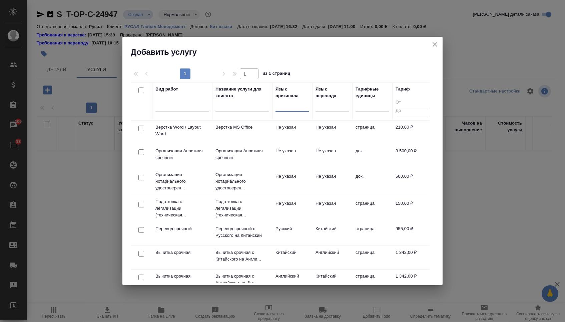
click at [303, 111] on div at bounding box center [292, 105] width 33 height 13
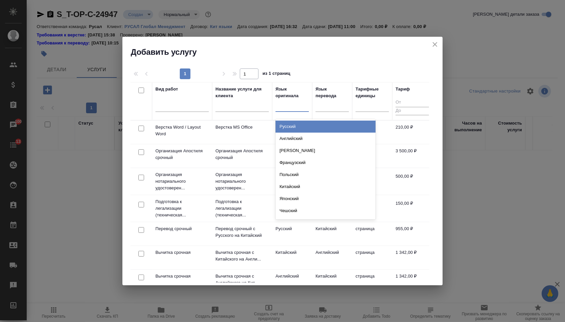
click at [301, 123] on div "Русский" at bounding box center [326, 126] width 100 height 12
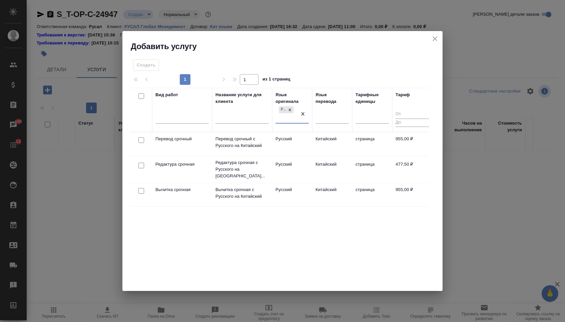
click at [139, 139] on input "checkbox" at bounding box center [142, 140] width 6 height 6
checkbox input "true"
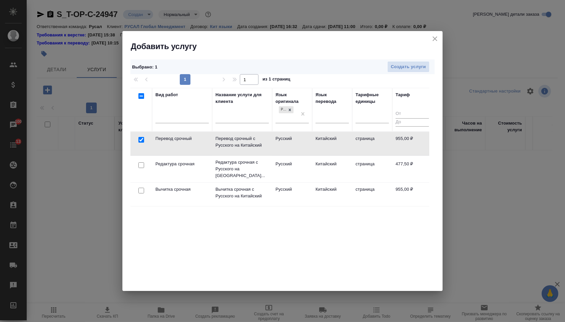
click at [141, 162] on input "checkbox" at bounding box center [142, 165] width 6 height 6
checkbox input "true"
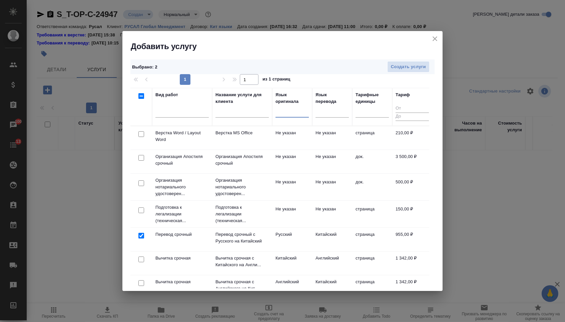
click at [141, 134] on input "checkbox" at bounding box center [142, 134] width 6 height 6
checkbox input "true"
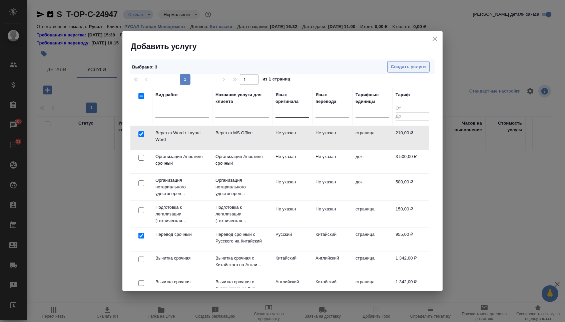
click at [399, 69] on span "Создать услуги" at bounding box center [408, 67] width 35 height 8
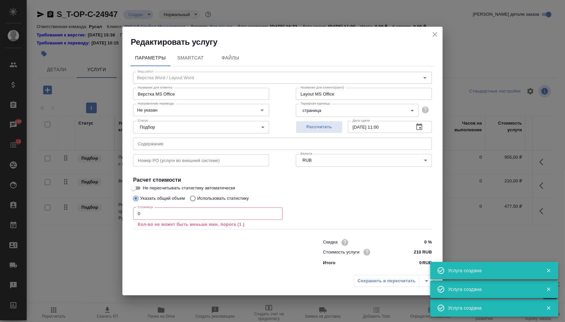
type input "Верстка Word / Layout Word"
type input "Верстка MS Office"
type input "Layout MS Office"
type input "Не указан"
type input "210 RUB"
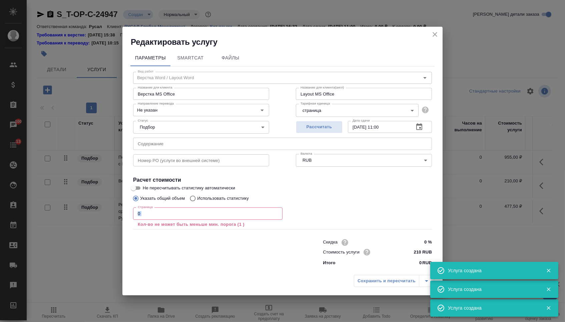
drag, startPoint x: 148, startPoint y: 221, endPoint x: 135, endPoint y: 219, distance: 13.5
click at [135, 220] on div "Страница 0 Страница Кол-во не может быть меньше мин. порога (1 )" at bounding box center [208, 217] width 150 height 20
click at [115, 212] on div "Редактировать услугу Параметры SmartCat Файлы Вид работ Верстка Word / Layout W…" at bounding box center [282, 161] width 565 height 322
drag, startPoint x: 152, startPoint y: 217, endPoint x: 121, endPoint y: 215, distance: 30.4
click at [121, 215] on div "Редактировать услугу Параметры SmartCat Файлы Вид работ Верстка Word / Layout W…" at bounding box center [282, 161] width 565 height 322
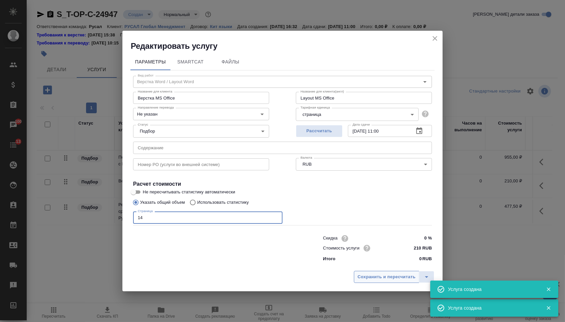
type input "14"
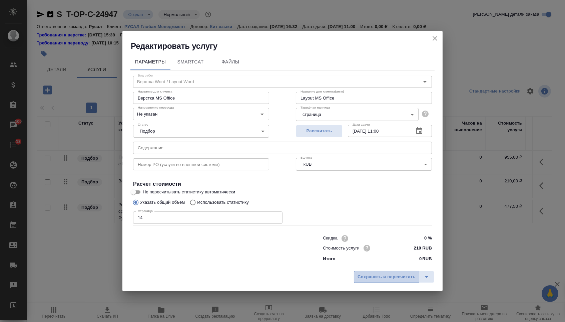
click at [376, 276] on span "Сохранить и пересчитать" at bounding box center [387, 277] width 58 height 8
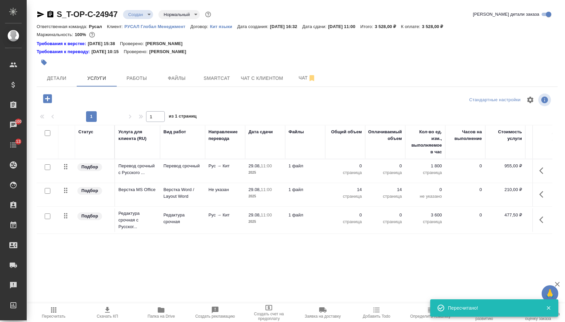
click at [348, 166] on td "0 страница" at bounding box center [345, 170] width 40 height 23
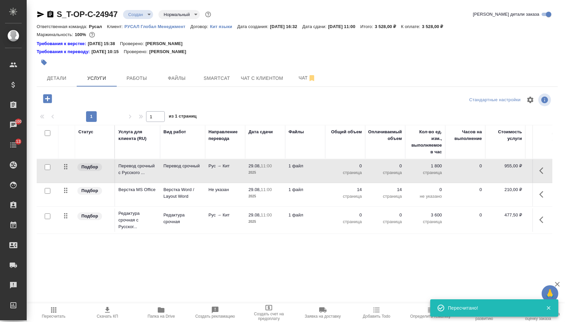
click at [348, 169] on p "0" at bounding box center [345, 166] width 33 height 7
click at [346, 172] on input "0" at bounding box center [349, 168] width 24 height 10
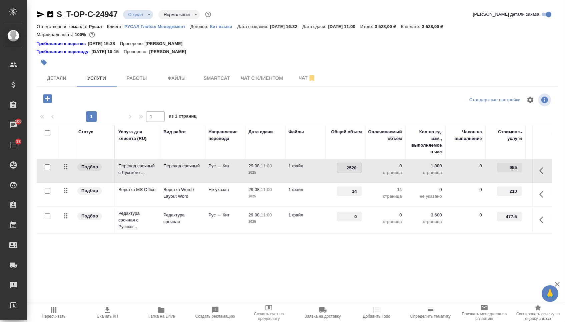
type input "25200"
click at [263, 276] on div "S_T-OP-C-24947 Создан new Нормальный normal Кратко детали заказа Ответственная …" at bounding box center [297, 142] width 529 height 285
click at [117, 97] on span "Сохранить и пересчитать" at bounding box center [95, 98] width 58 height 8
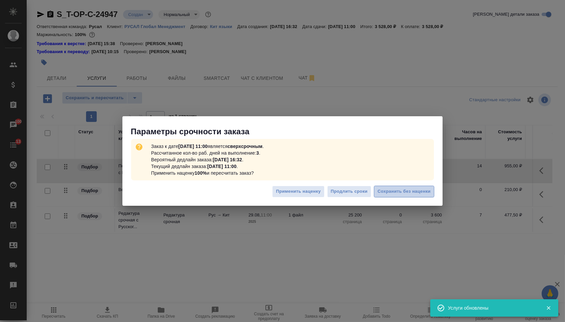
click at [399, 194] on span "Сохранить без наценки" at bounding box center [404, 192] width 53 height 8
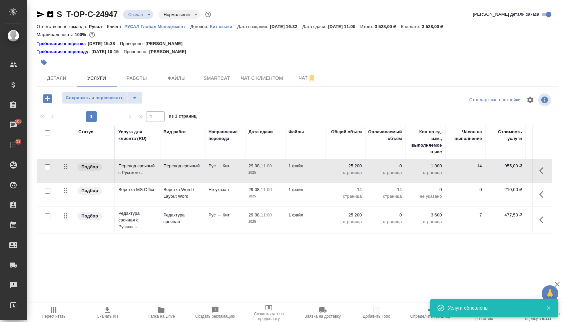
type input "urgent"
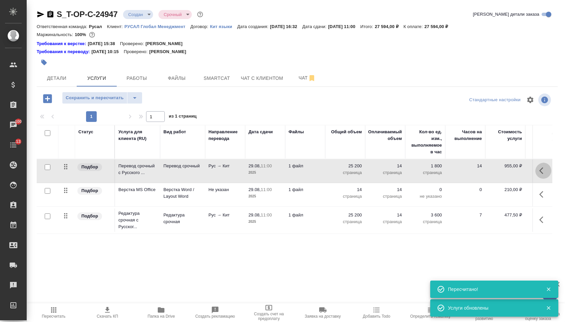
click at [543, 175] on icon "button" at bounding box center [544, 171] width 8 height 8
click at [503, 175] on icon "button" at bounding box center [506, 171] width 8 height 8
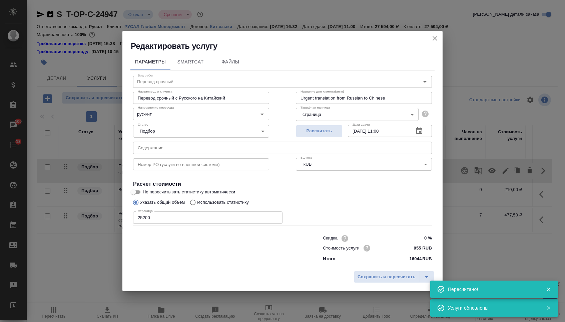
click at [242, 155] on div "Номер PO (услуги во внешней системе) Номер PO (услуги во внешней системе)" at bounding box center [201, 163] width 163 height 43
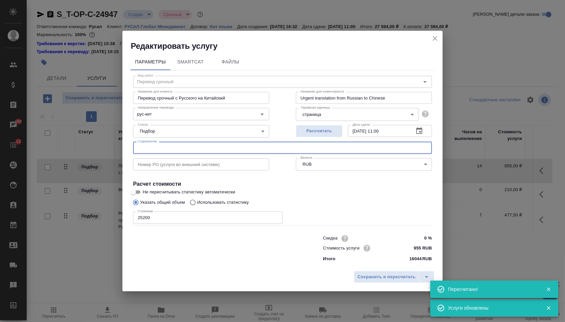
click at [263, 142] on input "text" at bounding box center [282, 148] width 299 height 12
paste input "Т-ОП-С-46564"
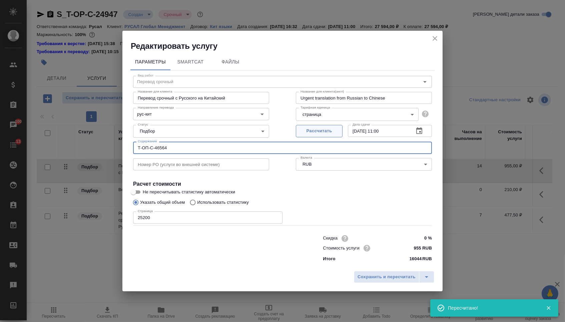
paste input "бщая презентация"
type input "Общая презентация"
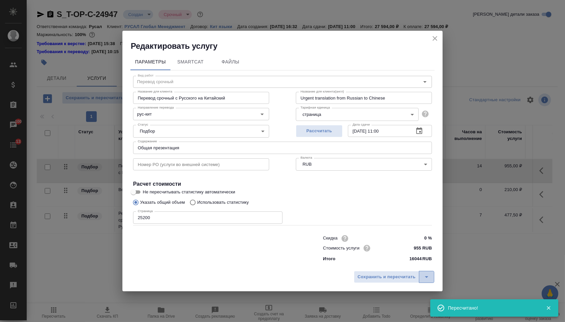
click at [428, 279] on icon "split button" at bounding box center [427, 277] width 8 height 8
click at [398, 262] on li "Сохранить" at bounding box center [395, 266] width 82 height 11
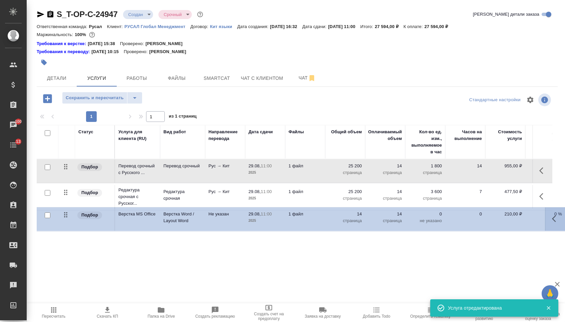
drag, startPoint x: 68, startPoint y: 196, endPoint x: 68, endPoint y: 232, distance: 36.0
click at [68, 232] on table "Статус Услуга для клиента (RU) Вид работ Направление перевода Дата сдачи Файлы …" at bounding box center [351, 180] width 629 height 110
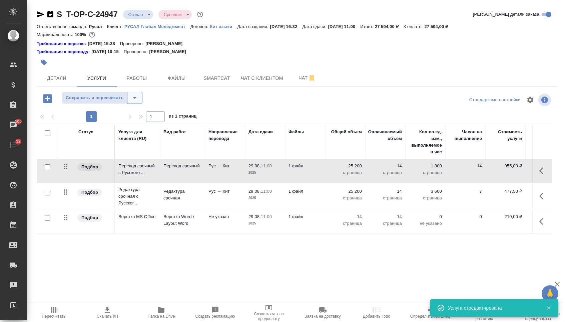
click at [139, 98] on icon "split button" at bounding box center [135, 98] width 8 height 8
click at [132, 116] on li "Сохранить" at bounding box center [105, 115] width 82 height 11
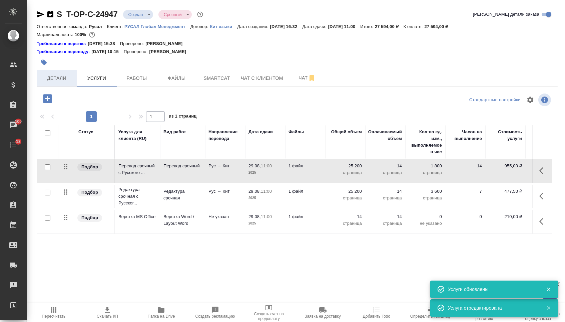
click at [54, 81] on span "Детали" at bounding box center [57, 78] width 32 height 8
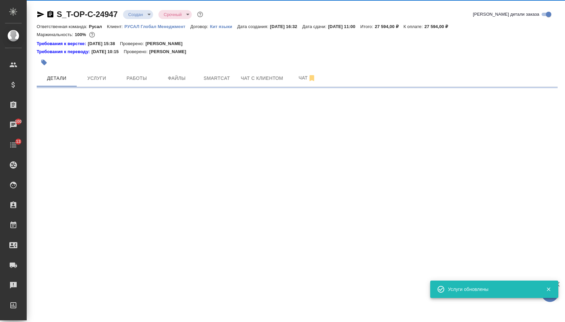
select select "RU"
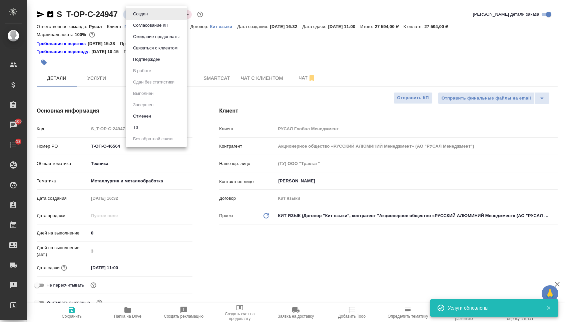
click at [148, 14] on body "🙏 .cls-1 fill:#fff; AWATERA [PERSON_NAME] Спецификации Заказы 100 Чаты 13 Todo …" at bounding box center [282, 161] width 565 height 322
click at [148, 63] on button "Подтвержден" at bounding box center [146, 59] width 31 height 7
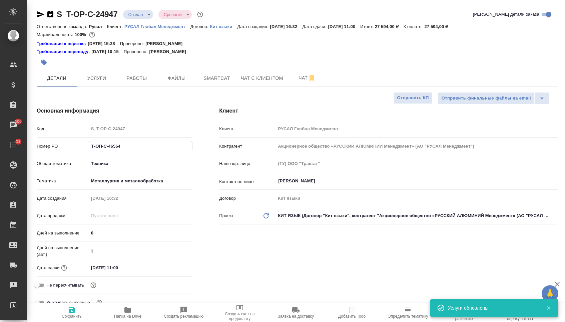
drag, startPoint x: 123, startPoint y: 152, endPoint x: 90, endPoint y: 149, distance: 32.8
click at [66, 151] on div "Номер PO Т-ОП-С-46564" at bounding box center [115, 146] width 156 height 12
click at [131, 148] on input "Т-ОП-С-46564" at bounding box center [140, 146] width 103 height 10
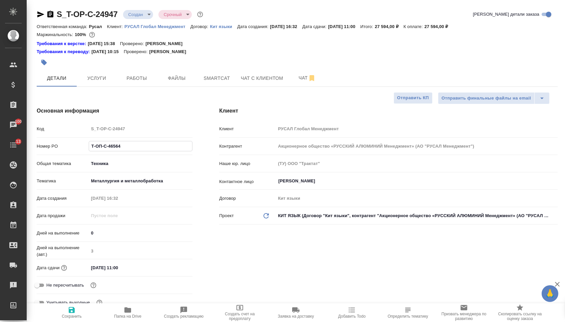
type input "Т-ОП-С-4656"
type textarea "x"
type input "Т-ОП-С-46565"
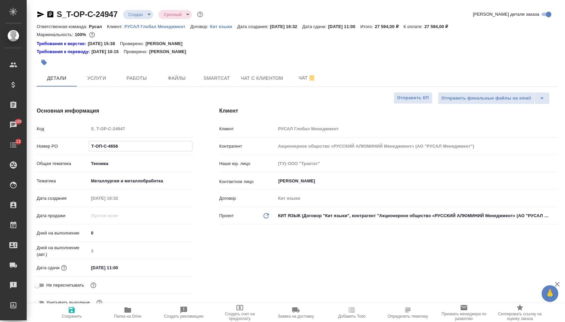
type textarea "x"
click at [64, 308] on div ".cls-1 fill:#fff; AWATERA [PERSON_NAME] Спецификации Заказы 100 Чаты 13 Todo Пр…" at bounding box center [282, 161] width 565 height 322
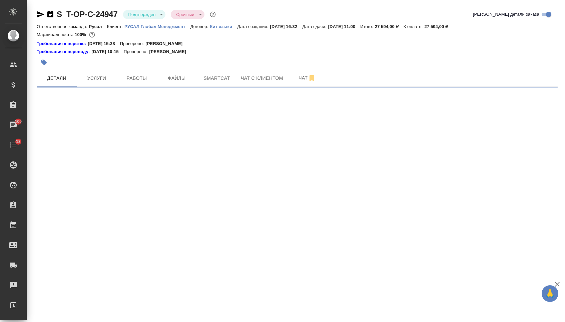
select select "RU"
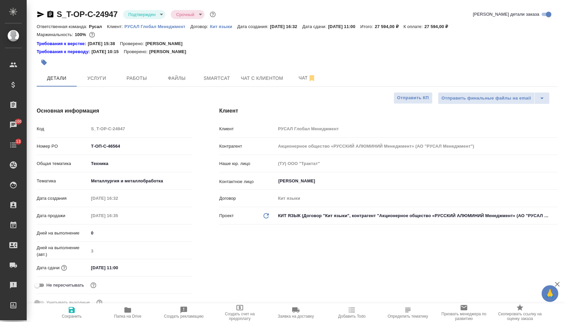
type textarea "x"
click at [133, 150] on input "Т-ОП-С-46564" at bounding box center [141, 146] width 104 height 10
type input "Т-ОП-С-4656"
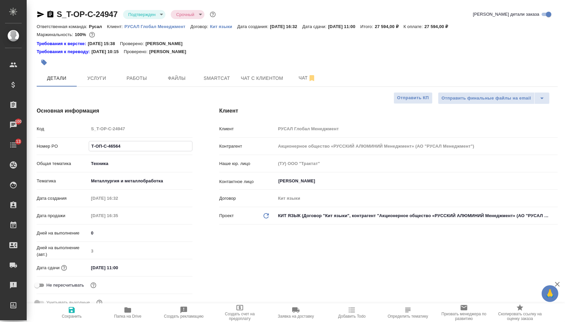
type textarea "x"
type input "Т-ОП-С-46565"
type textarea "x"
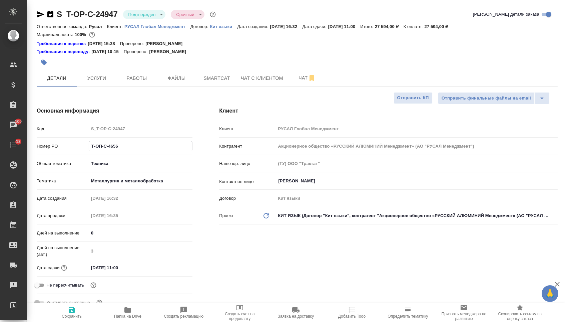
type textarea "x"
type input "Т-ОП-С-46565"
click at [81, 307] on span "Сохранить" at bounding box center [72, 312] width 48 height 13
type textarea "x"
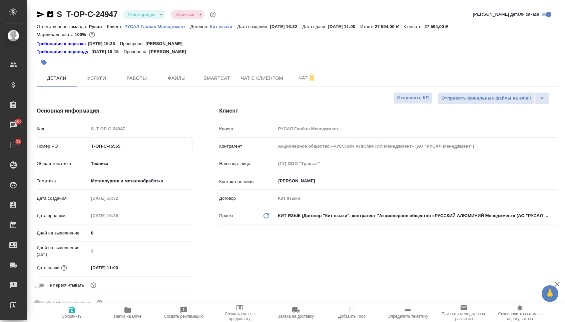
type textarea "x"
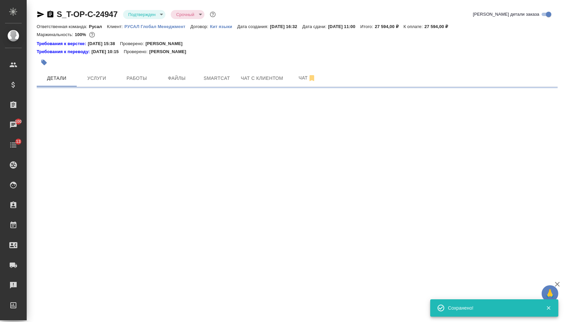
select select "RU"
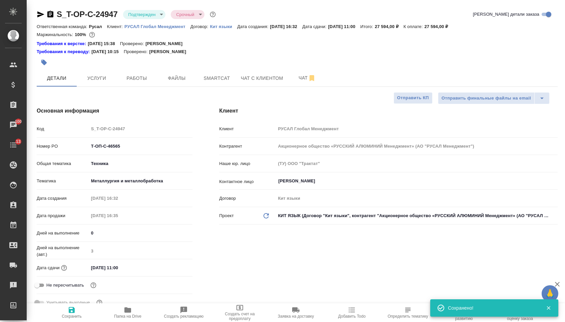
type textarea "x"
drag, startPoint x: 129, startPoint y: 150, endPoint x: 55, endPoint y: 148, distance: 73.8
click at [55, 149] on div "Номер PO Т-ОП-С-46565" at bounding box center [115, 146] width 156 height 12
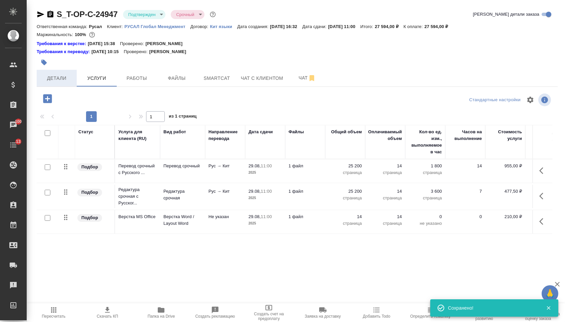
click at [62, 76] on button "Детали" at bounding box center [57, 78] width 40 height 17
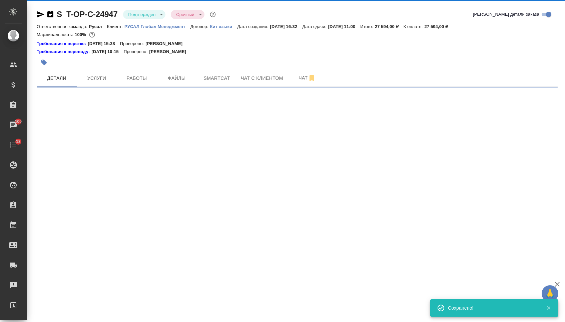
select select "RU"
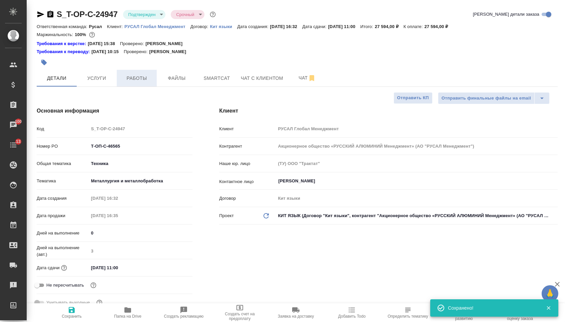
type textarea "x"
click at [102, 76] on button "Услуги" at bounding box center [97, 78] width 40 height 17
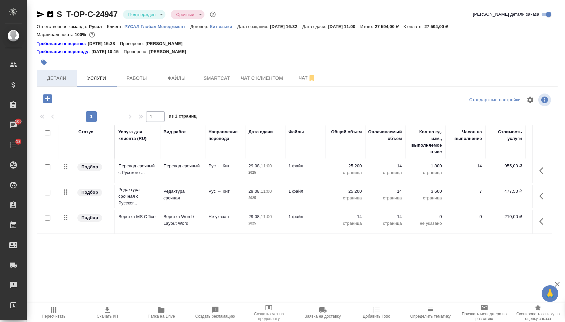
click at [59, 81] on span "Детали" at bounding box center [57, 78] width 32 height 8
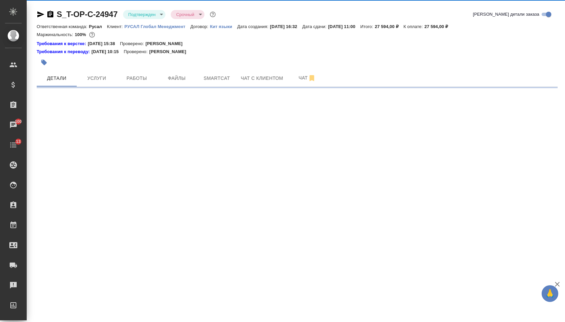
select select "RU"
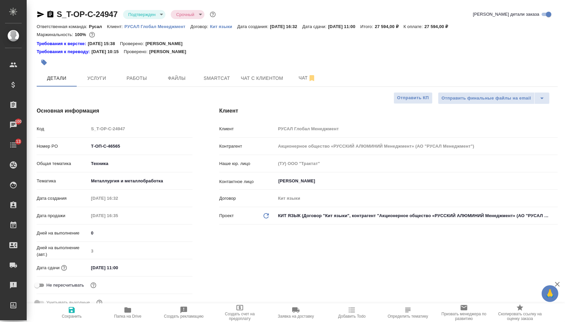
type textarea "x"
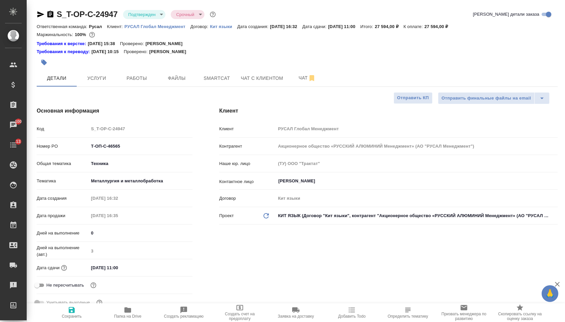
type textarea "x"
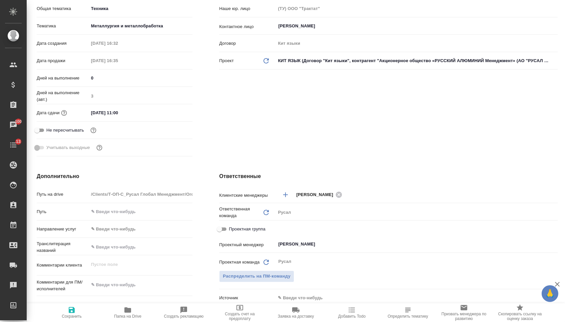
type textarea "x"
click at [111, 288] on textarea at bounding box center [140, 284] width 103 height 11
paste textarea "Для использования на встрече с партнером. [DEMOGRAPHIC_DATA] распечатано в каче…"
type textarea "Для использования на встрече с партнером. [DEMOGRAPHIC_DATA] распечатано в каче…"
type textarea "x"
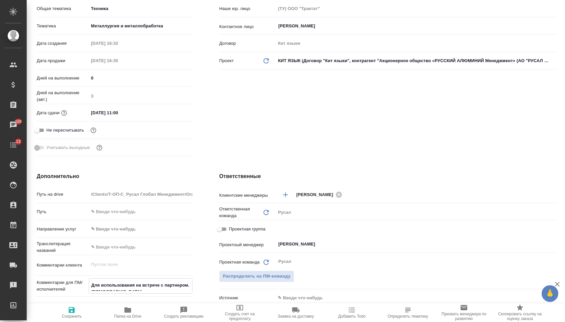
type textarea "x"
type textarea "Для использования на встрече с партнером. [DEMOGRAPHIC_DATA] распечатано в каче…"
type textarea "x"
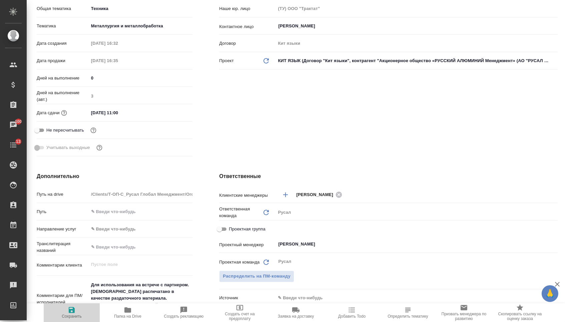
click at [72, 320] on button "Сохранить" at bounding box center [72, 312] width 56 height 19
type textarea "x"
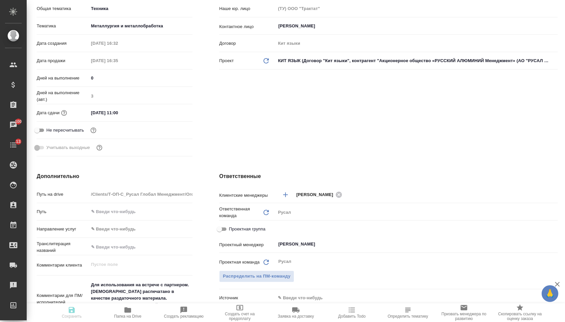
type textarea "x"
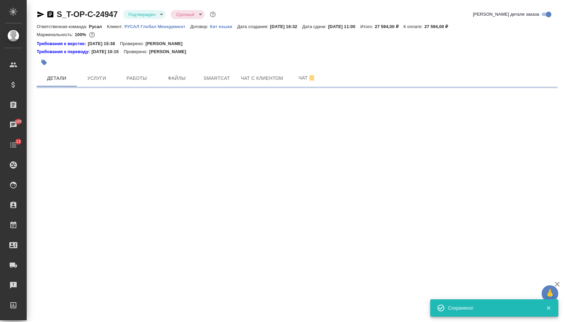
scroll to position [0, 0]
select select "RU"
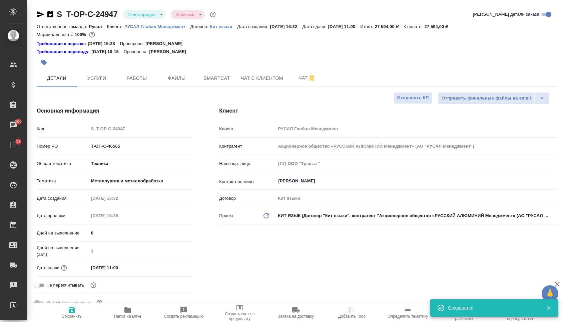
type textarea "x"
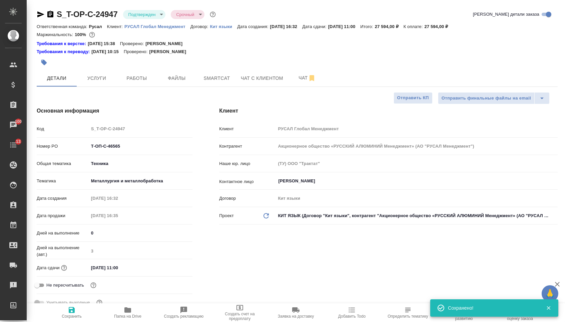
type textarea "x"
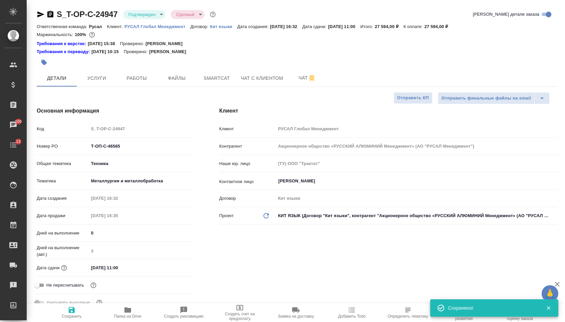
type textarea "x"
